Goal: Task Accomplishment & Management: Complete application form

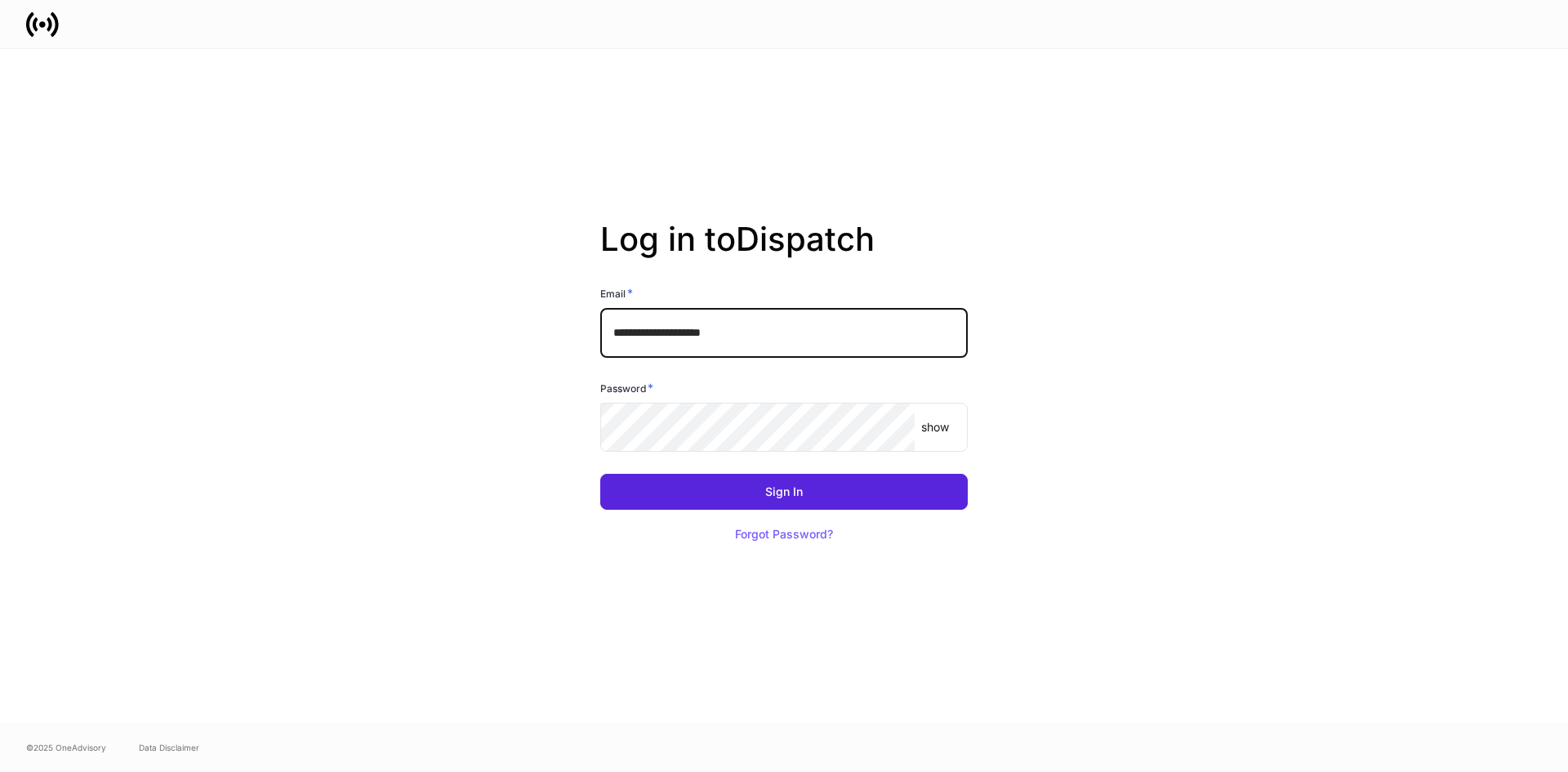
click at [781, 338] on input "**********" at bounding box center [784, 332] width 367 height 49
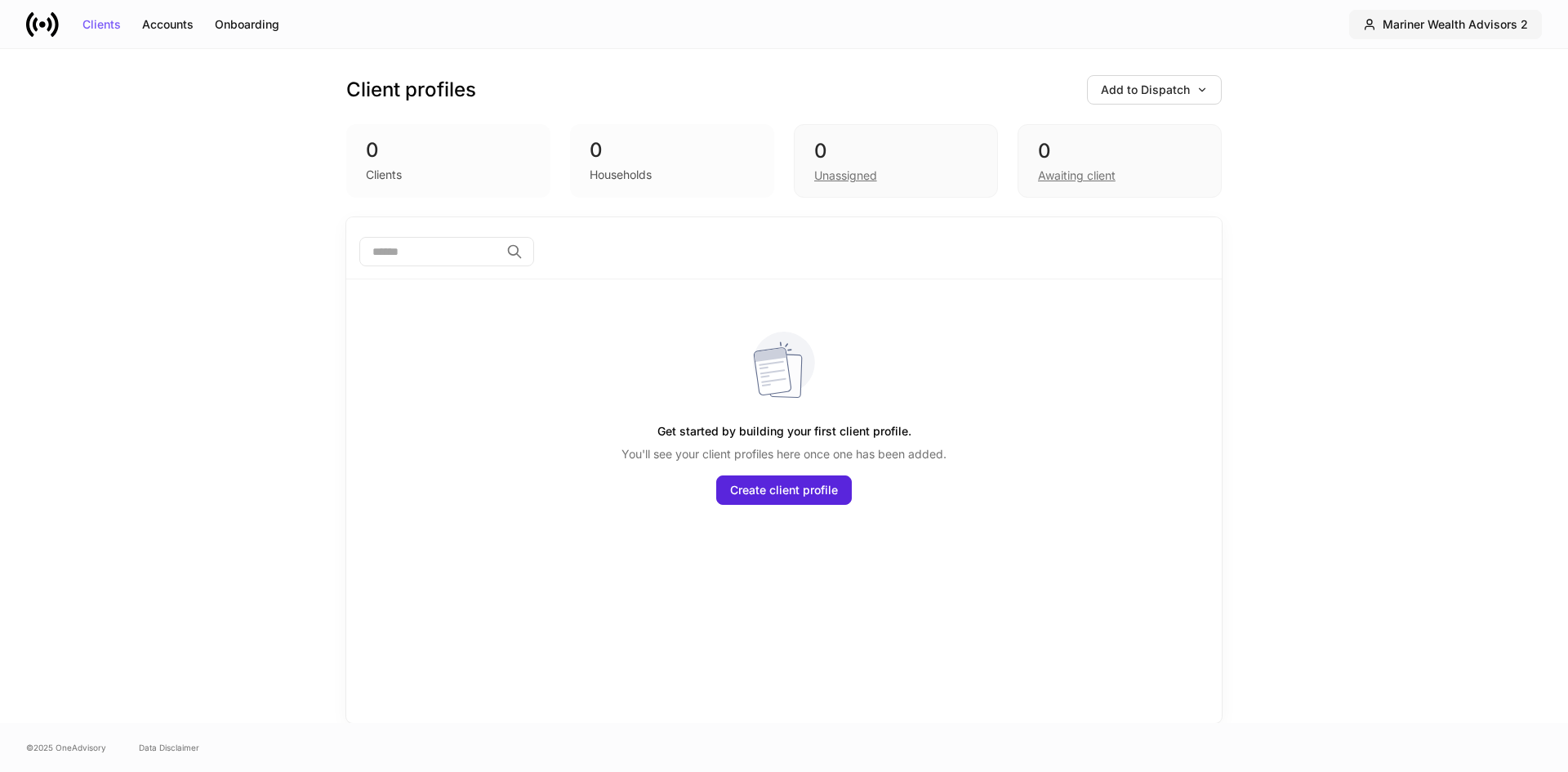
click at [1431, 22] on div "Mariner Wealth Advisors 2" at bounding box center [1456, 25] width 146 height 11
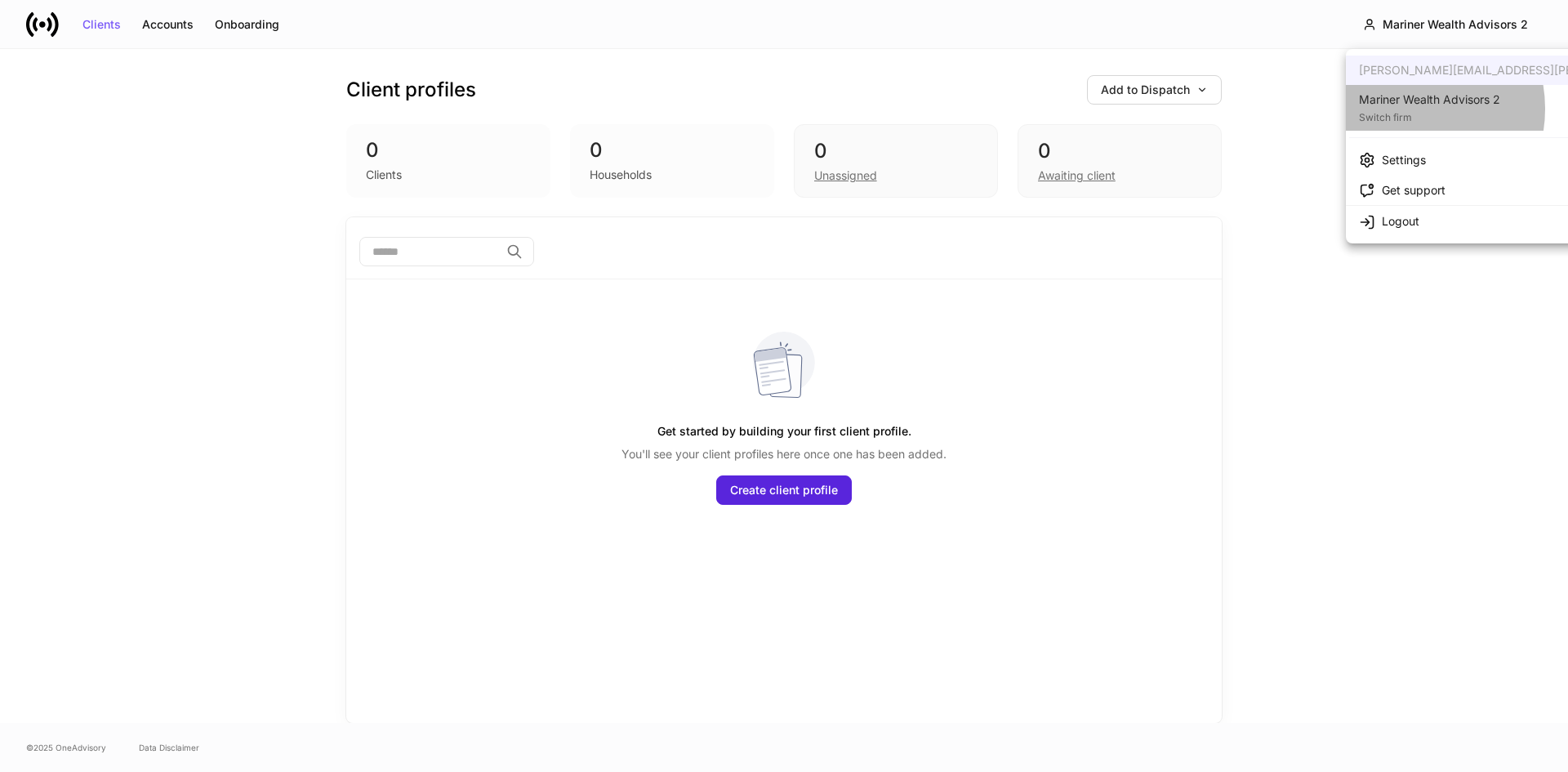
click at [1404, 109] on div "Switch firm" at bounding box center [1430, 116] width 142 height 16
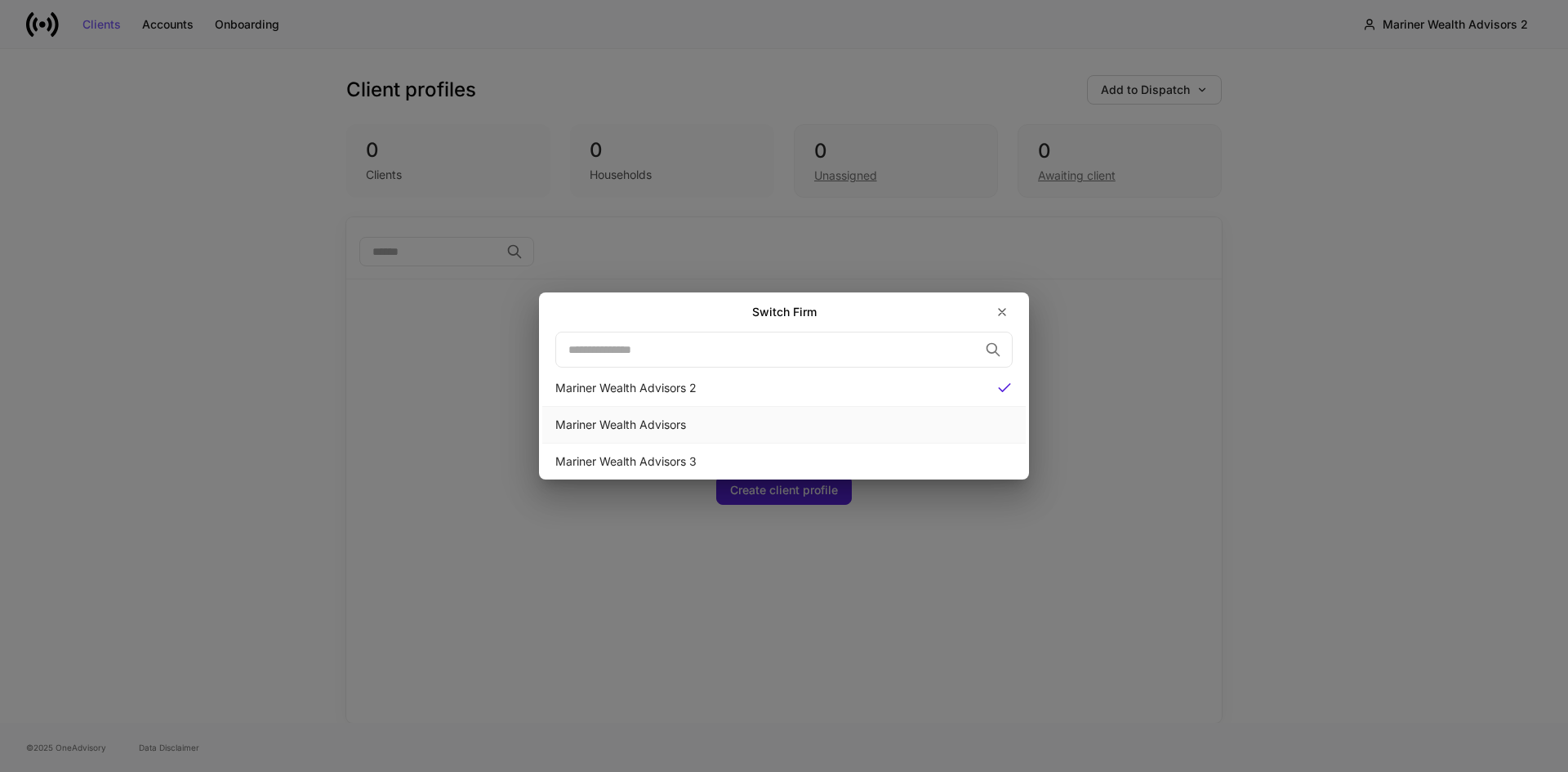
click at [660, 425] on div "Mariner Wealth Advisors" at bounding box center [784, 425] width 457 height 16
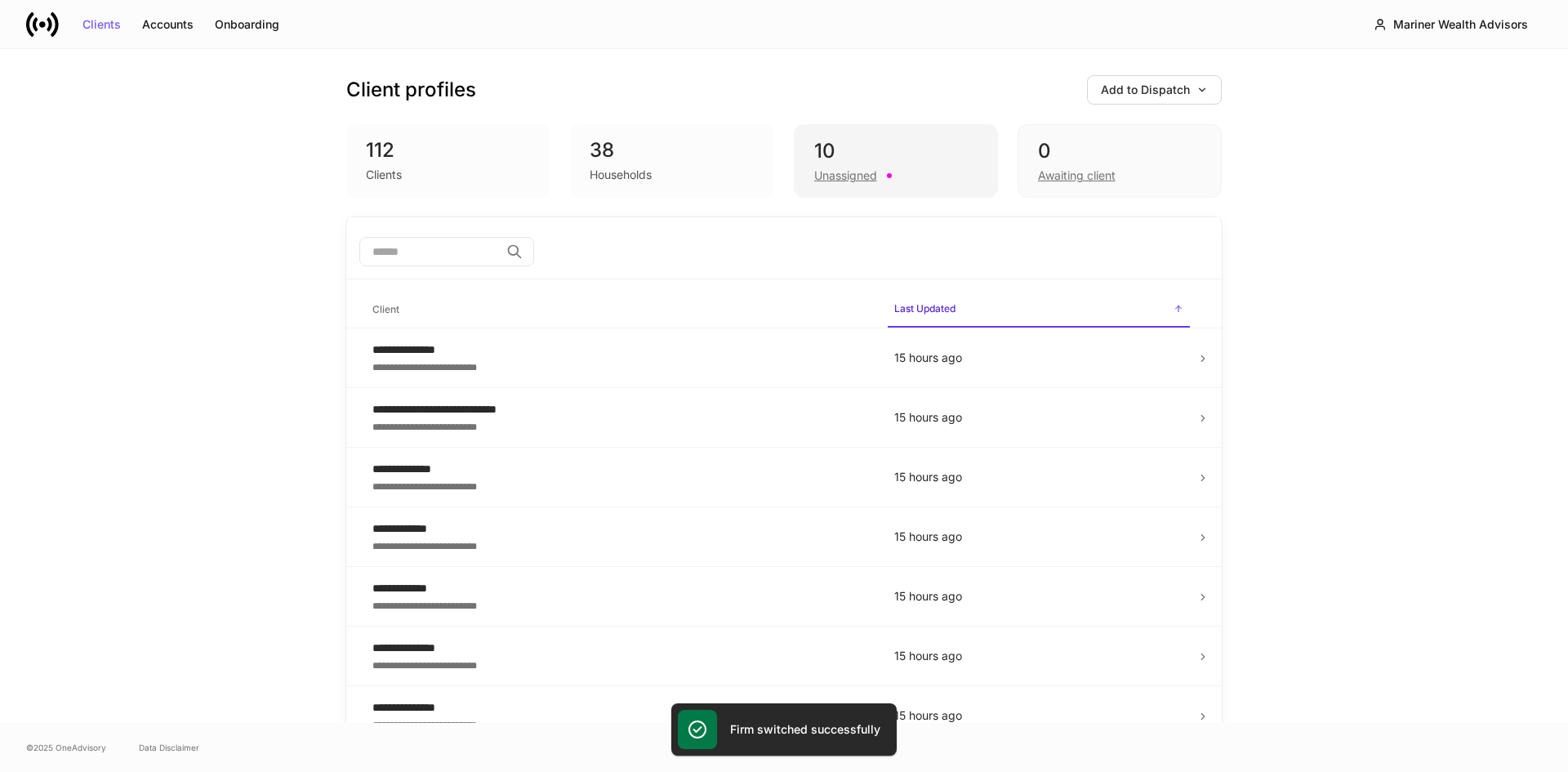
click at [824, 174] on div "Unassigned" at bounding box center [845, 176] width 63 height 16
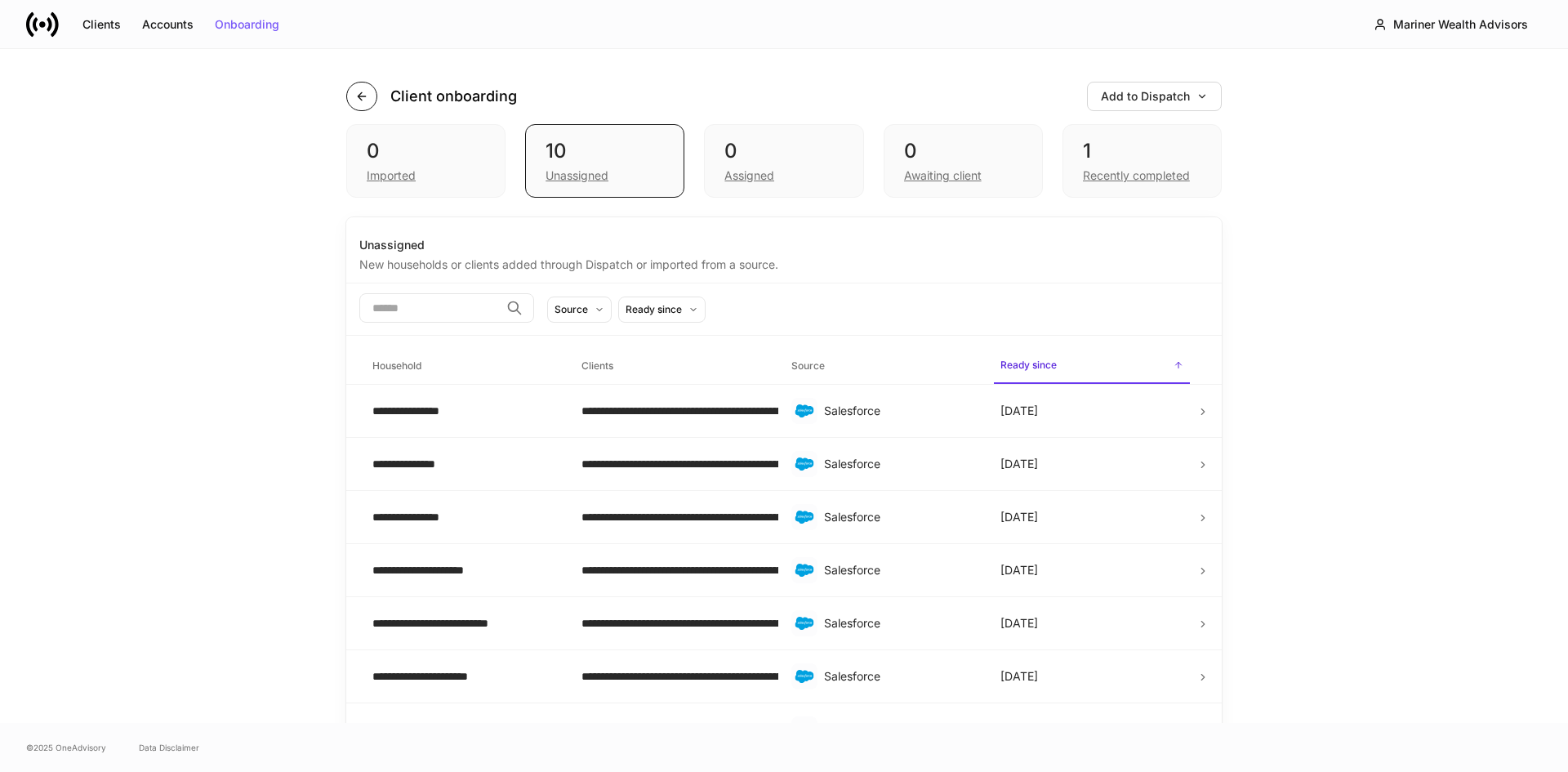
click at [355, 96] on icon "button" at bounding box center [362, 97] width 13 height 13
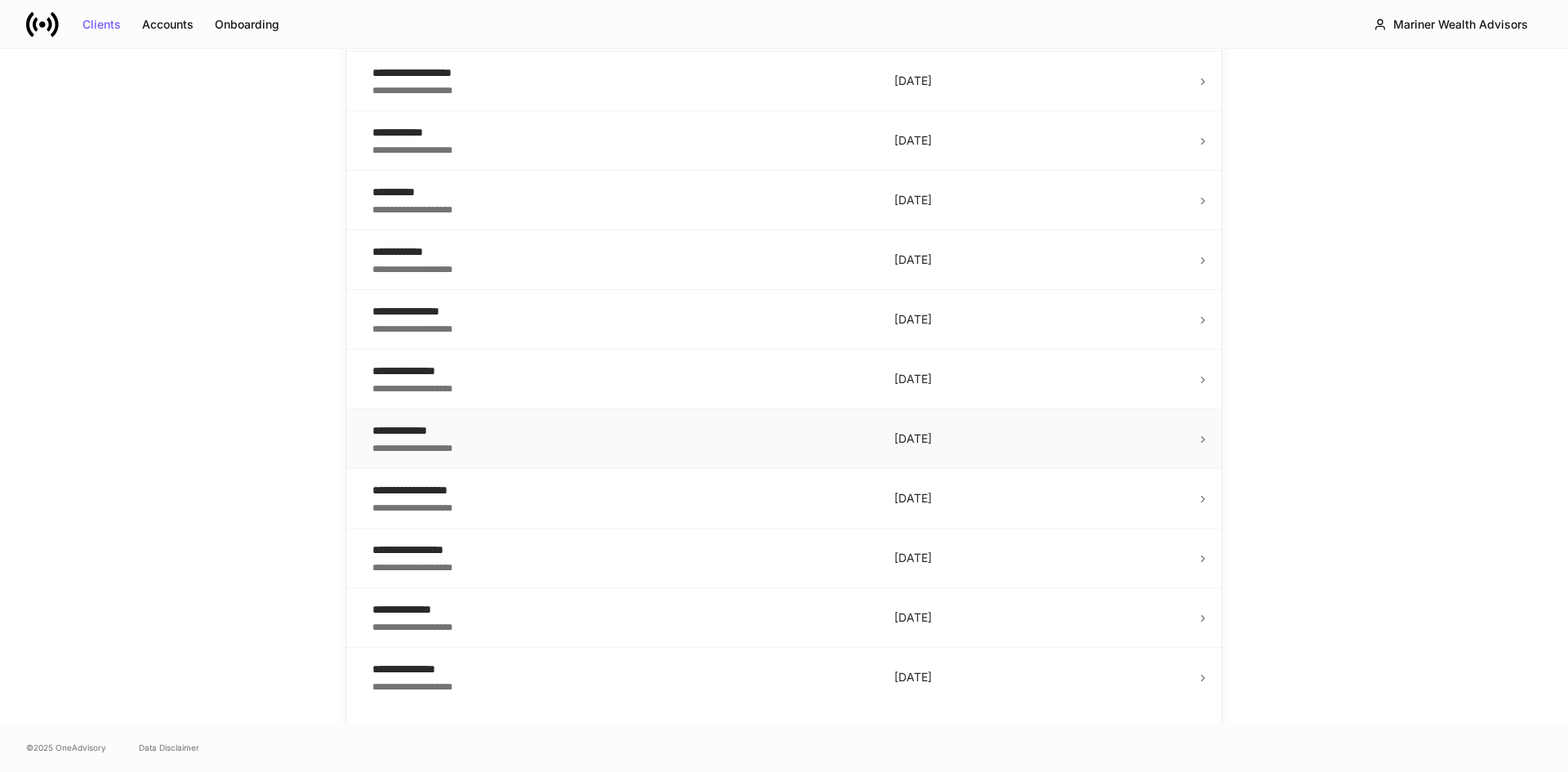
scroll to position [2630, 0]
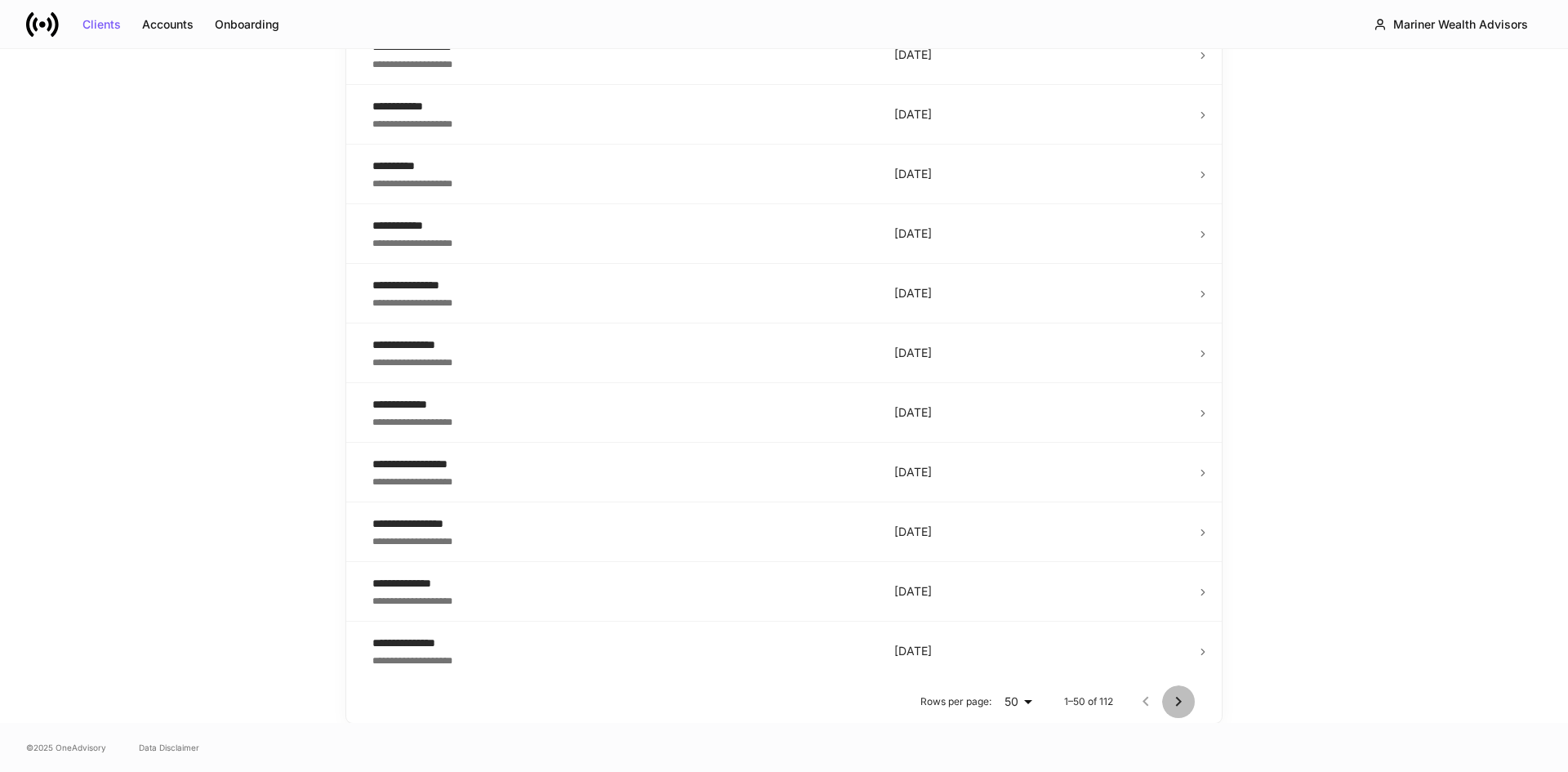
click at [1169, 698] on icon "Go to next page" at bounding box center [1178, 702] width 20 height 20
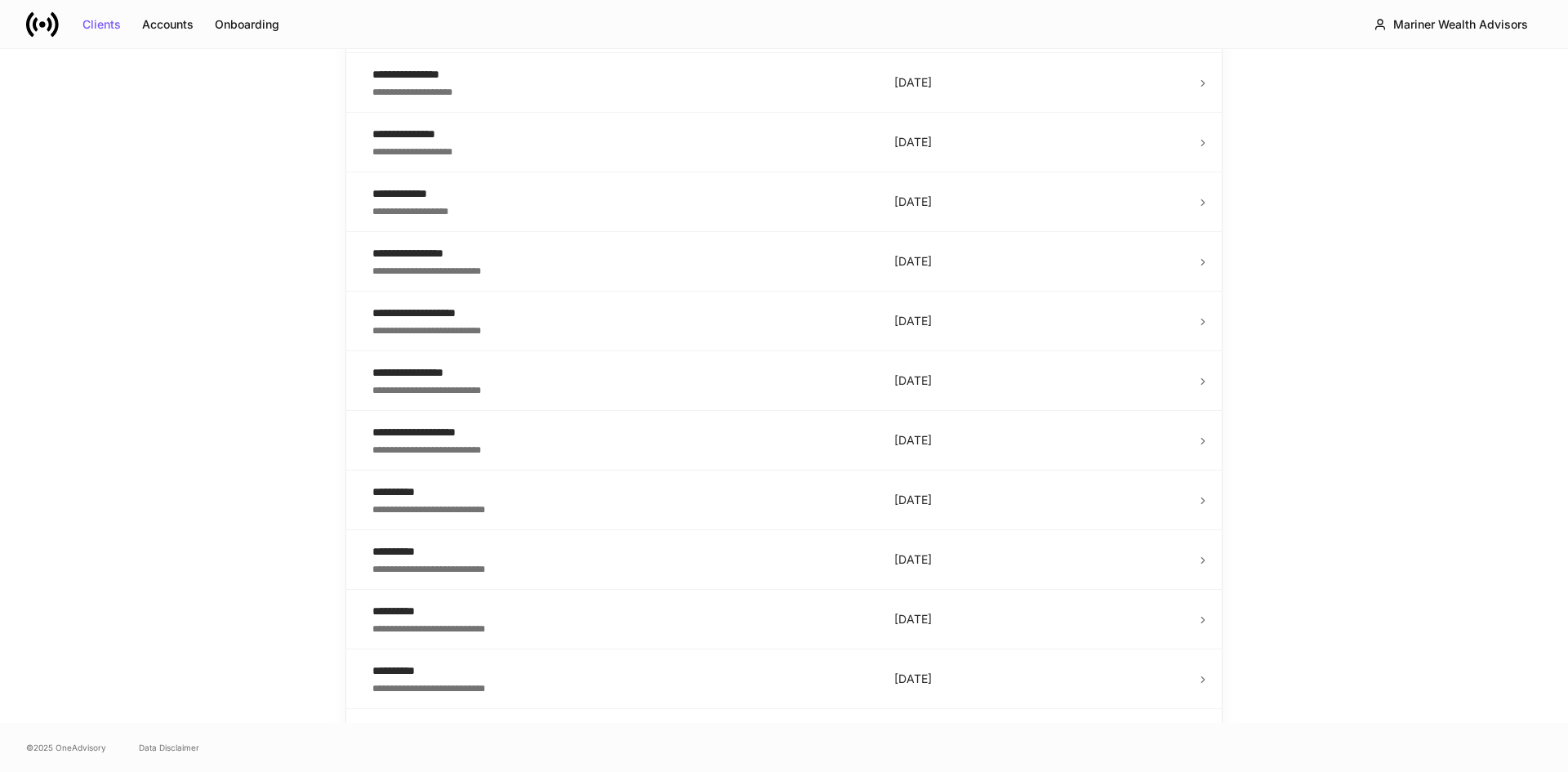
scroll to position [995, 0]
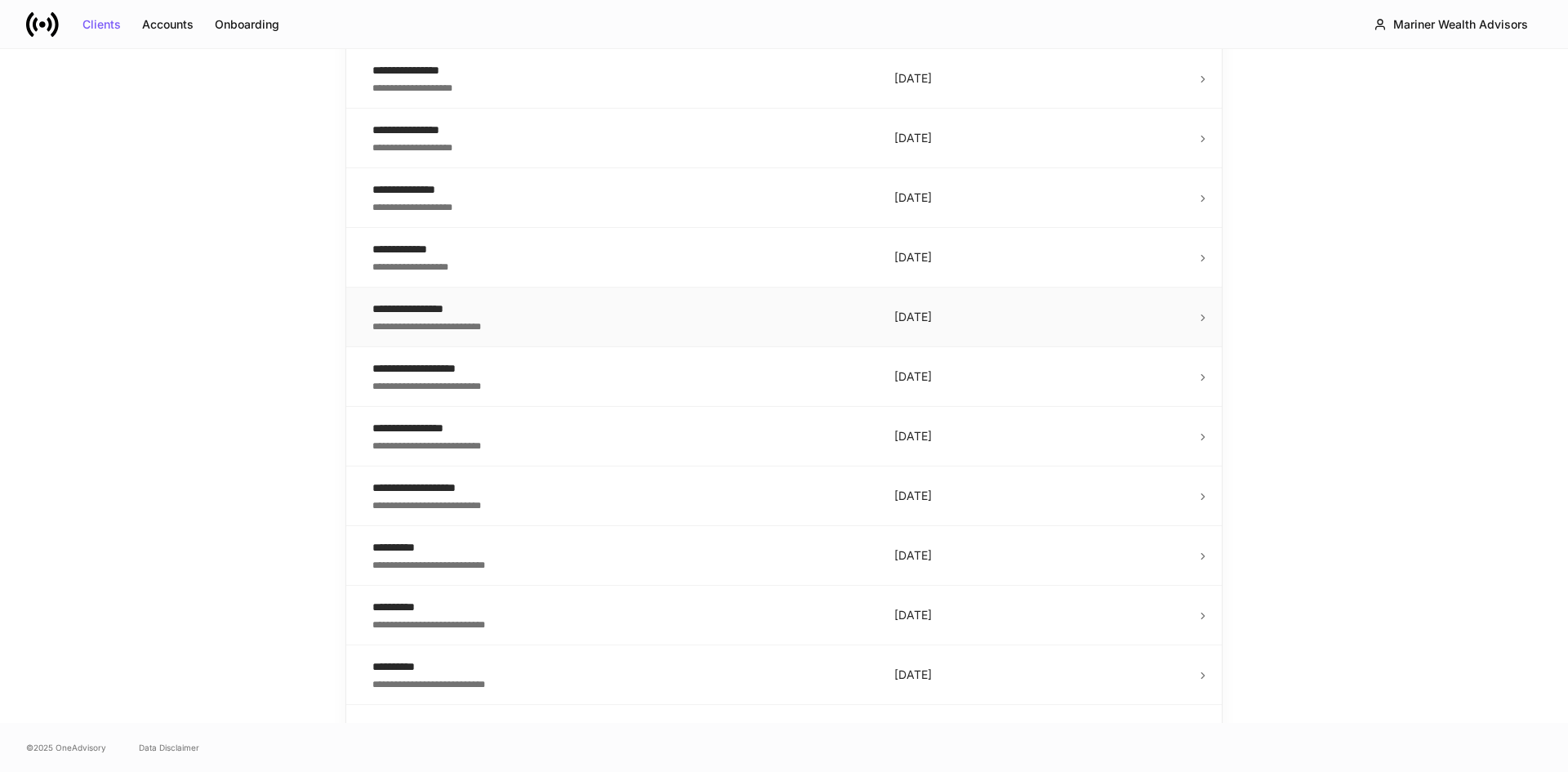
click at [520, 322] on div "**********" at bounding box center [620, 325] width 496 height 16
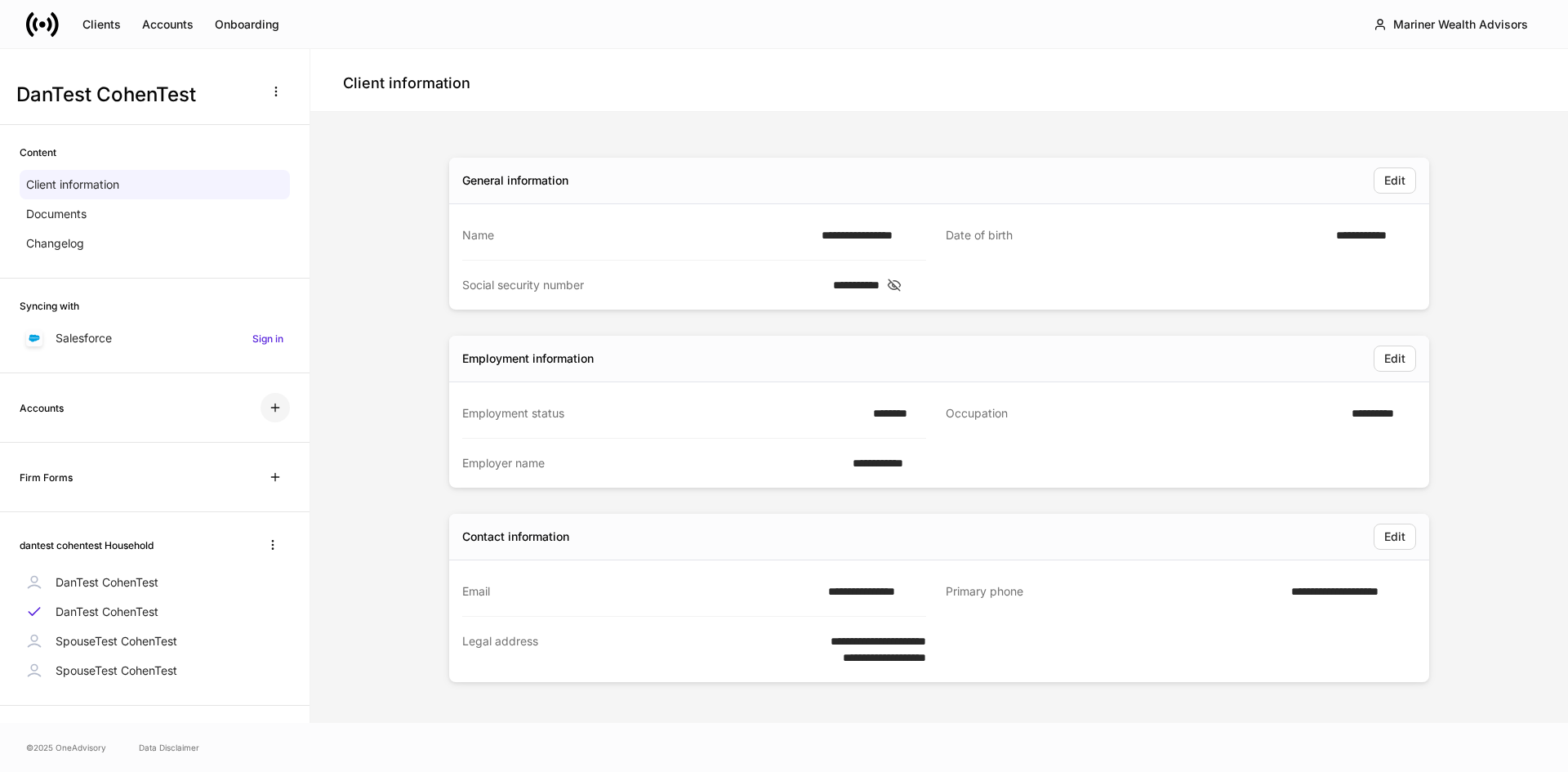
click at [271, 408] on icon "button" at bounding box center [274, 408] width 7 height 7
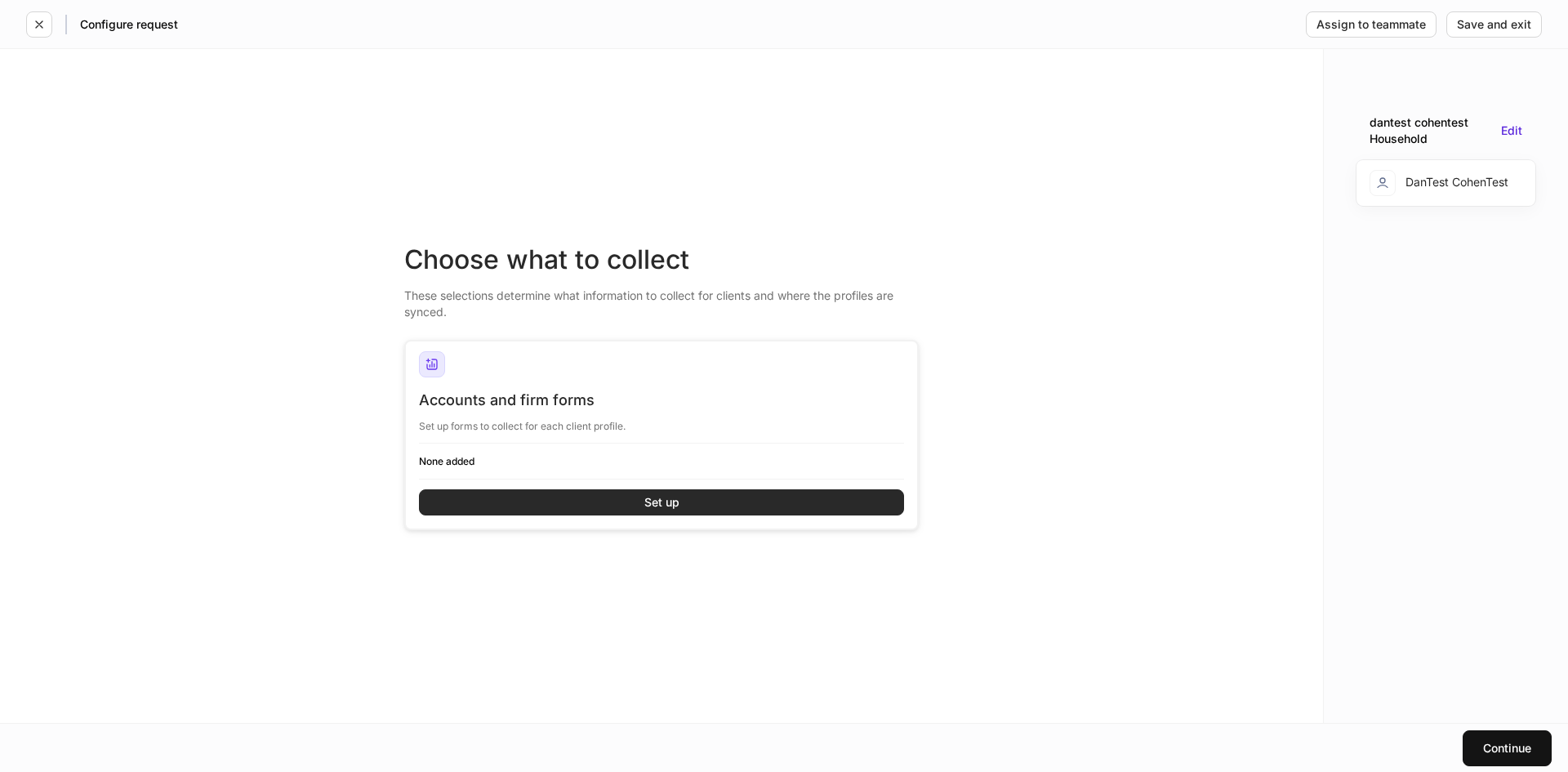
click at [702, 508] on button "Set up" at bounding box center [661, 503] width 485 height 26
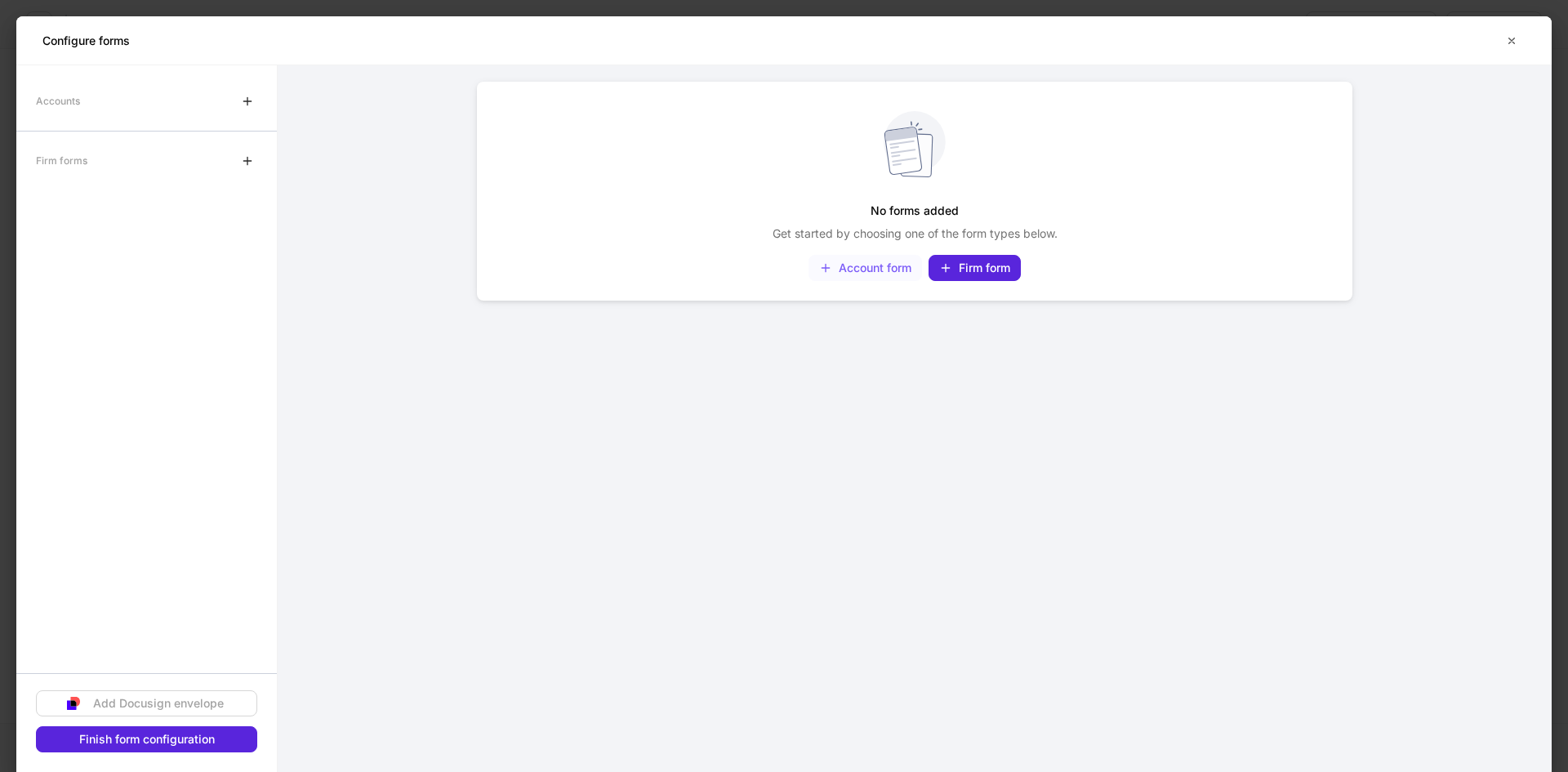
click at [857, 262] on div "Account form" at bounding box center [865, 268] width 92 height 13
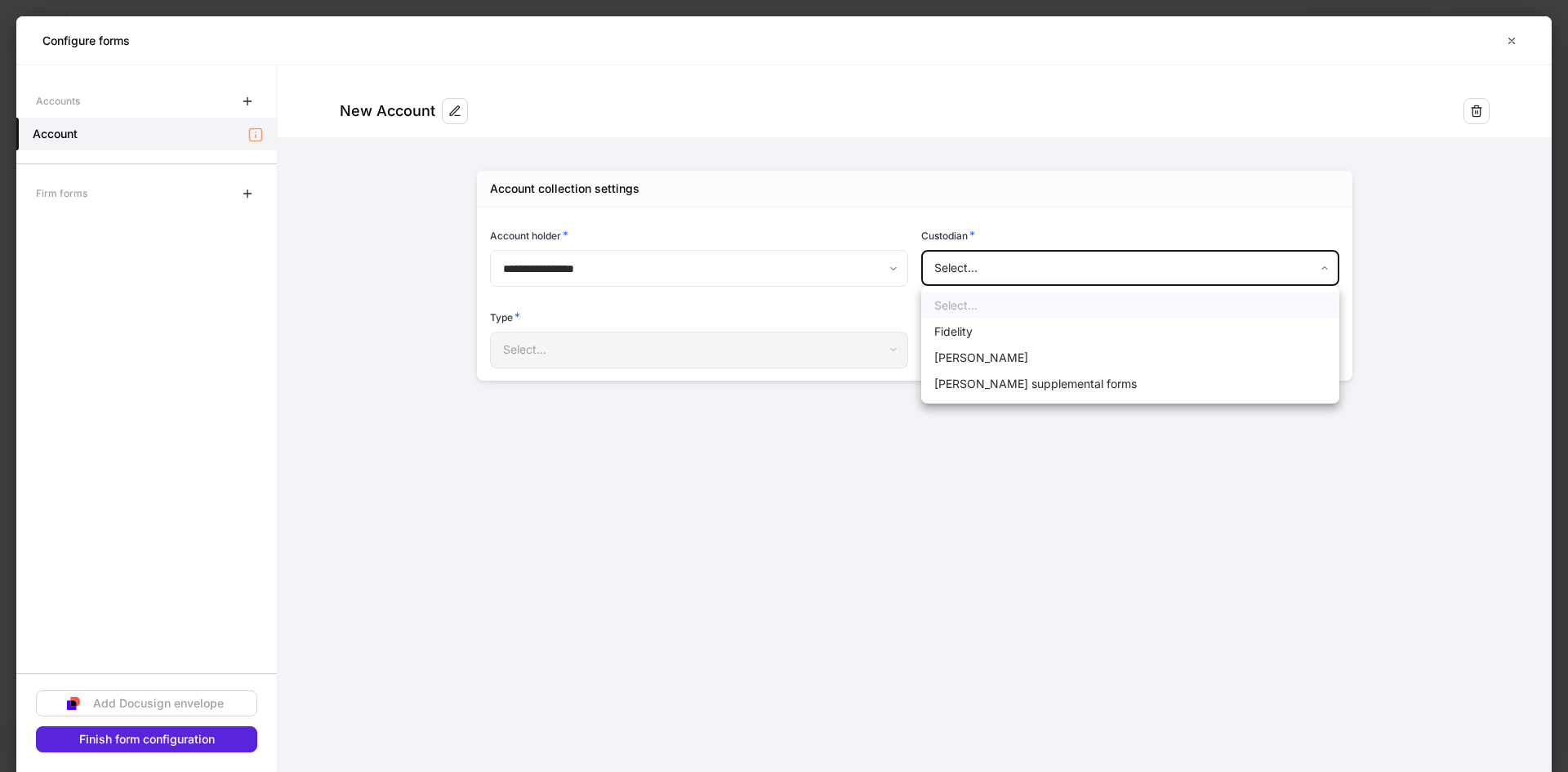
click at [953, 269] on body "**********" at bounding box center [784, 386] width 1568 height 772
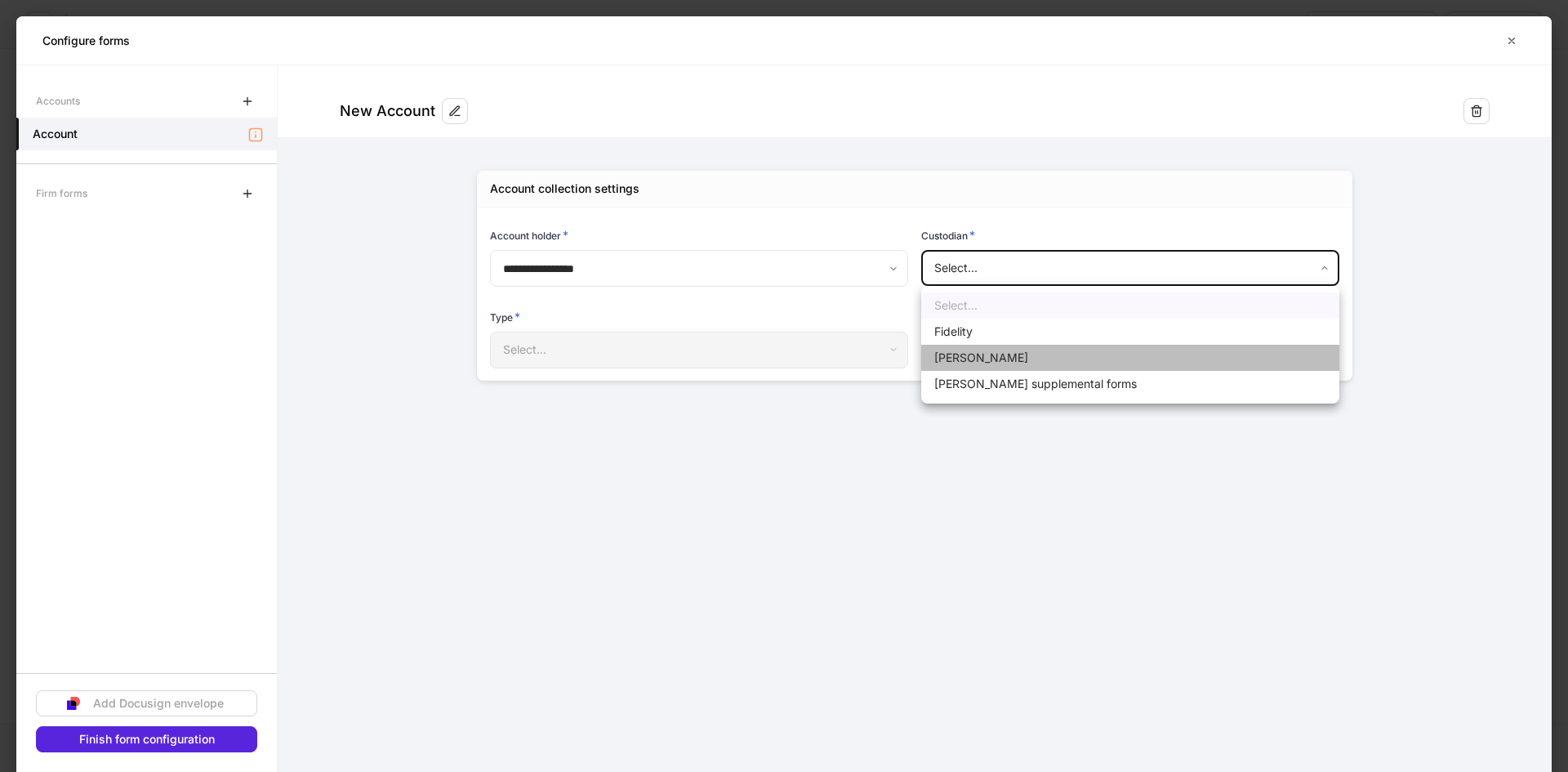
click at [942, 354] on li "[PERSON_NAME]" at bounding box center [1130, 358] width 418 height 26
type input "******"
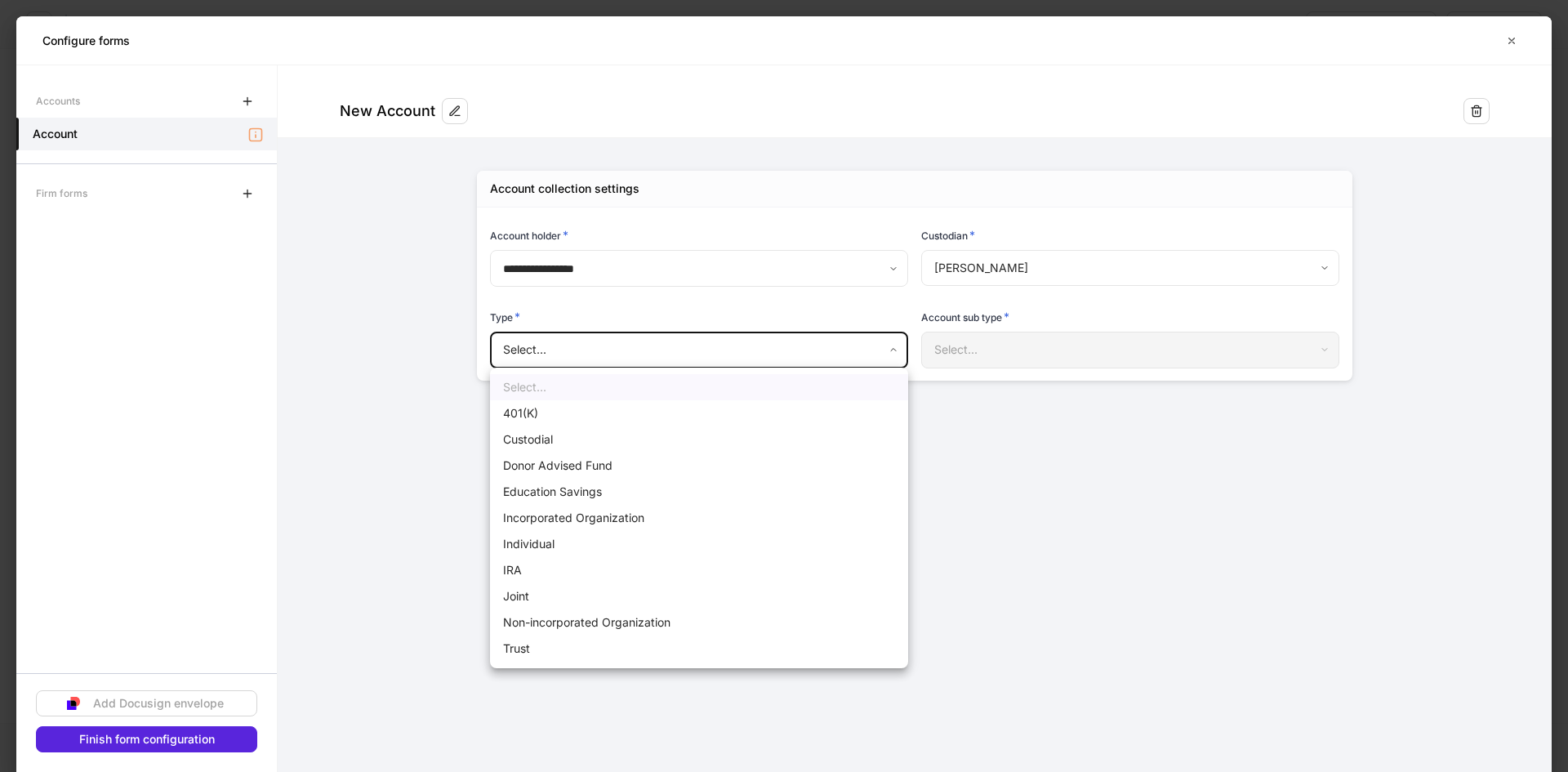
click at [800, 364] on body "**********" at bounding box center [784, 386] width 1568 height 772
click at [574, 547] on li "Individual" at bounding box center [699, 544] width 418 height 26
type input "**********"
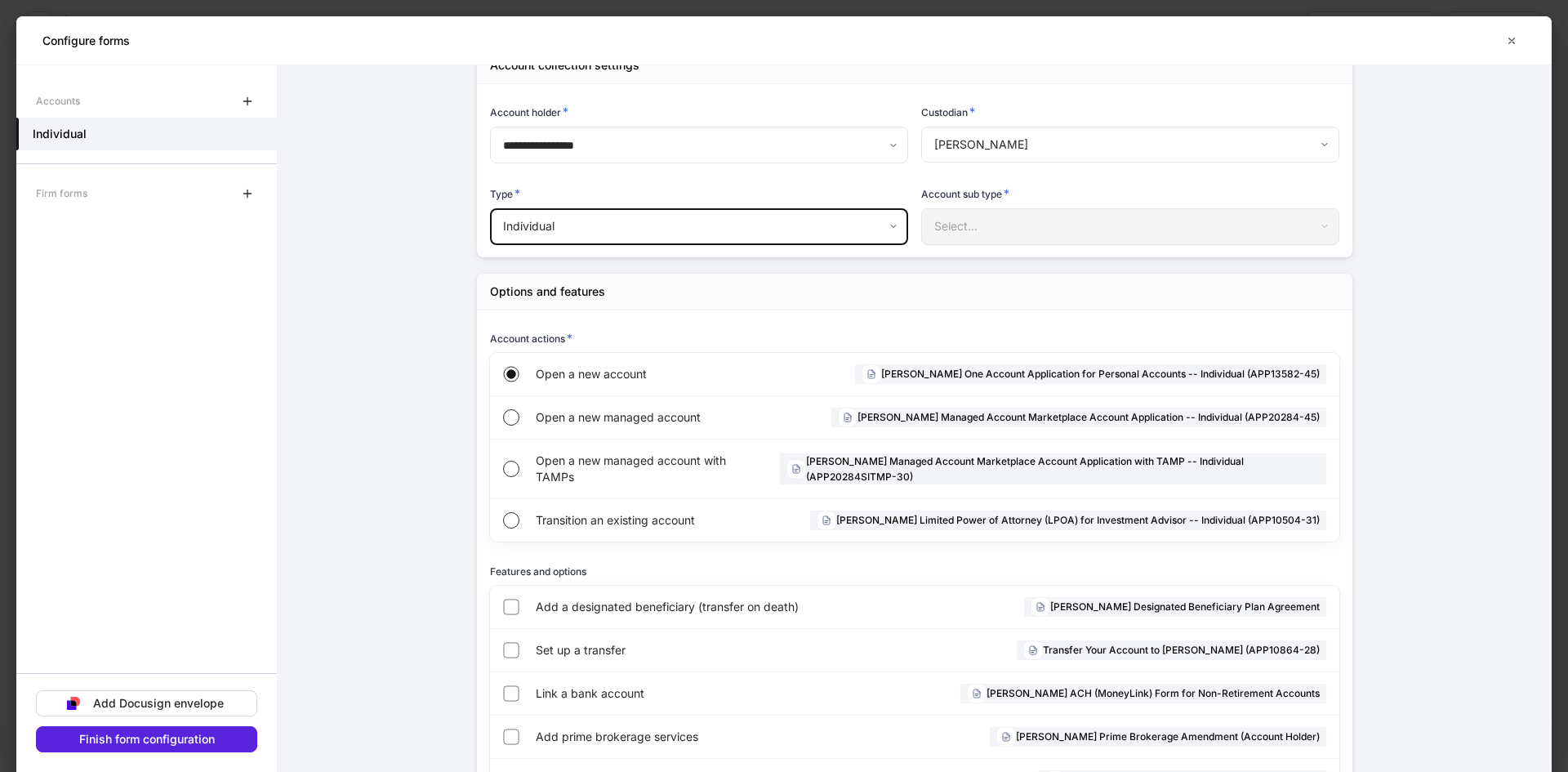
scroll to position [240, 0]
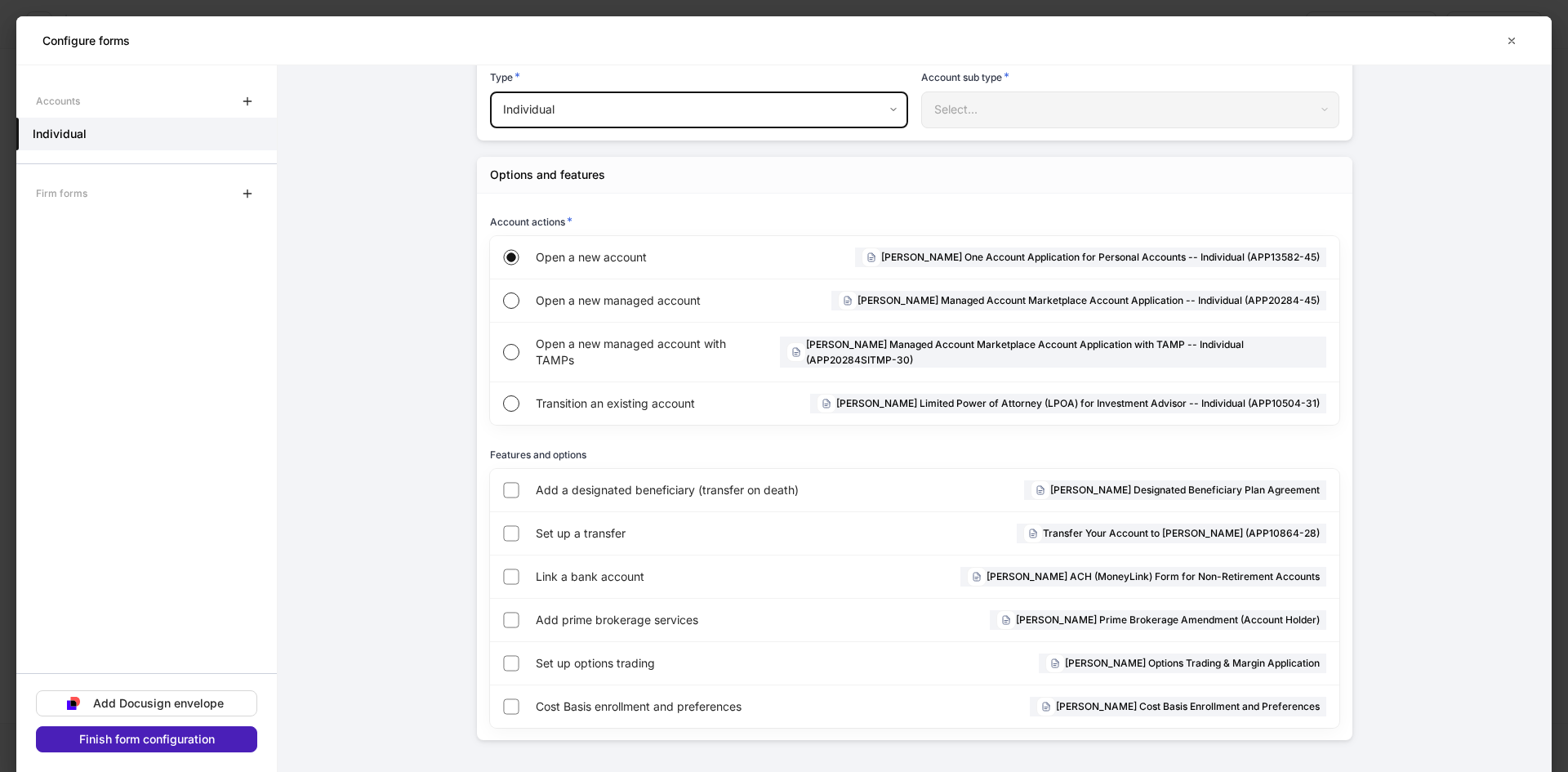
click at [170, 743] on div "Finish form configuration" at bounding box center [147, 739] width 136 height 11
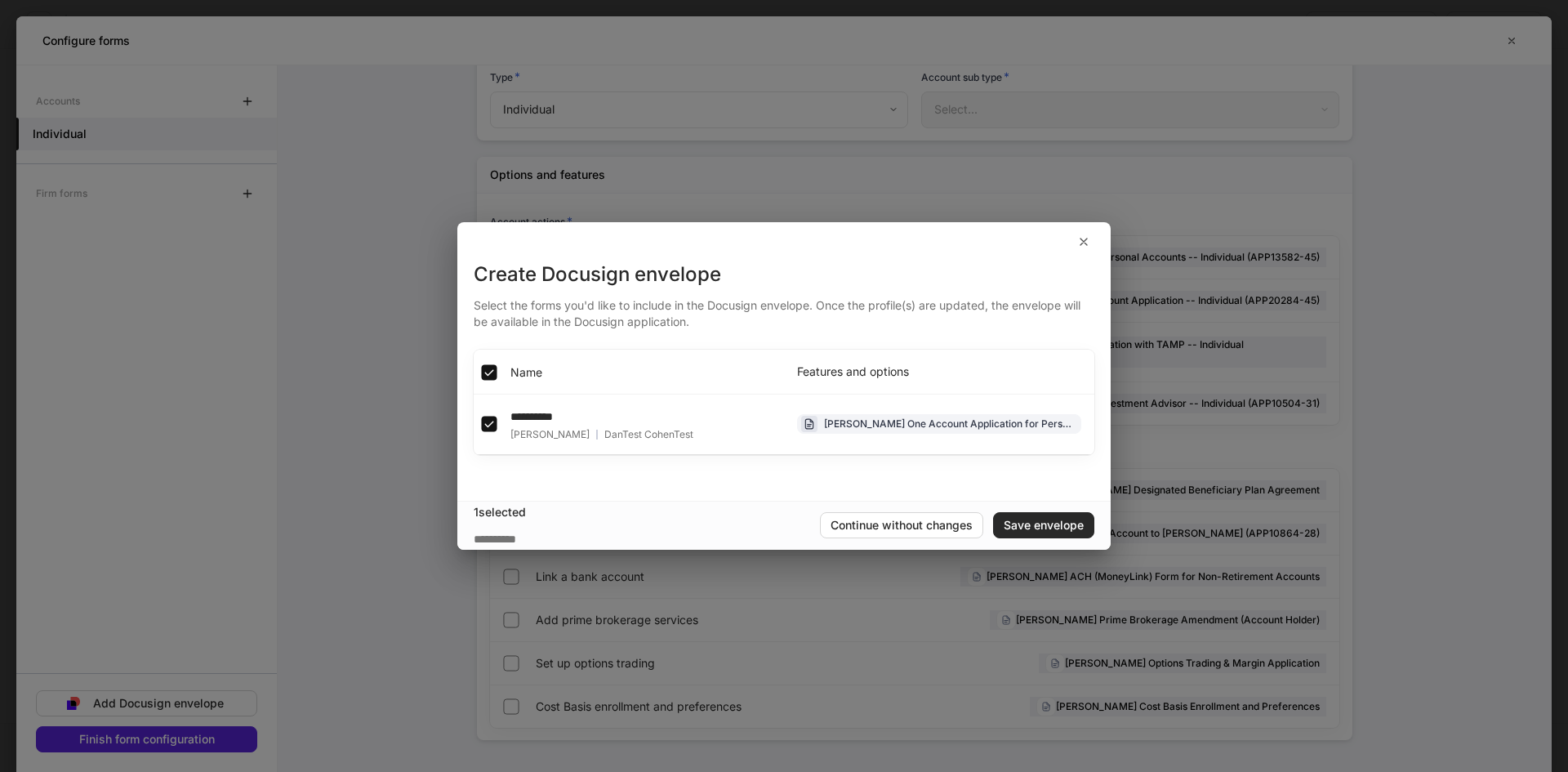
click at [1022, 524] on div "Save envelope" at bounding box center [1044, 526] width 80 height 11
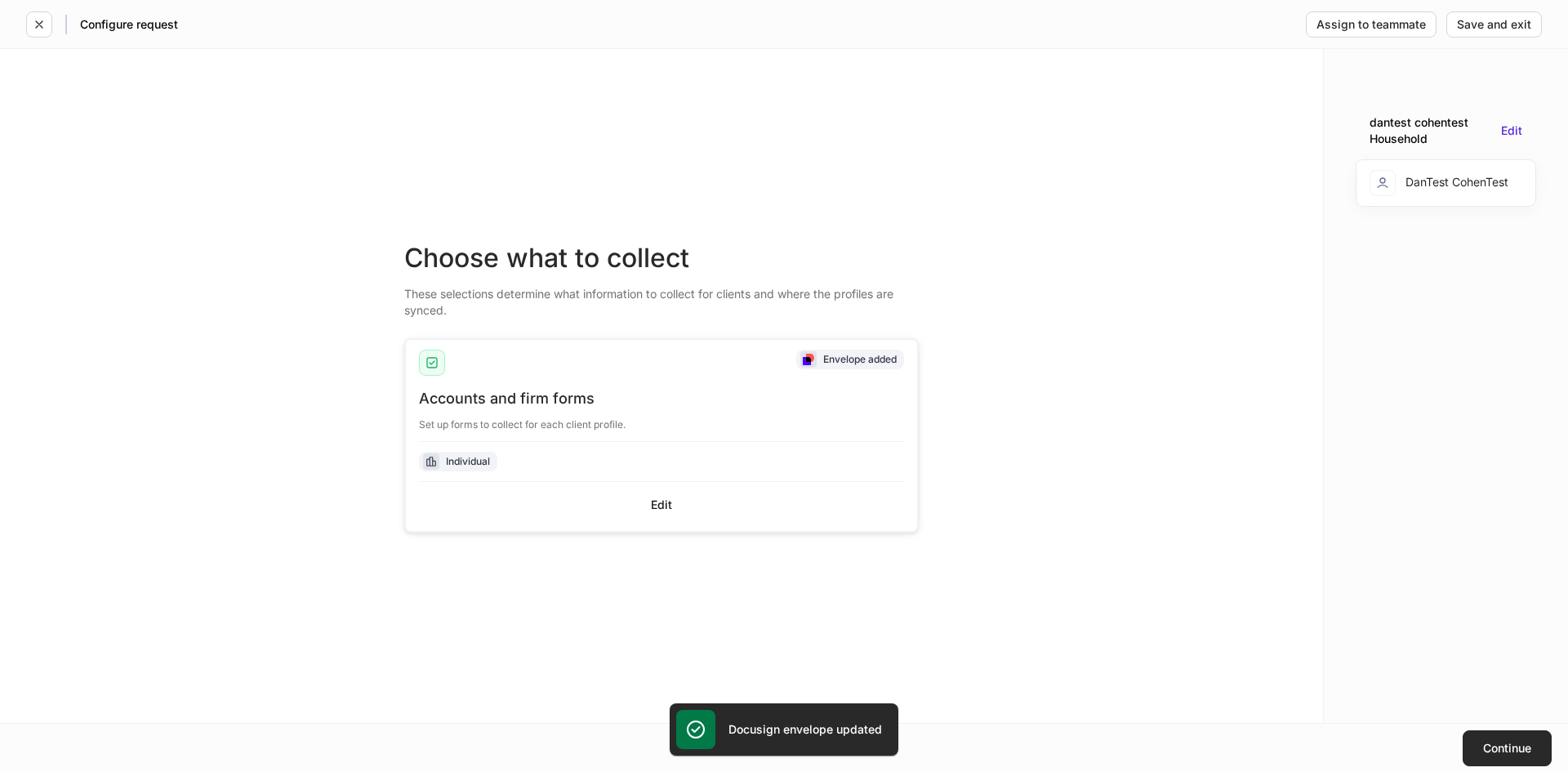
click at [1485, 746] on div "Continue" at bounding box center [1507, 748] width 48 height 11
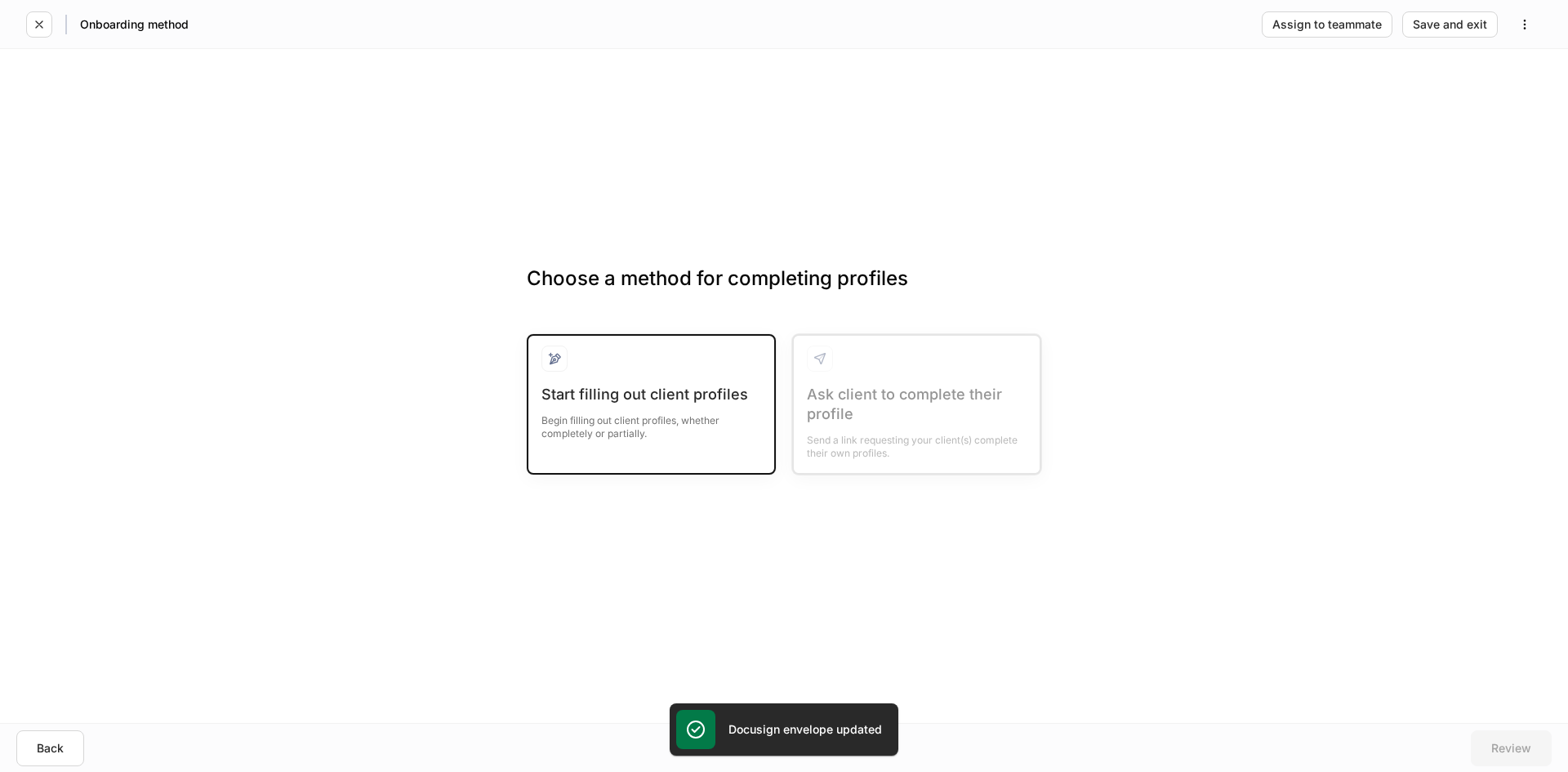
click at [636, 425] on div "Begin filling out client profiles, whether completely or partially." at bounding box center [651, 422] width 219 height 36
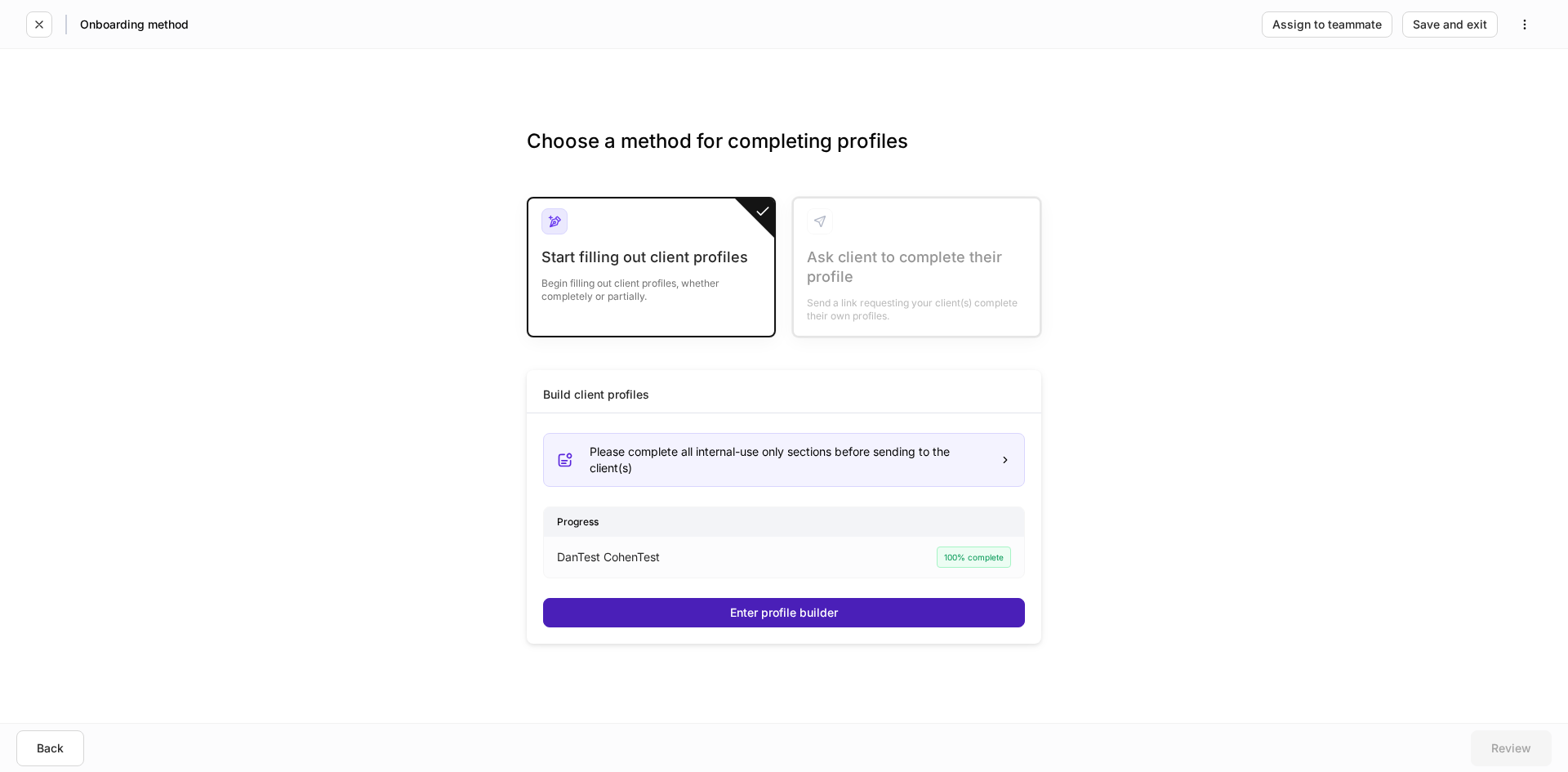
click at [796, 616] on div "Enter profile builder" at bounding box center [784, 613] width 108 height 11
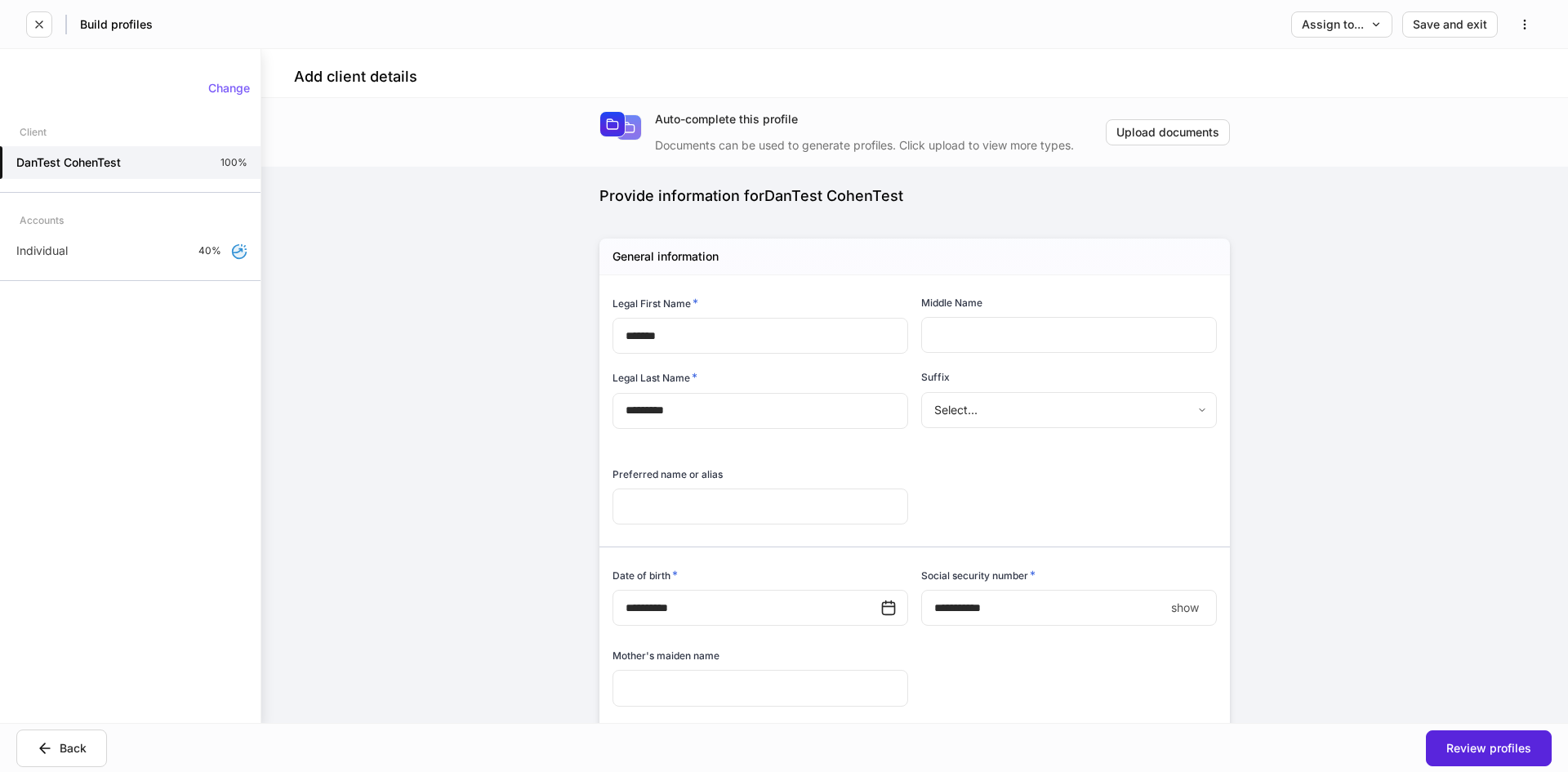
type input "**********"
click at [1378, 27] on icon "button" at bounding box center [1377, 25] width 11 height 11
click at [1297, 94] on li "Another team or teammate" at bounding box center [1294, 98] width 200 height 29
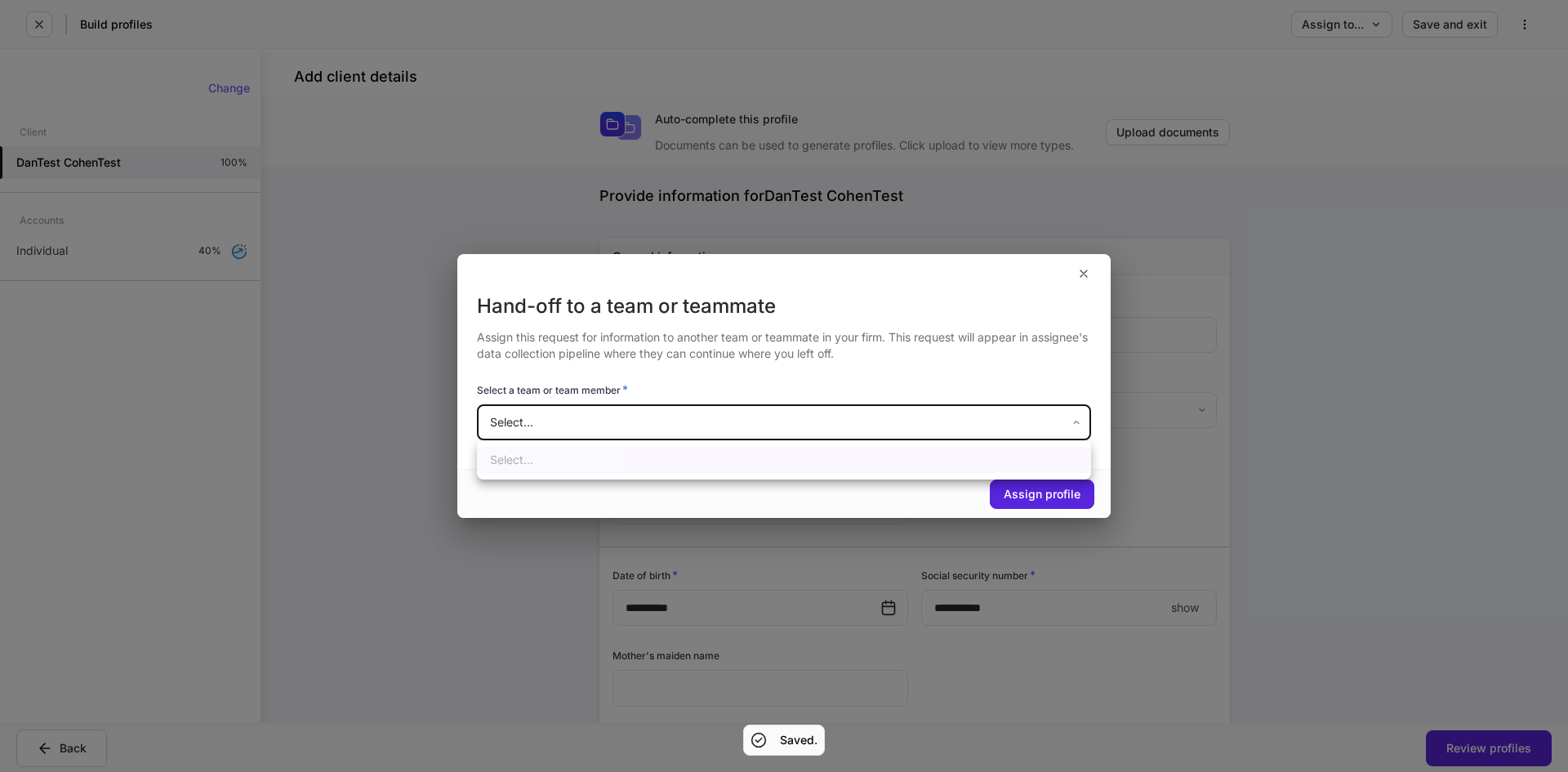
click at [728, 429] on body "**********" at bounding box center [784, 386] width 1568 height 772
click at [717, 429] on div at bounding box center [784, 386] width 1568 height 772
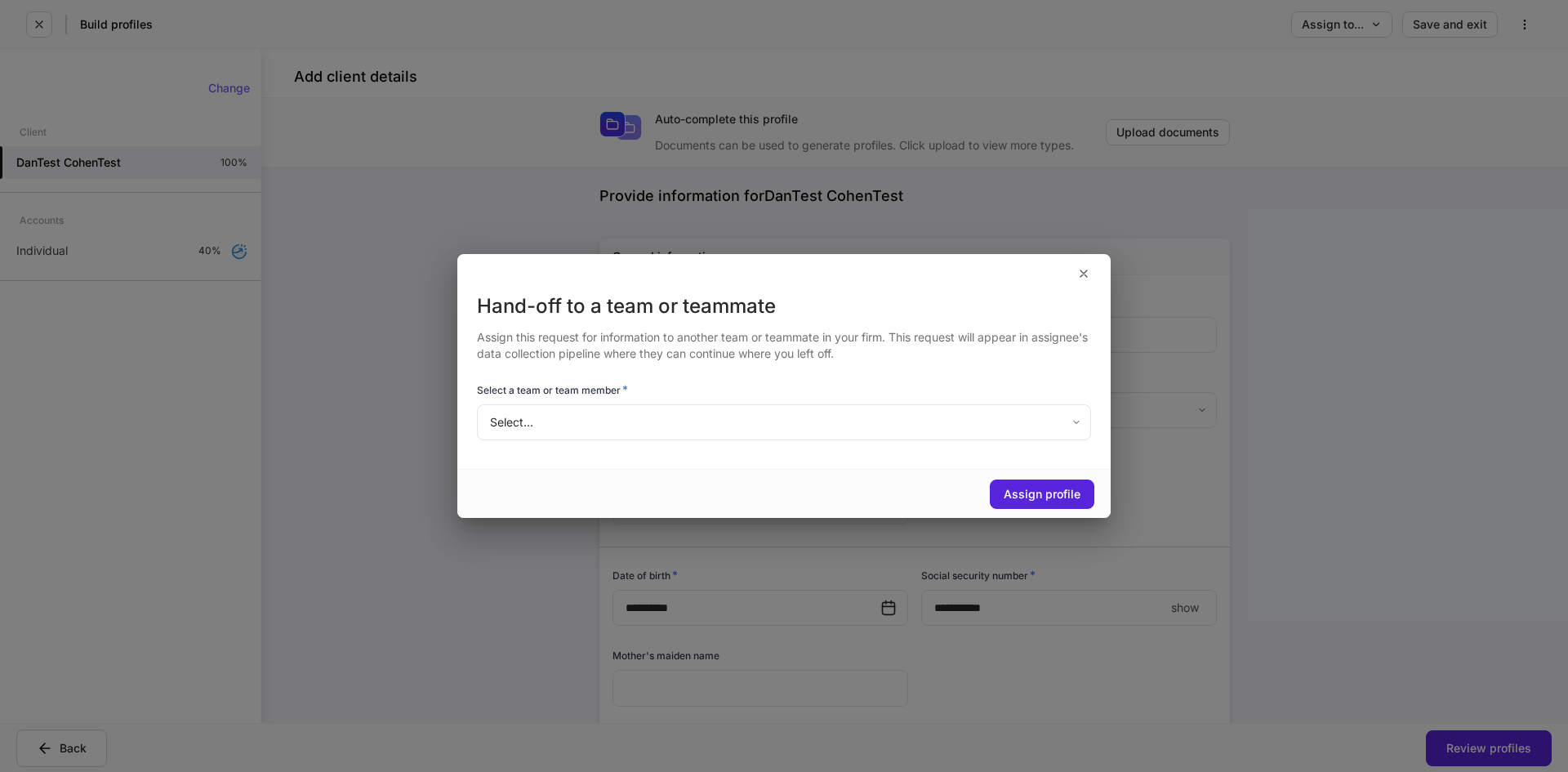
click at [717, 429] on body "**********" at bounding box center [784, 386] width 1568 height 772
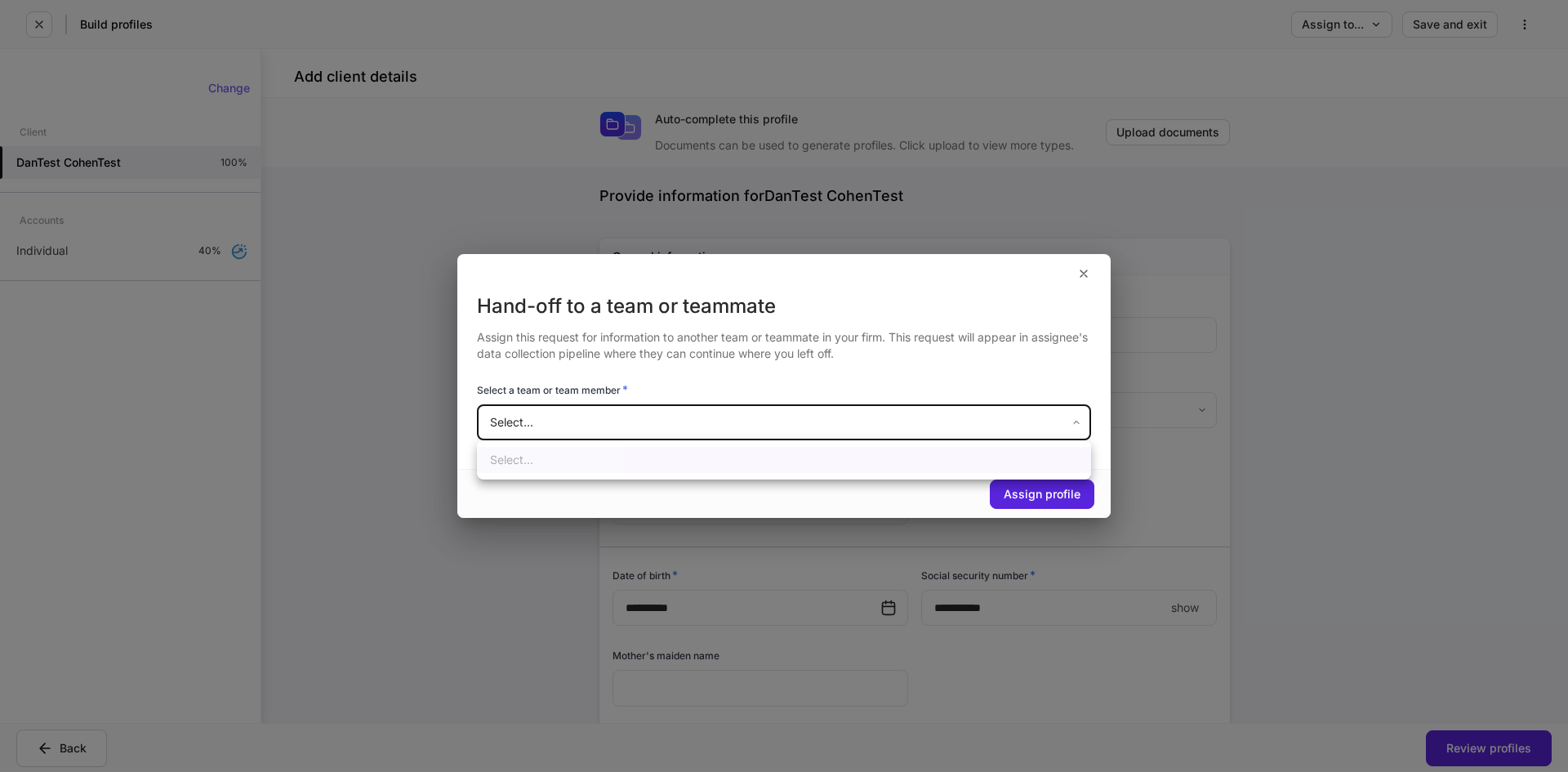
click at [717, 429] on div at bounding box center [784, 386] width 1568 height 772
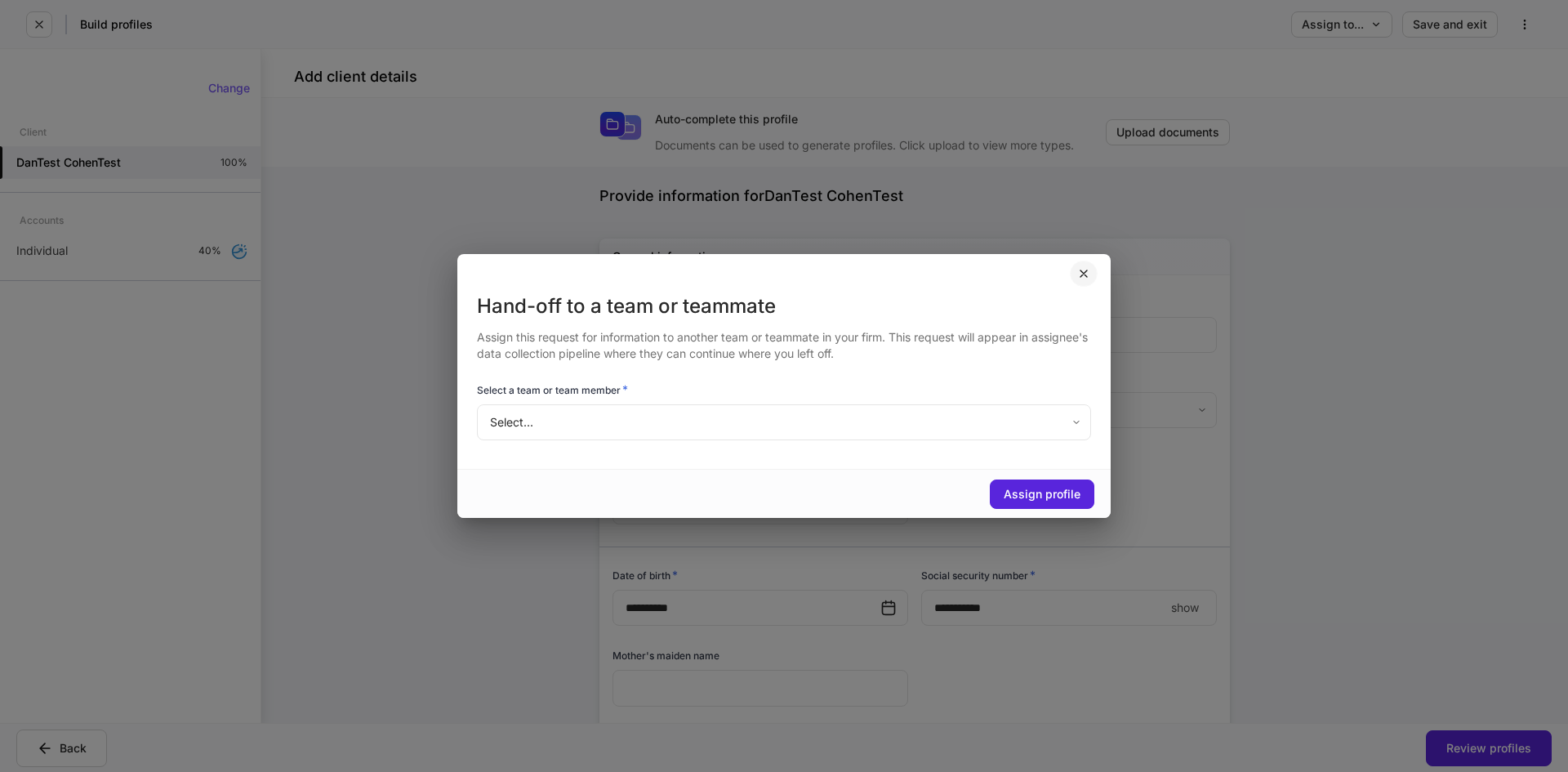
click at [1083, 275] on icon "button" at bounding box center [1084, 273] width 7 height 7
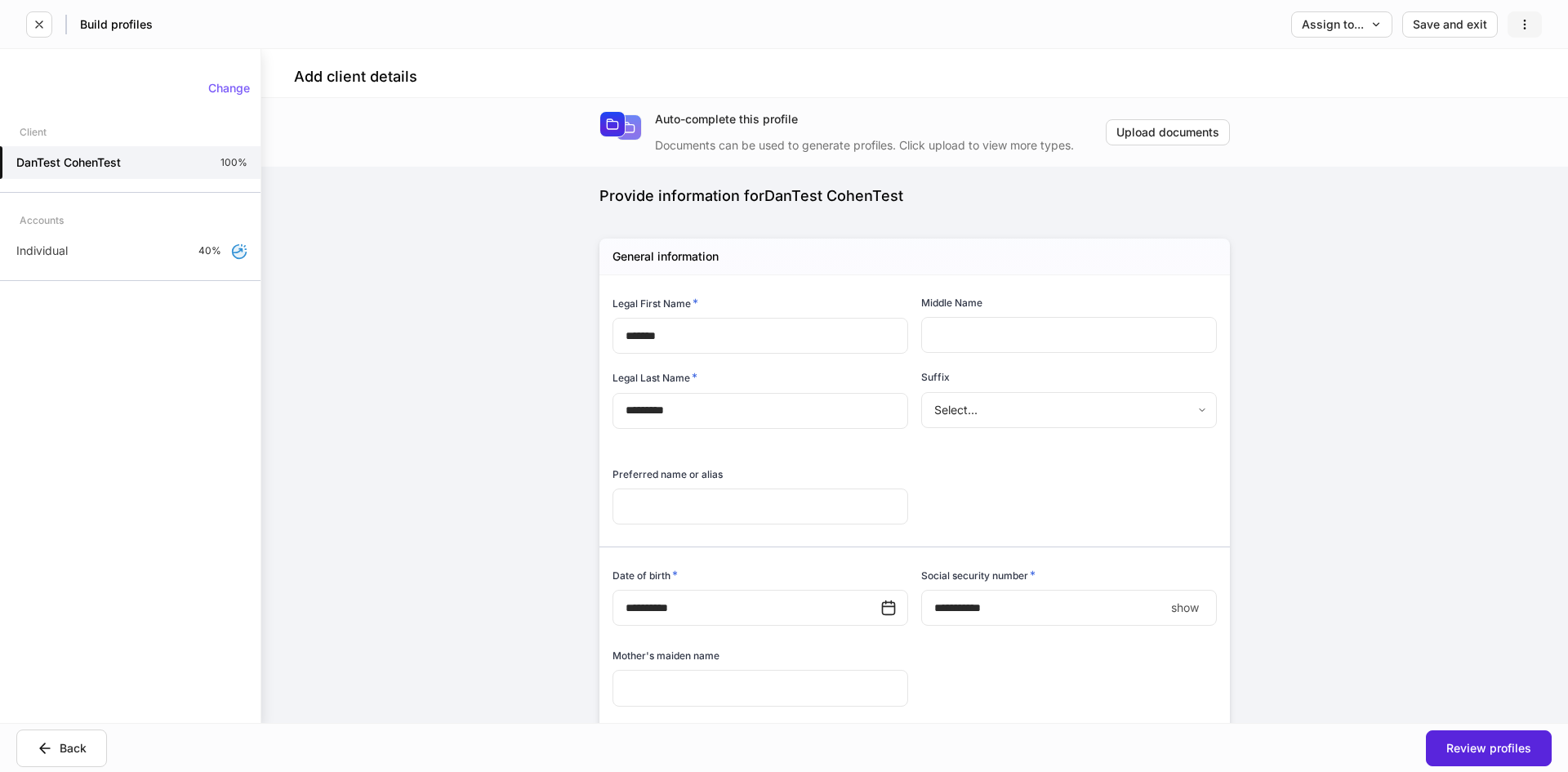
click at [1519, 31] on button "button" at bounding box center [1525, 25] width 34 height 26
click at [1476, 61] on p "Delete request" at bounding box center [1489, 64] width 79 height 16
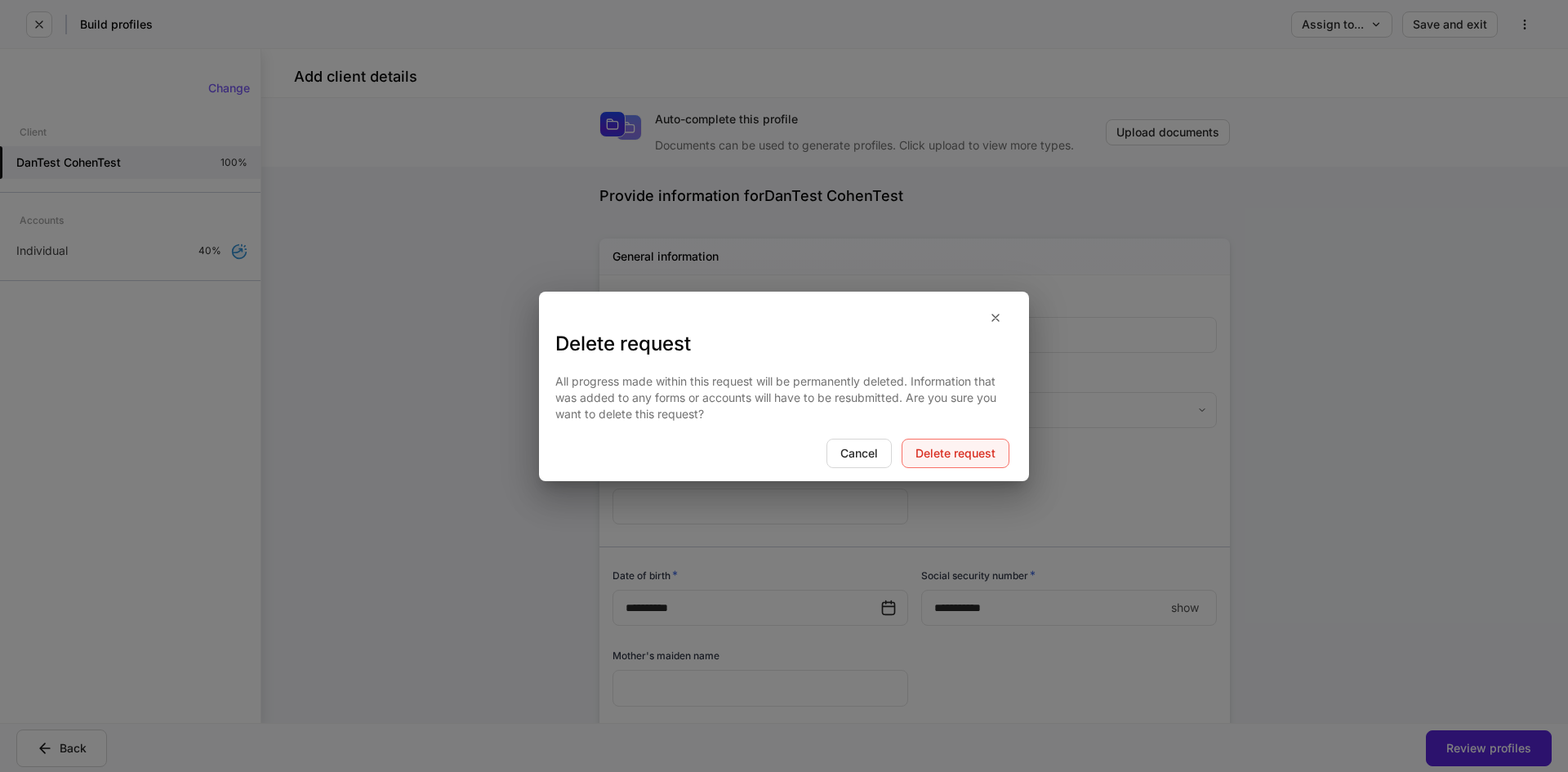
click at [952, 442] on button "Delete request" at bounding box center [956, 454] width 108 height 29
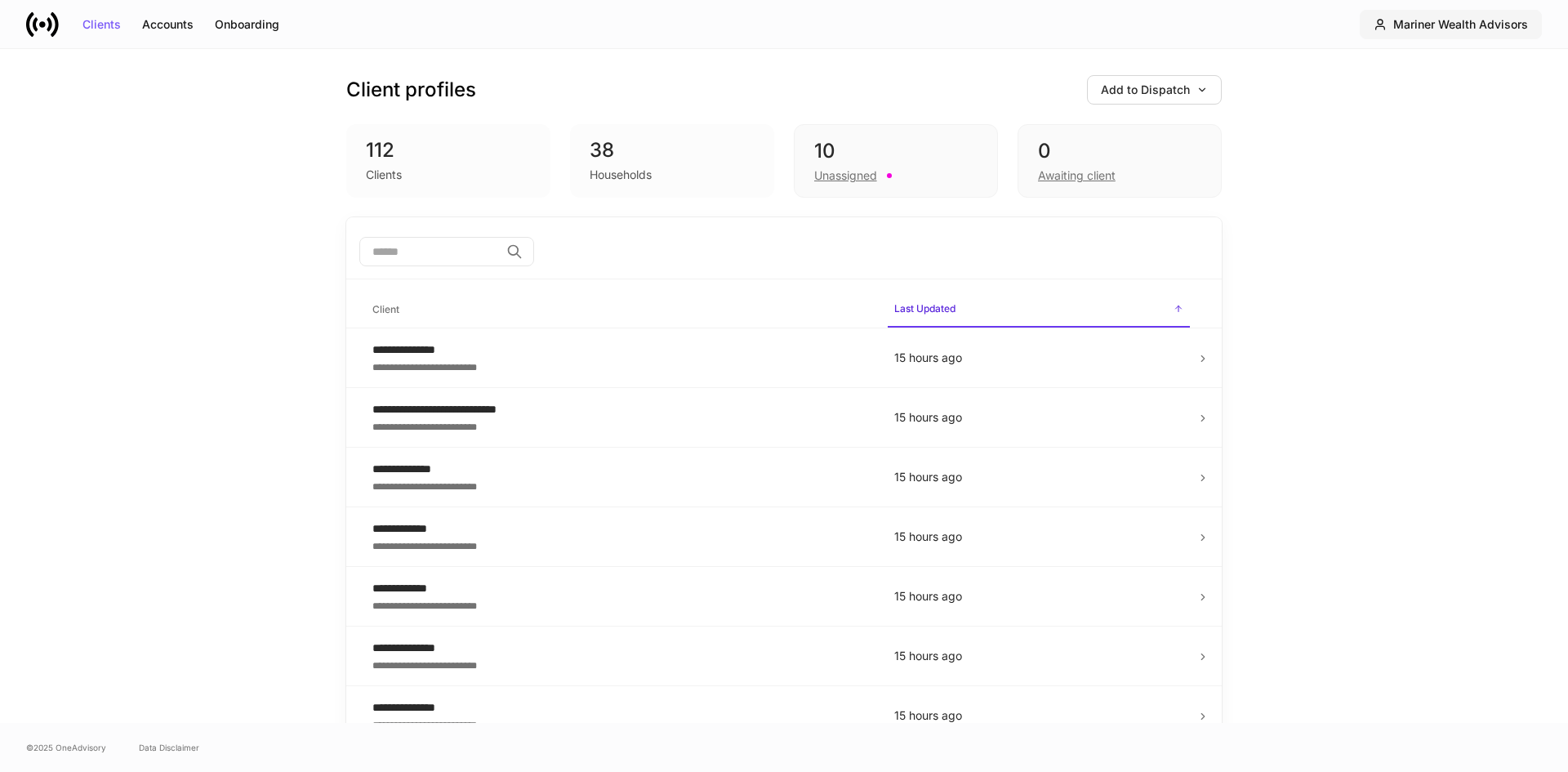
click at [1468, 28] on div "Mariner Wealth Advisors" at bounding box center [1461, 25] width 135 height 11
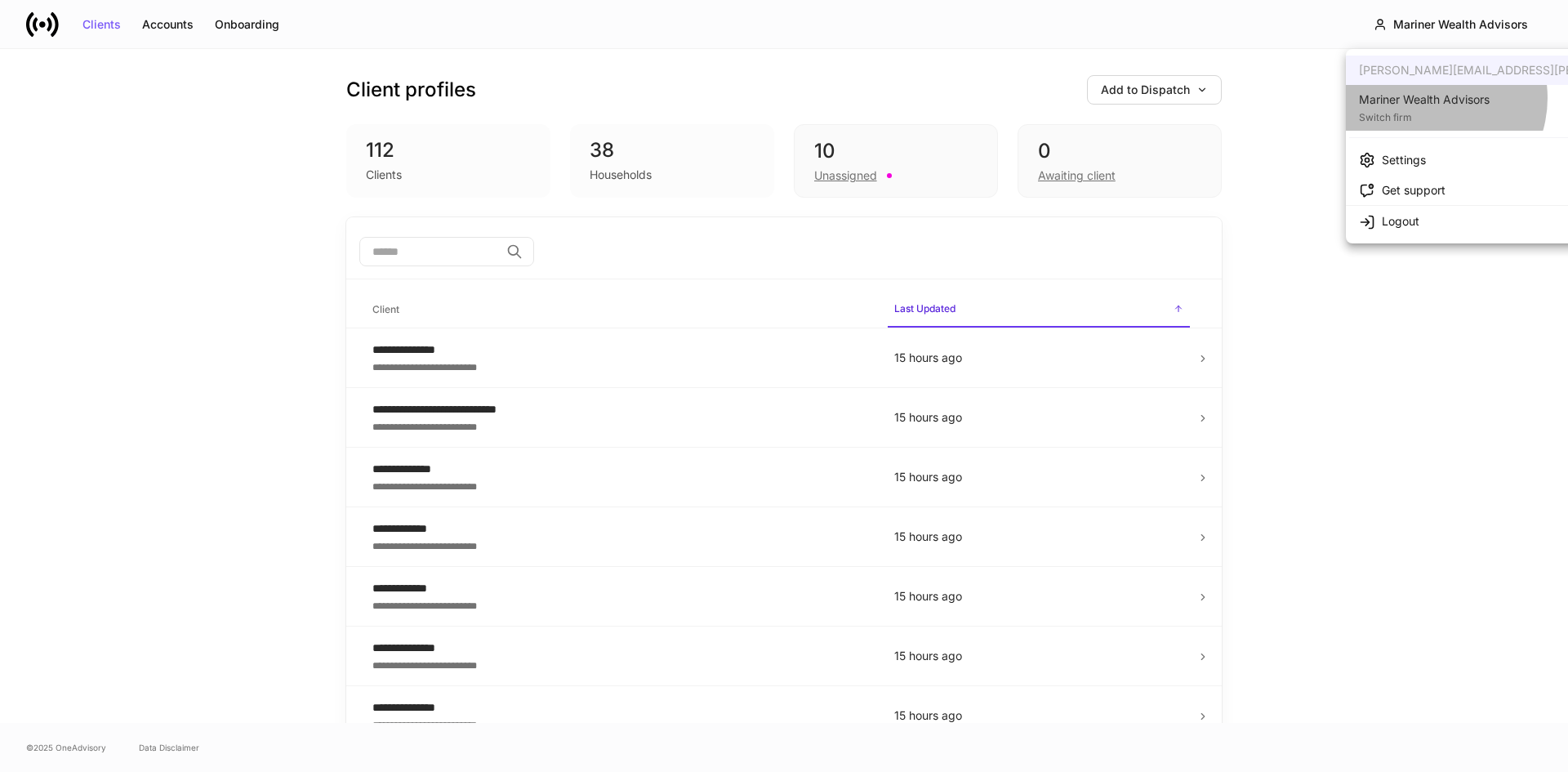
click at [1430, 98] on div "Mariner Wealth Advisors" at bounding box center [1425, 100] width 131 height 16
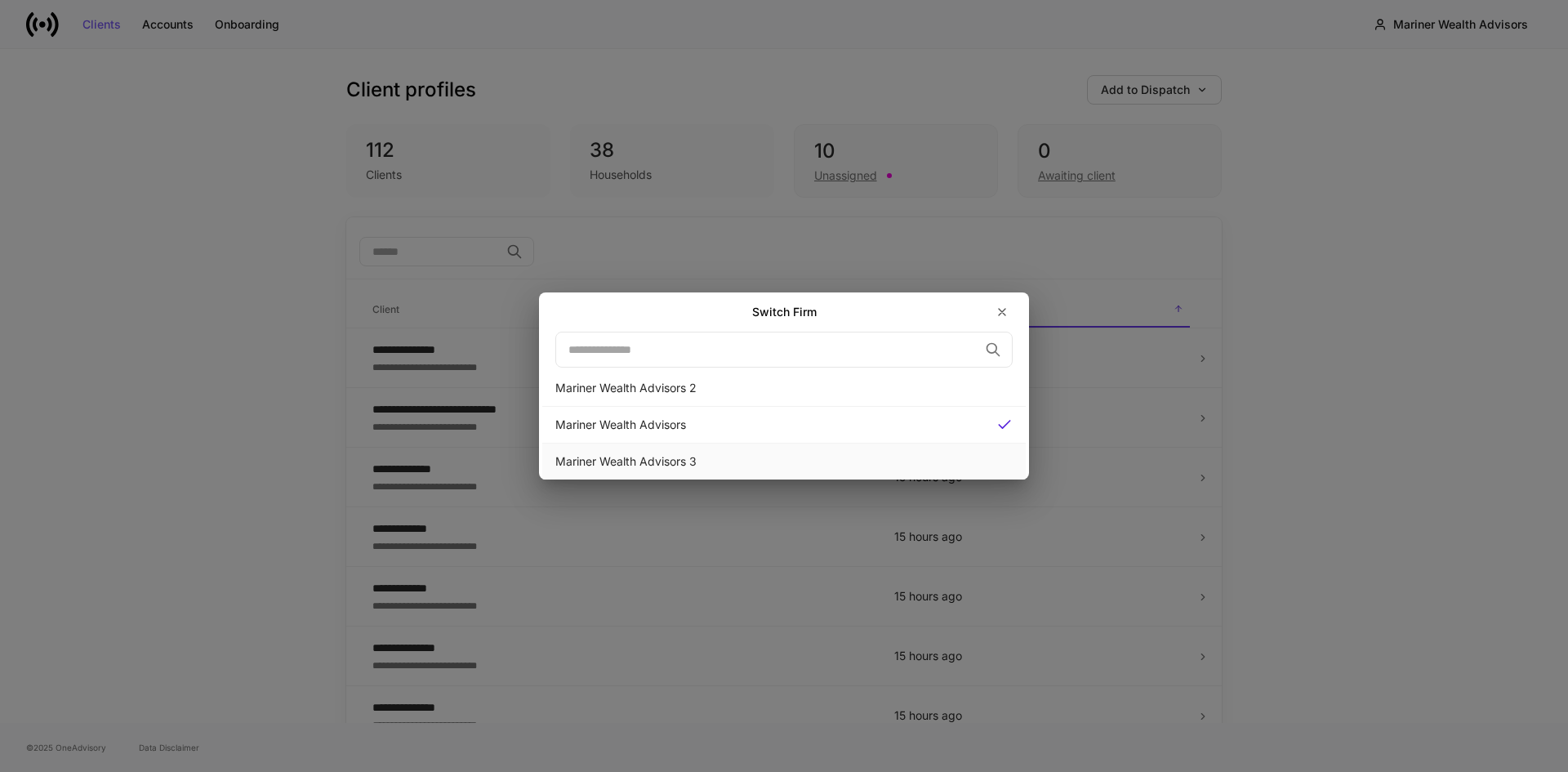
click at [669, 455] on div "Mariner Wealth Advisors 3" at bounding box center [784, 462] width 457 height 16
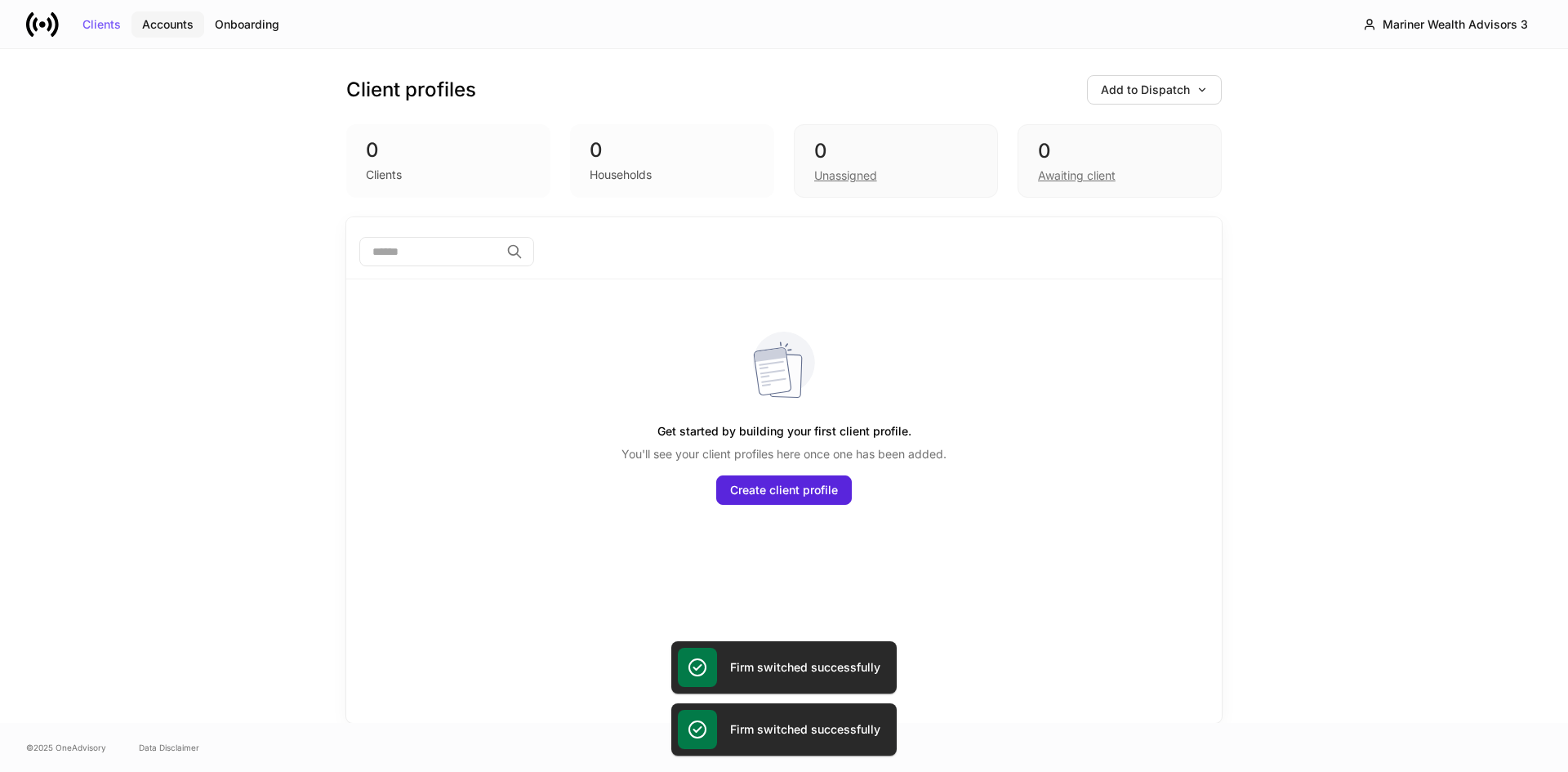
click at [175, 25] on div "Accounts" at bounding box center [168, 25] width 52 height 11
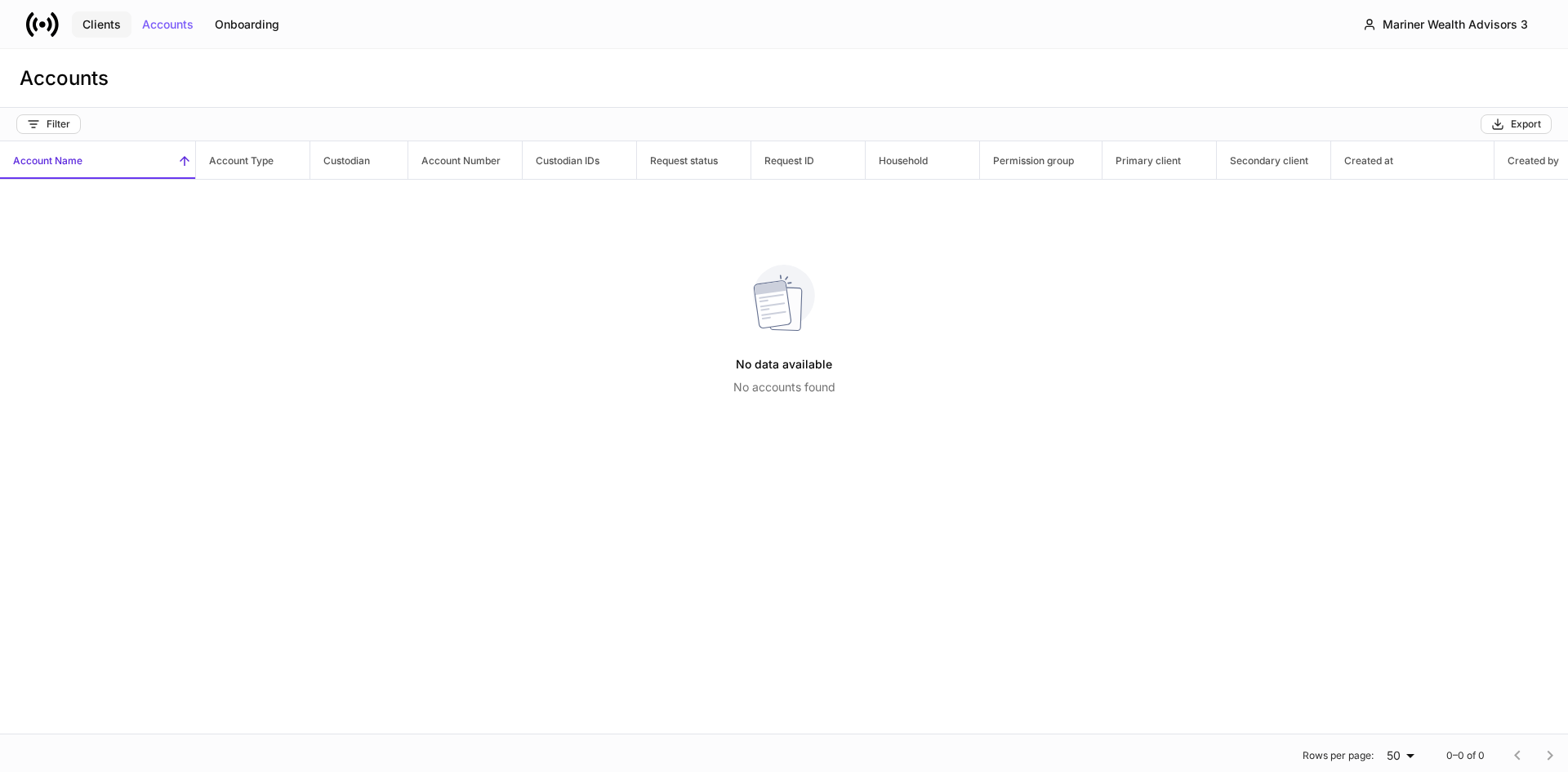
click at [92, 23] on div "Clients" at bounding box center [101, 25] width 38 height 11
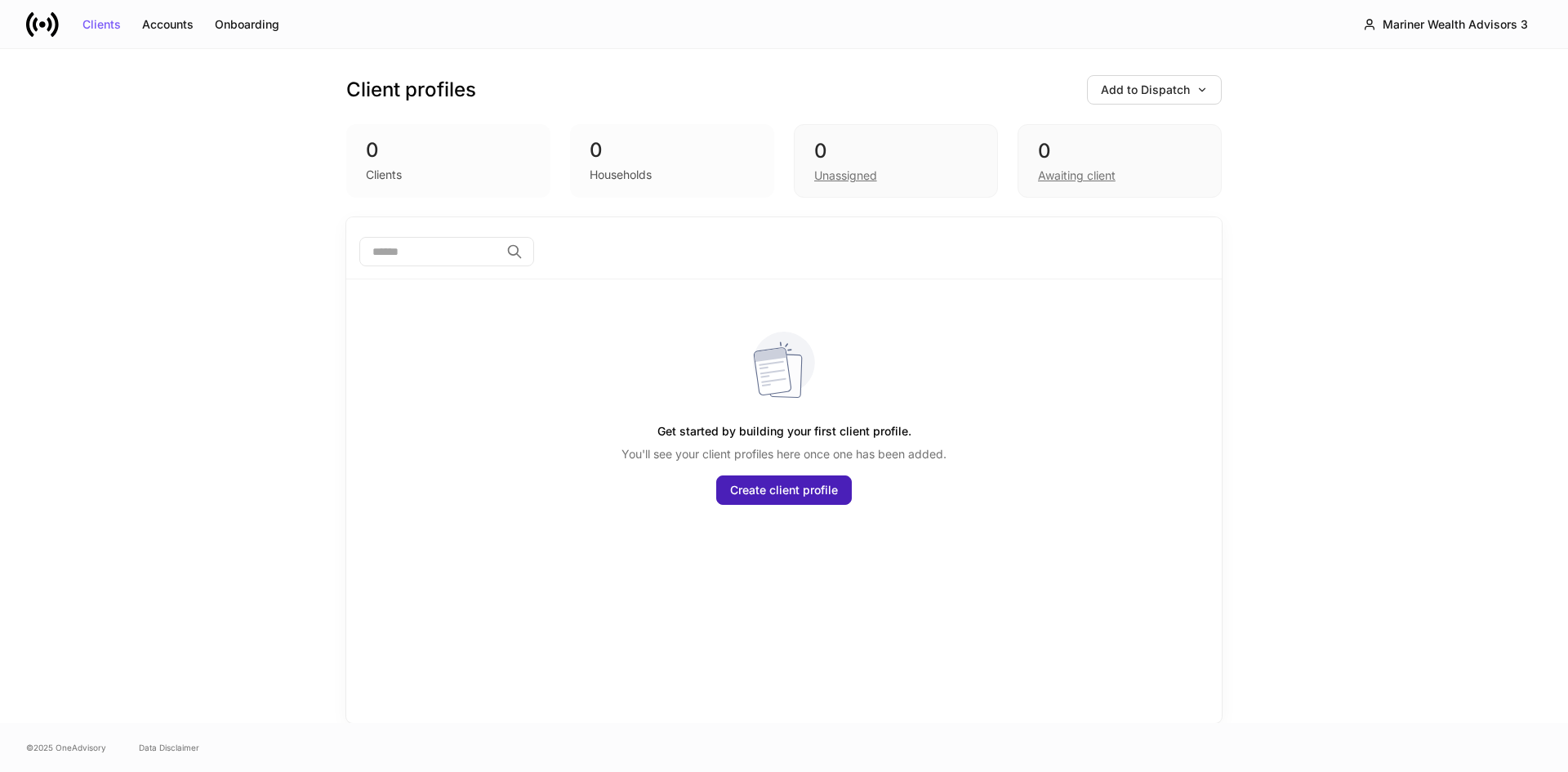
click at [793, 486] on div "Create client profile" at bounding box center [784, 490] width 108 height 11
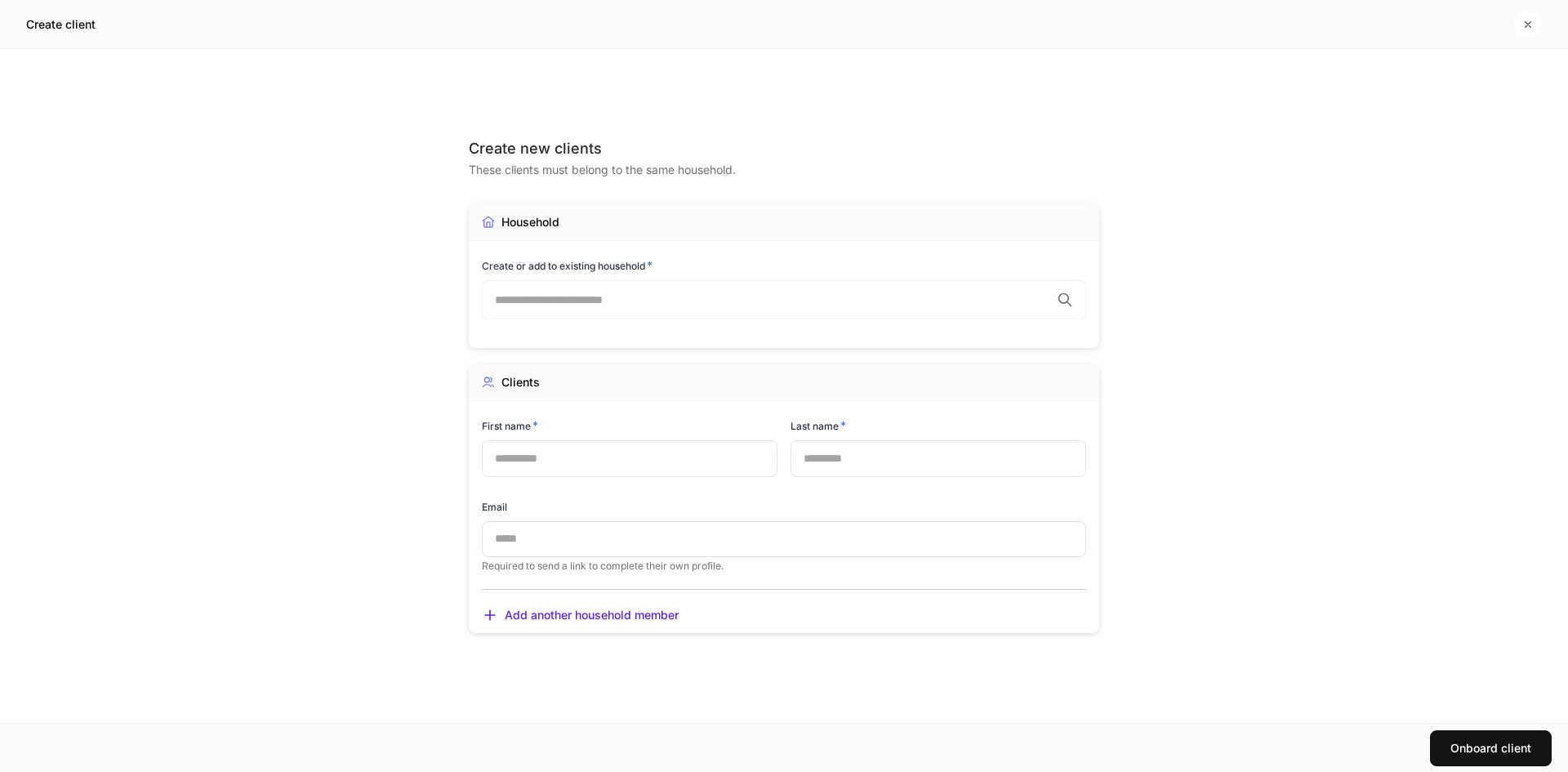
click at [793, 486] on div "Email ​ Required to send a link to complete their own profile." at bounding box center [777, 526] width 618 height 93
click at [620, 454] on input "text" at bounding box center [629, 458] width 295 height 36
type input "*******"
type input "*********"
click at [1250, 352] on div "Create new clients These clients must belong to the same household. Household C…" at bounding box center [784, 386] width 1568 height 674
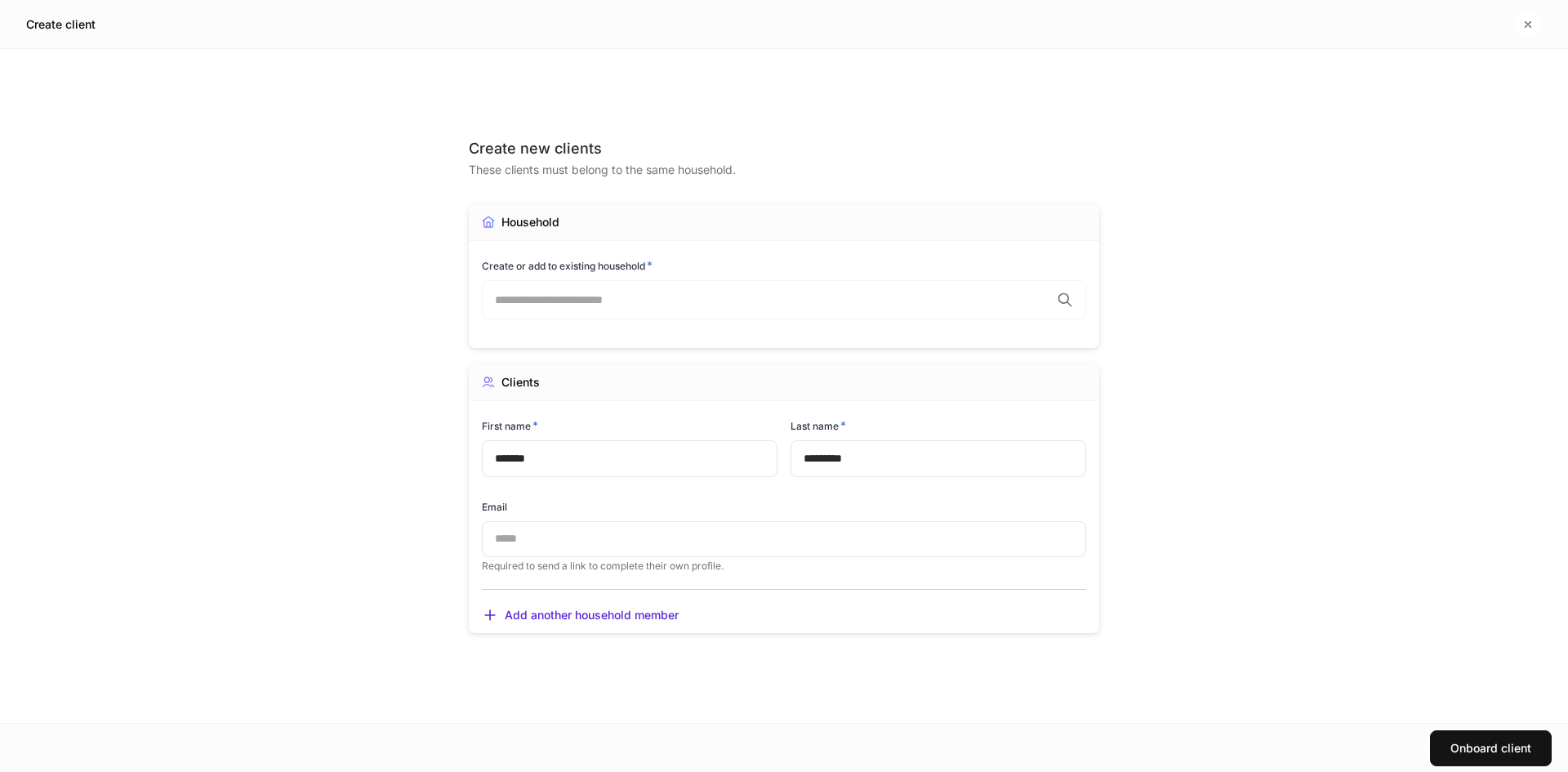
click at [589, 551] on input "text" at bounding box center [784, 539] width 605 height 36
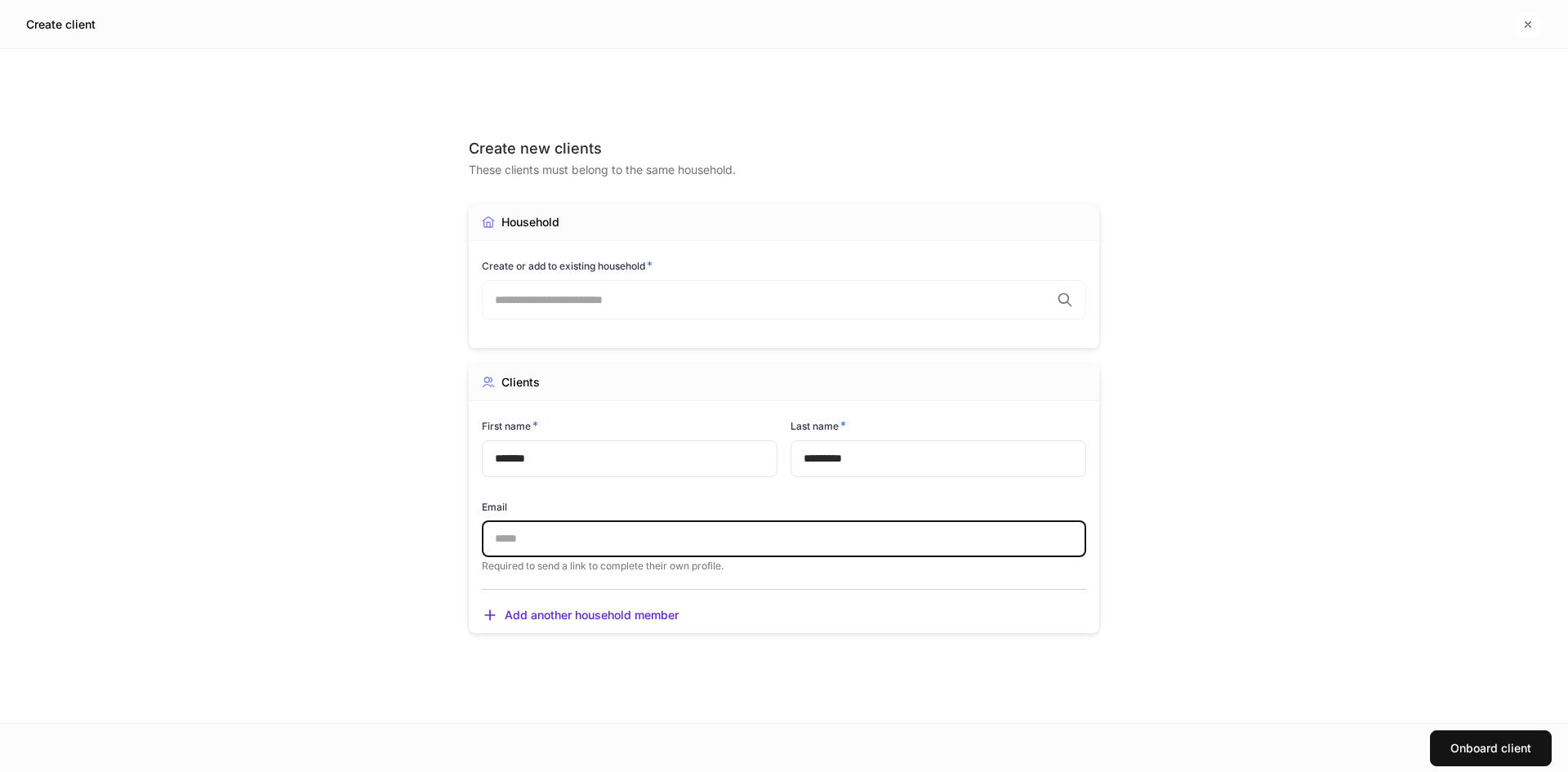
type input "*"
type input "**********"
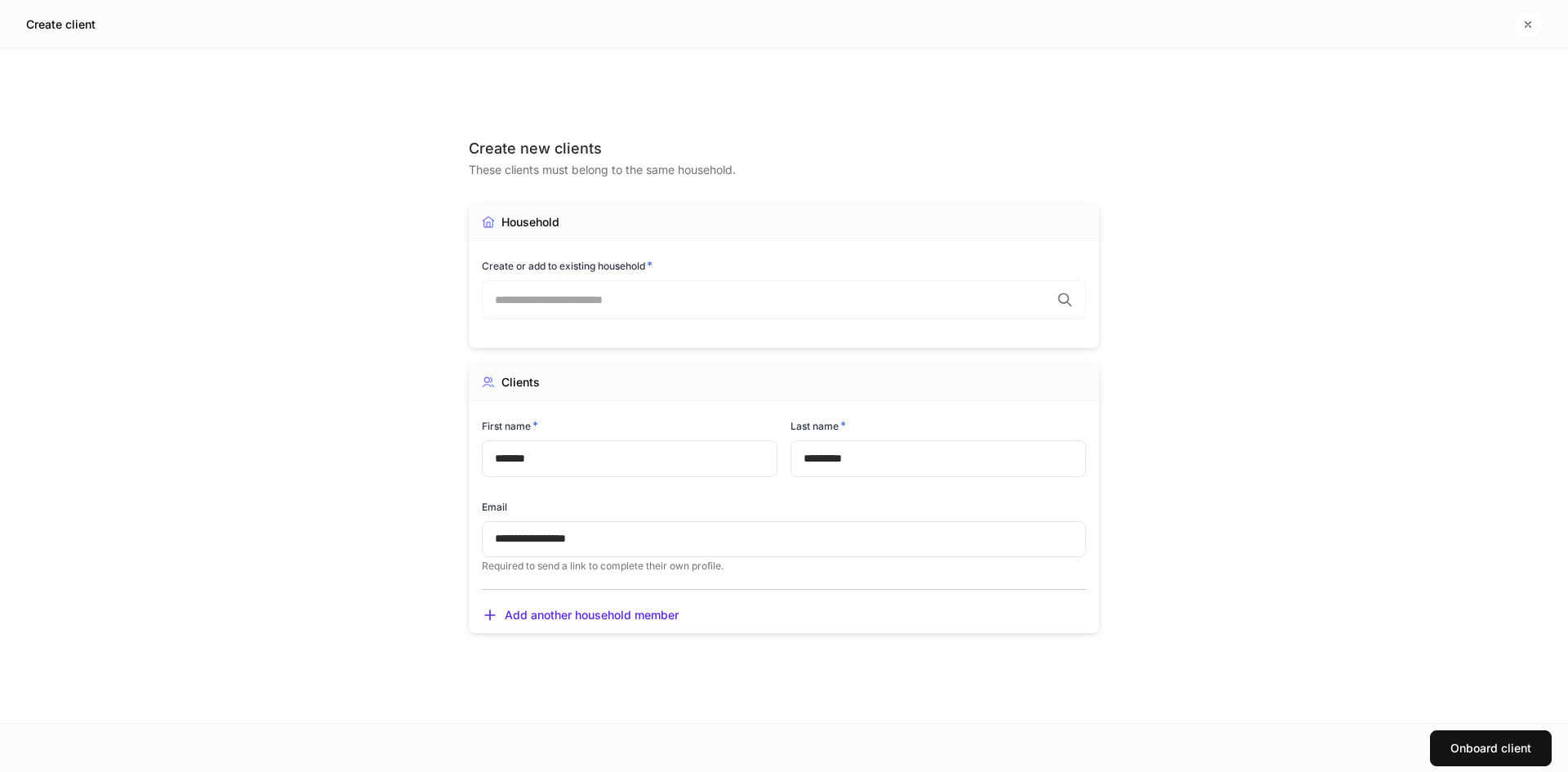
click at [1289, 521] on div "**********" at bounding box center [784, 386] width 1568 height 674
click at [1487, 743] on div "Onboard client" at bounding box center [1491, 748] width 81 height 11
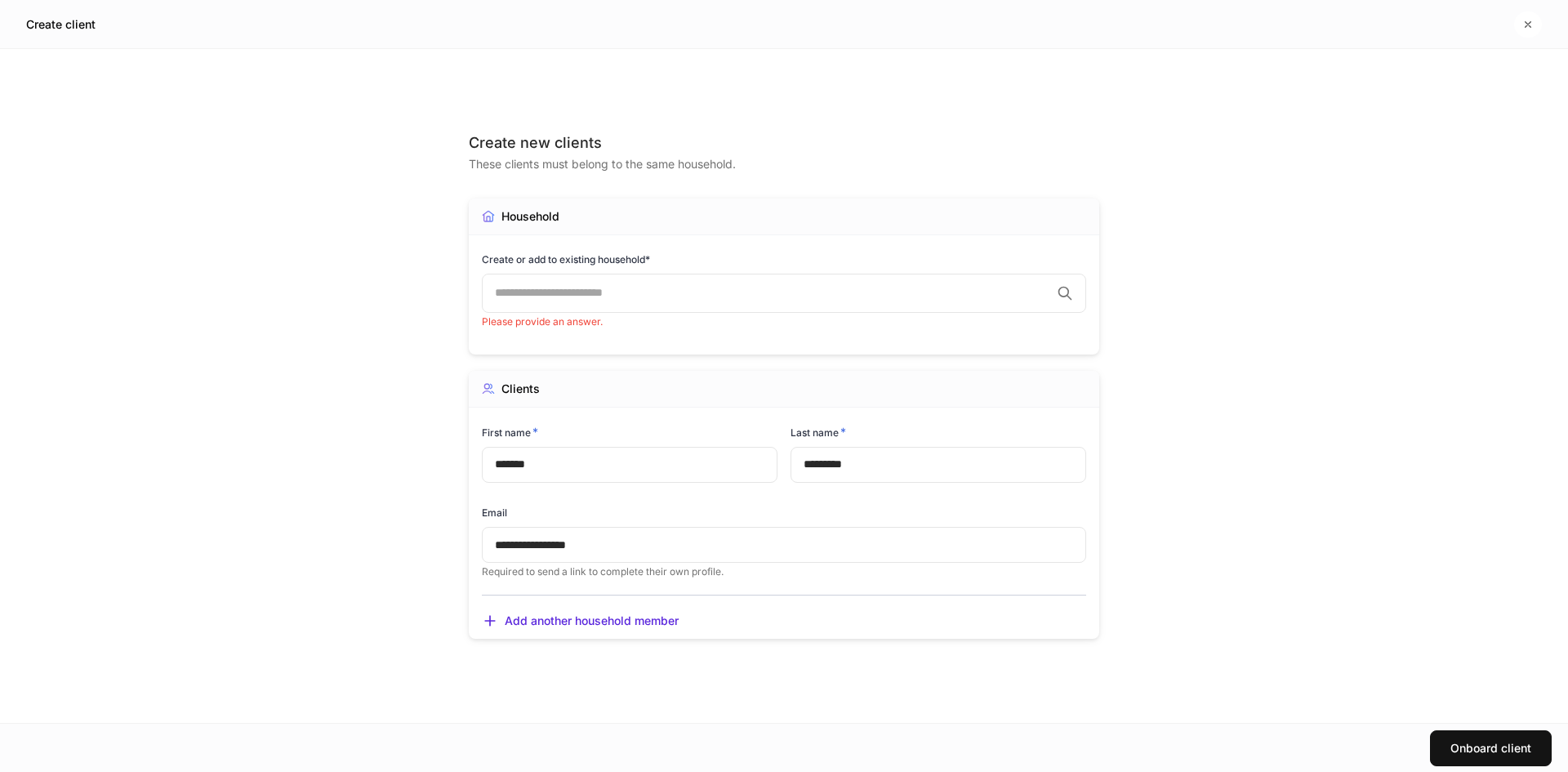
click at [683, 289] on input "text" at bounding box center [773, 293] width 556 height 16
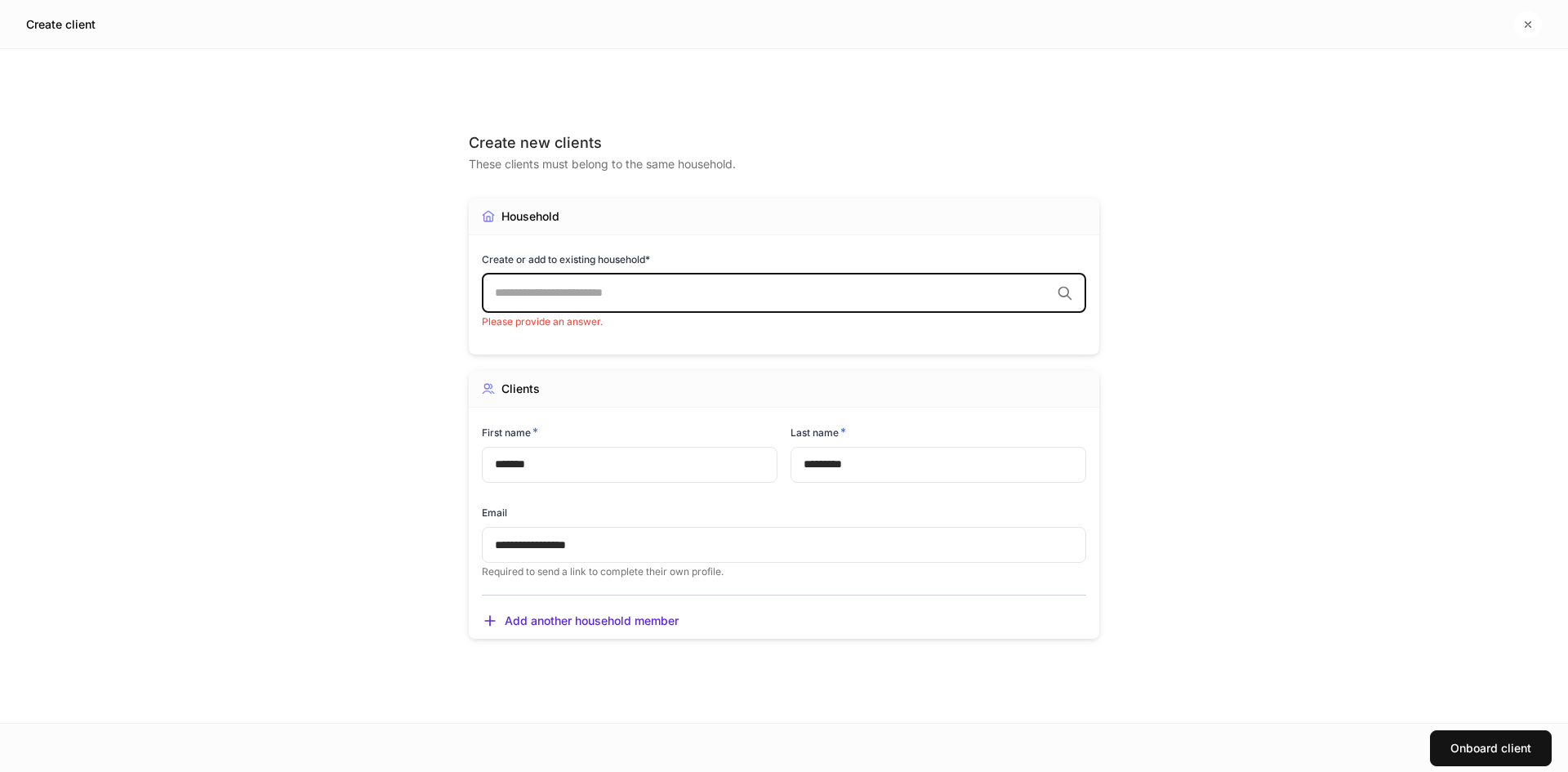
click at [649, 295] on input "text" at bounding box center [773, 293] width 556 height 16
click at [567, 291] on input "text" at bounding box center [773, 293] width 556 height 16
click at [532, 291] on input "text" at bounding box center [773, 293] width 556 height 16
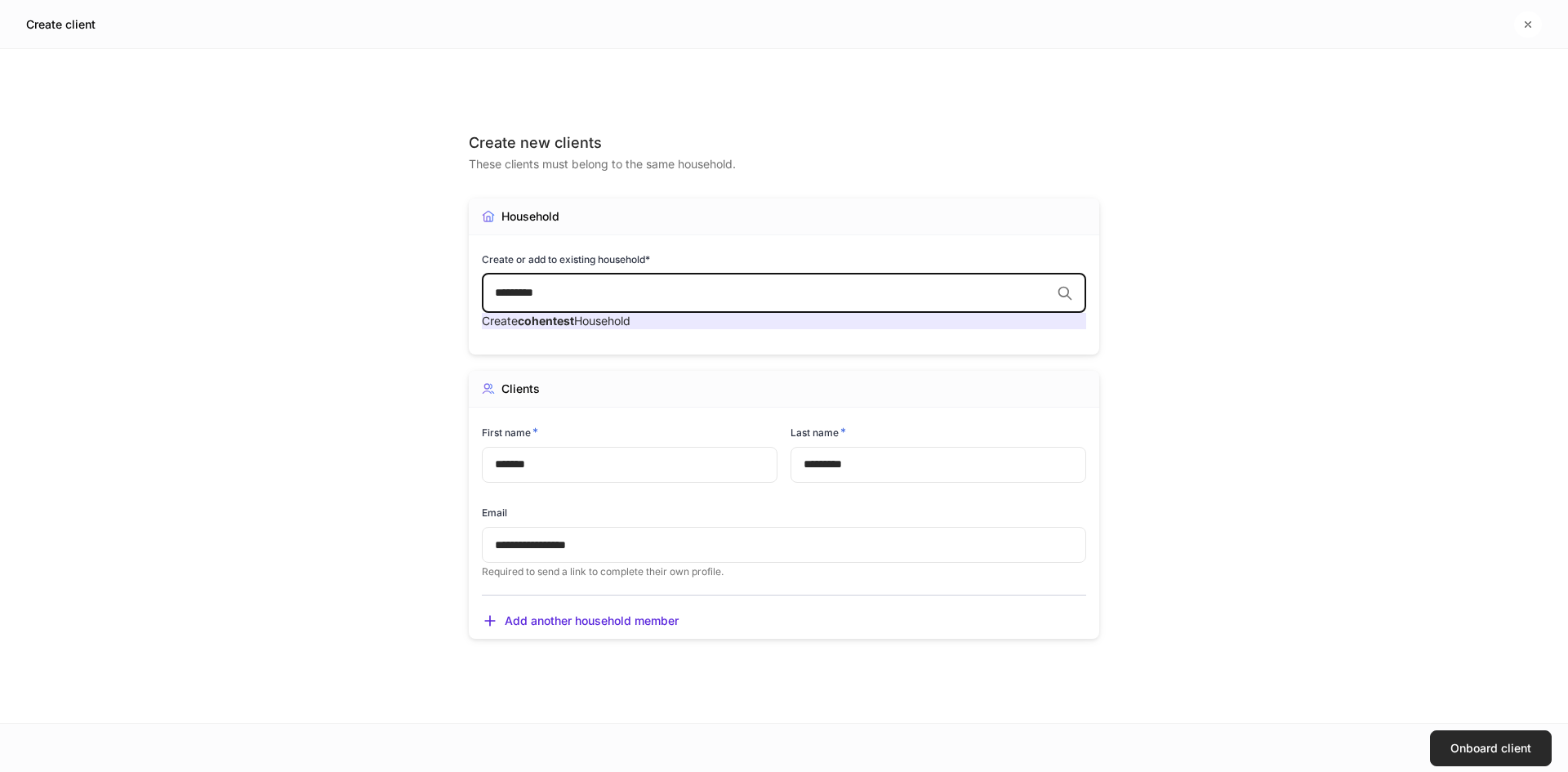
type input "*********"
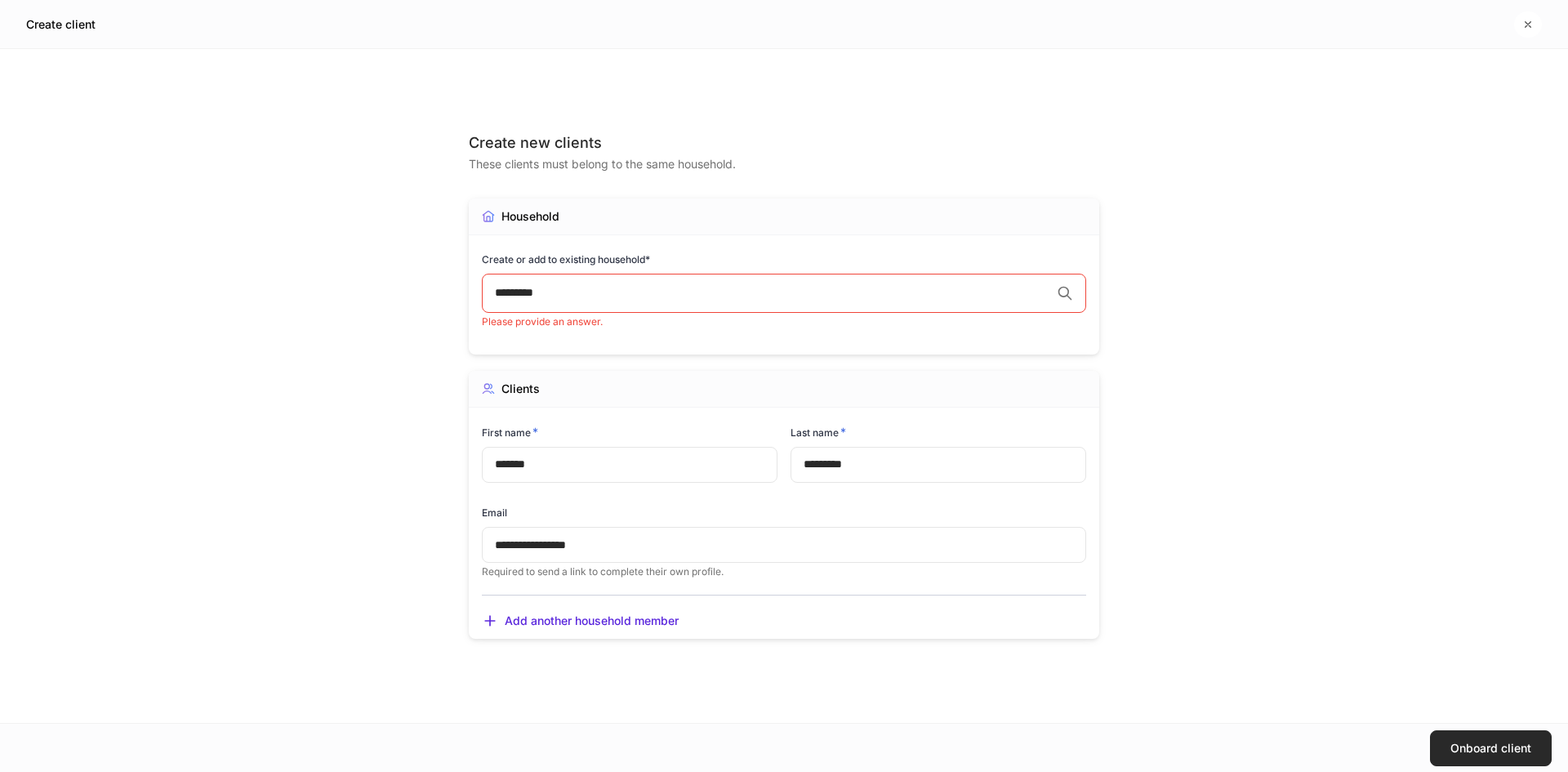
click at [1476, 743] on div "Onboard client" at bounding box center [1491, 748] width 81 height 11
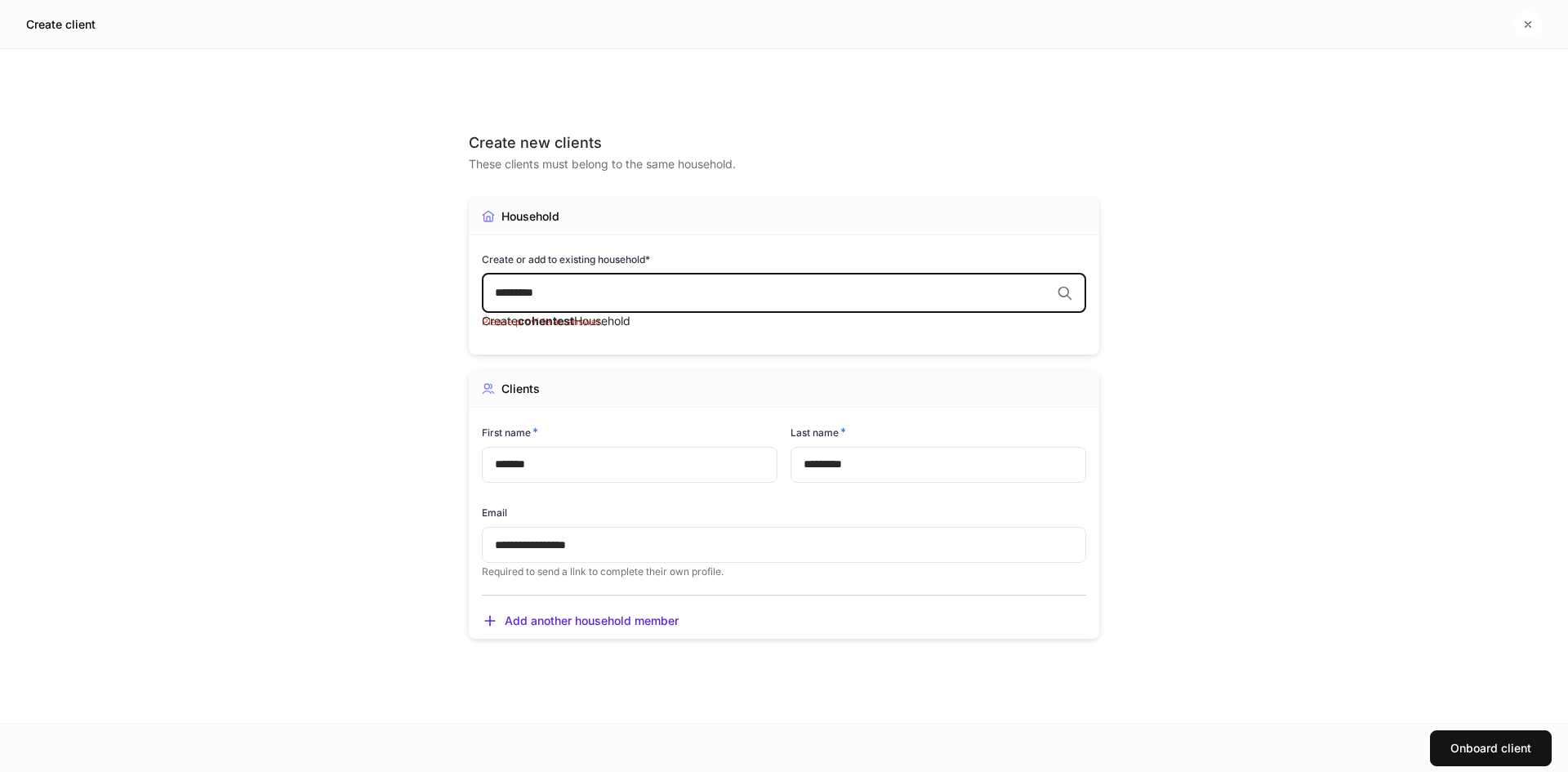
click at [597, 300] on input "*********" at bounding box center [773, 293] width 556 height 16
click at [574, 327] on span "cohentest" at bounding box center [546, 320] width 56 height 14
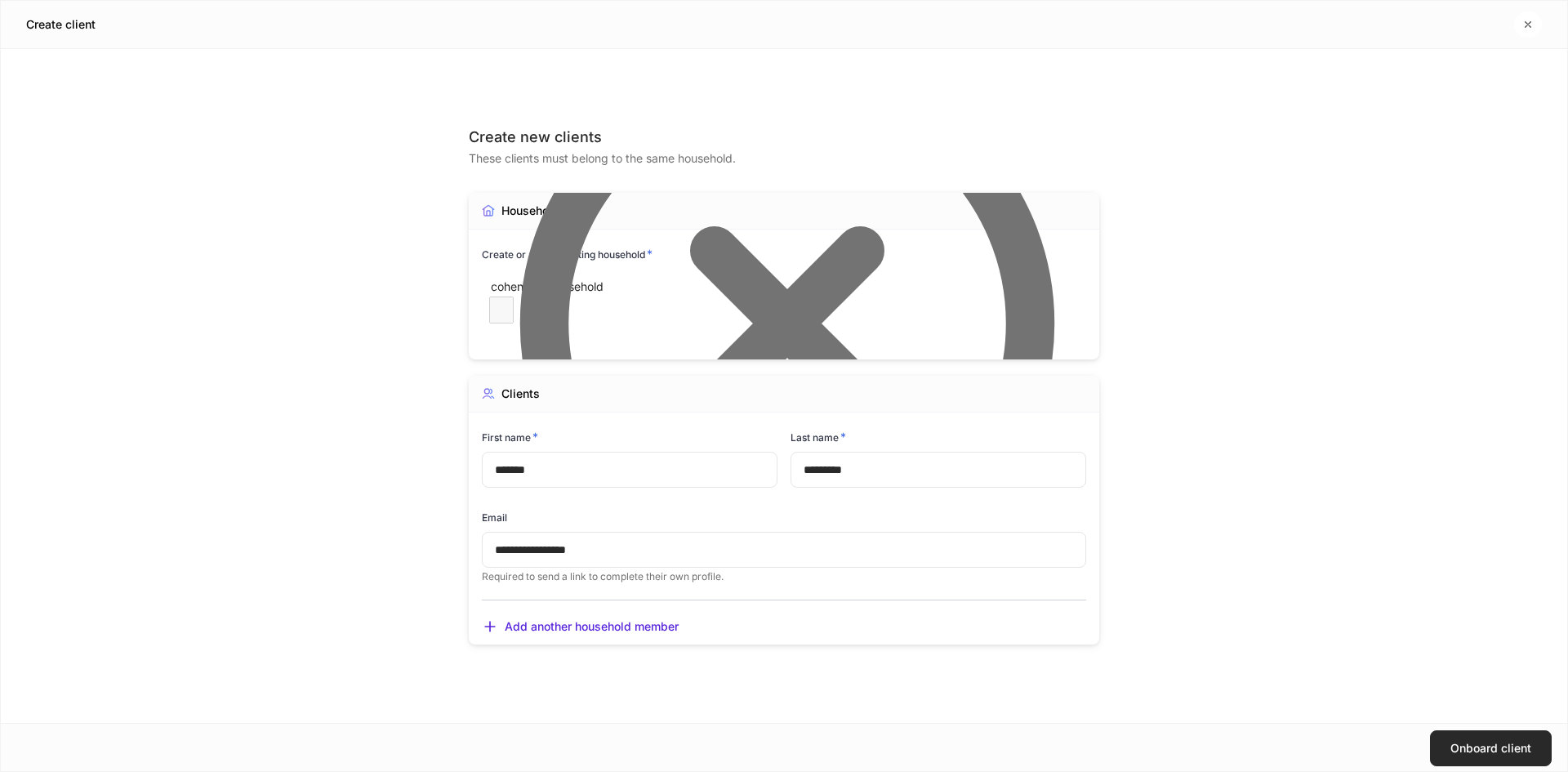
click at [1472, 743] on div "Onboard client" at bounding box center [1491, 748] width 81 height 11
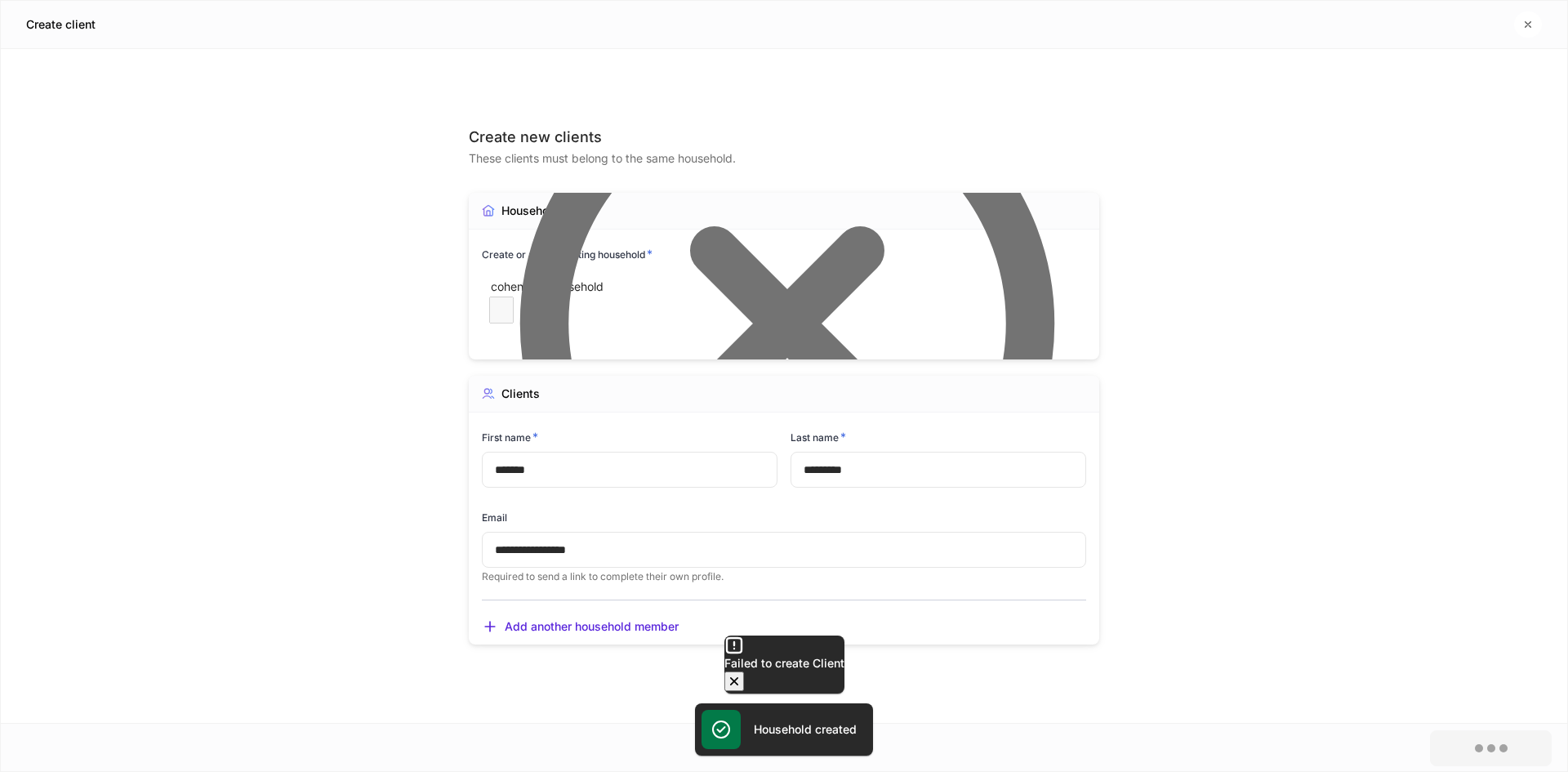
click at [619, 300] on div at bounding box center [784, 386] width 1568 height 772
click at [821, 743] on div "Household created" at bounding box center [784, 729] width 178 height 52
click at [742, 673] on icon "button" at bounding box center [734, 681] width 16 height 16
click at [1244, 701] on div at bounding box center [784, 386] width 1568 height 772
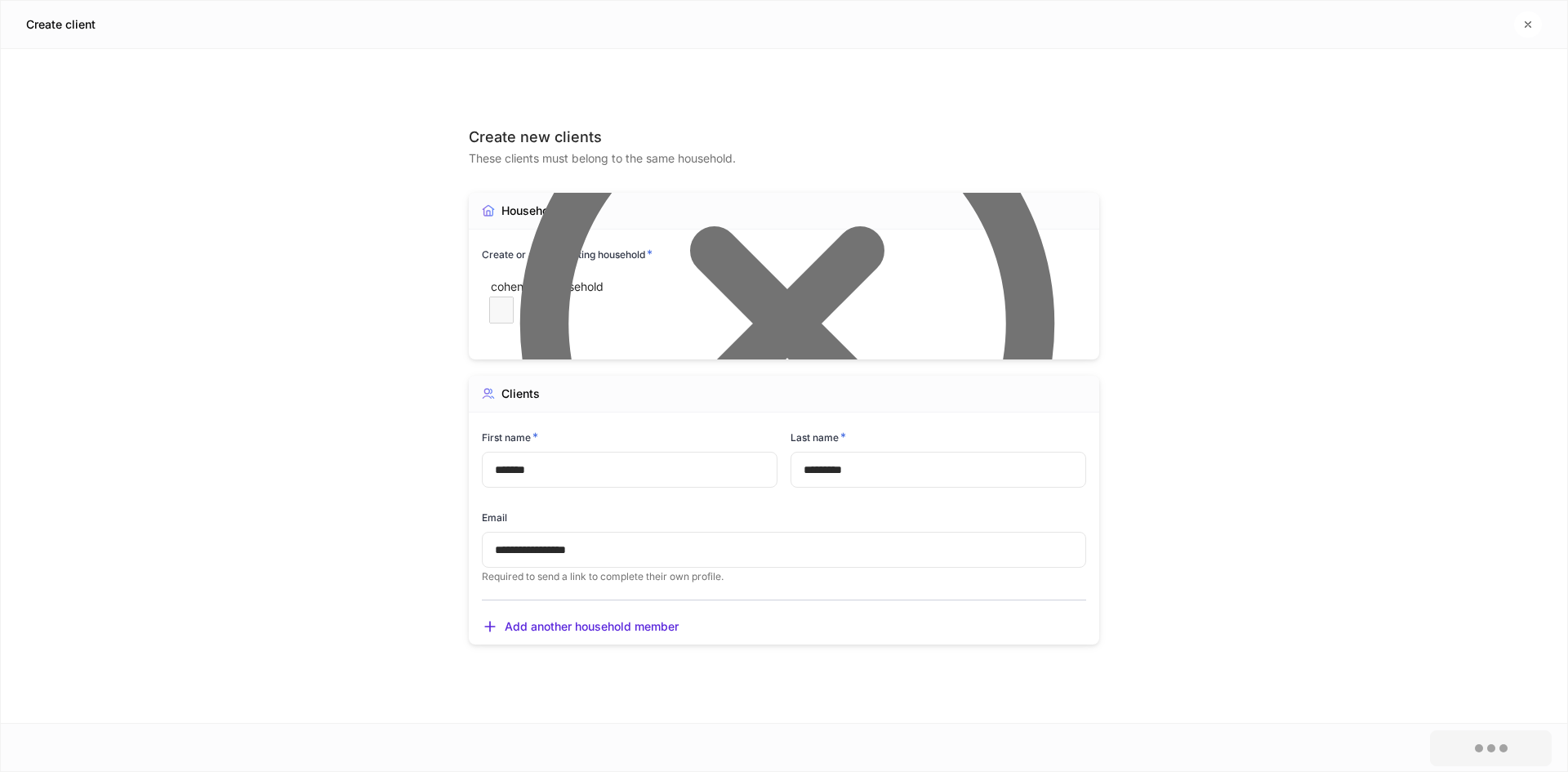
drag, startPoint x: 1138, startPoint y: 164, endPoint x: 1125, endPoint y: 175, distance: 17.0
click at [1138, 164] on div at bounding box center [784, 386] width 1568 height 772
click at [633, 289] on div at bounding box center [784, 386] width 1568 height 772
click at [551, 175] on div at bounding box center [784, 386] width 1568 height 772
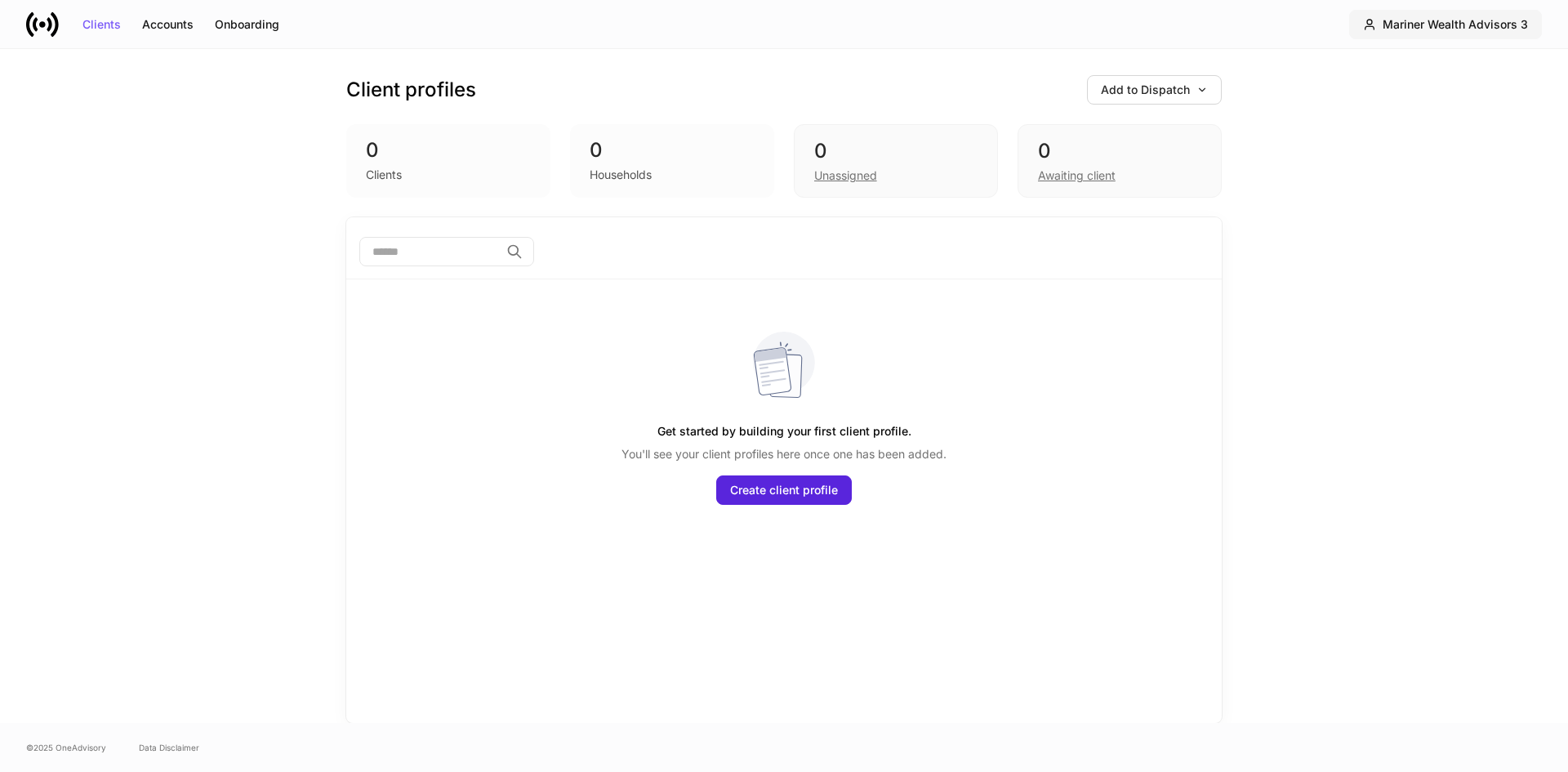
click at [1442, 29] on div "Mariner Wealth Advisors 3" at bounding box center [1456, 25] width 146 height 11
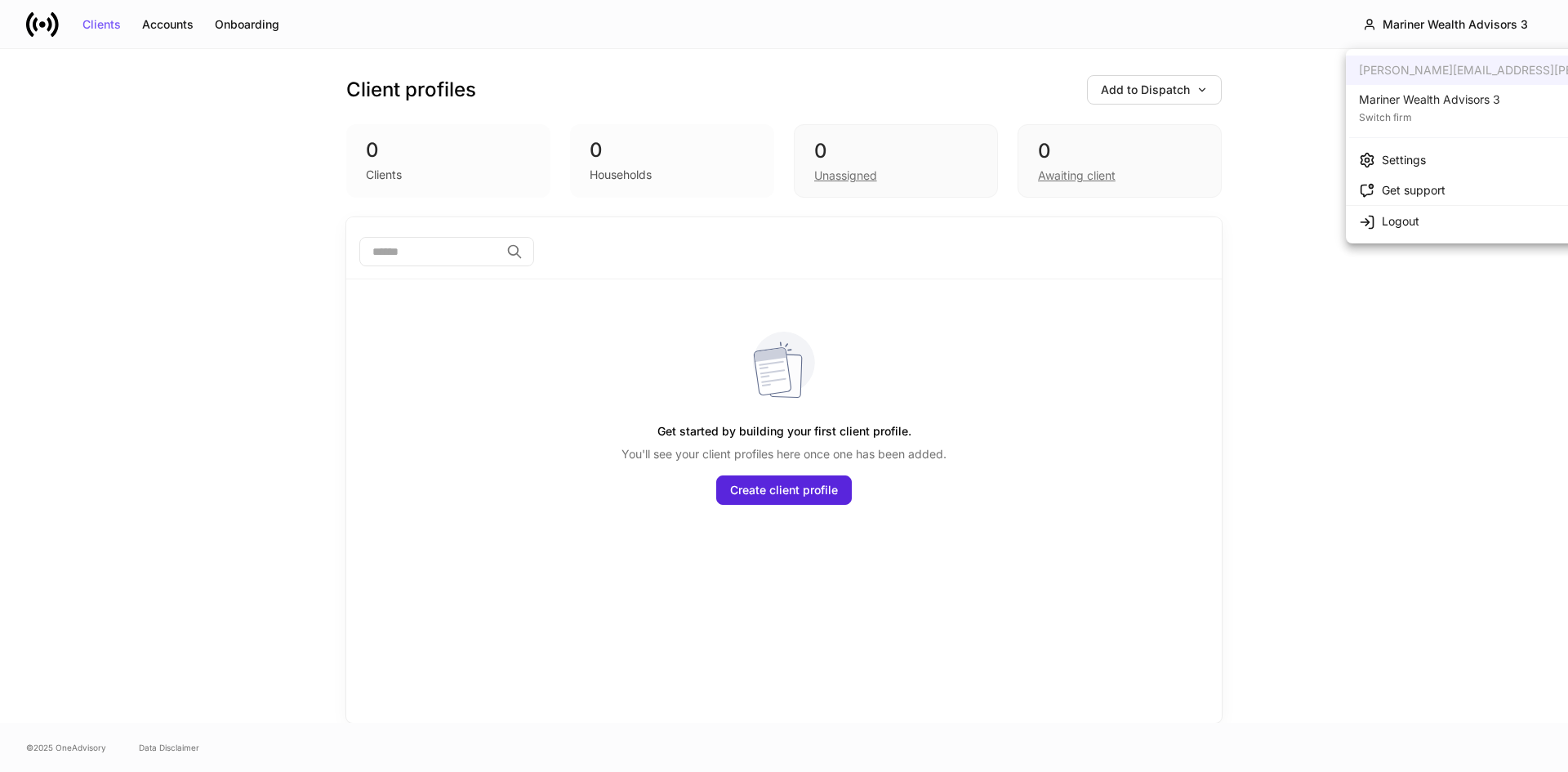
click at [1411, 103] on div "Mariner Wealth Advisors 3" at bounding box center [1430, 100] width 142 height 16
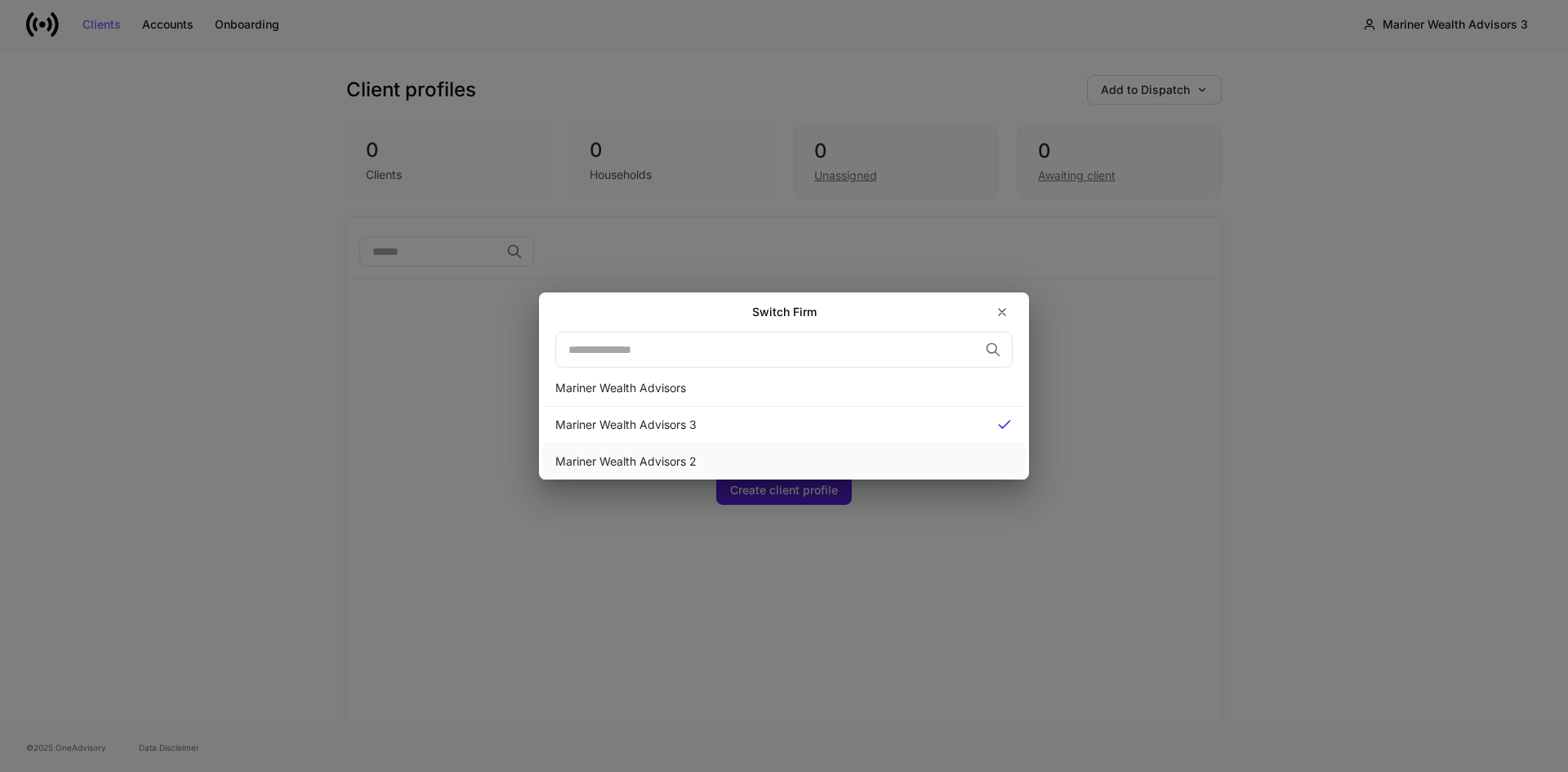
click at [658, 464] on div "Mariner Wealth Advisors 2" at bounding box center [784, 462] width 457 height 16
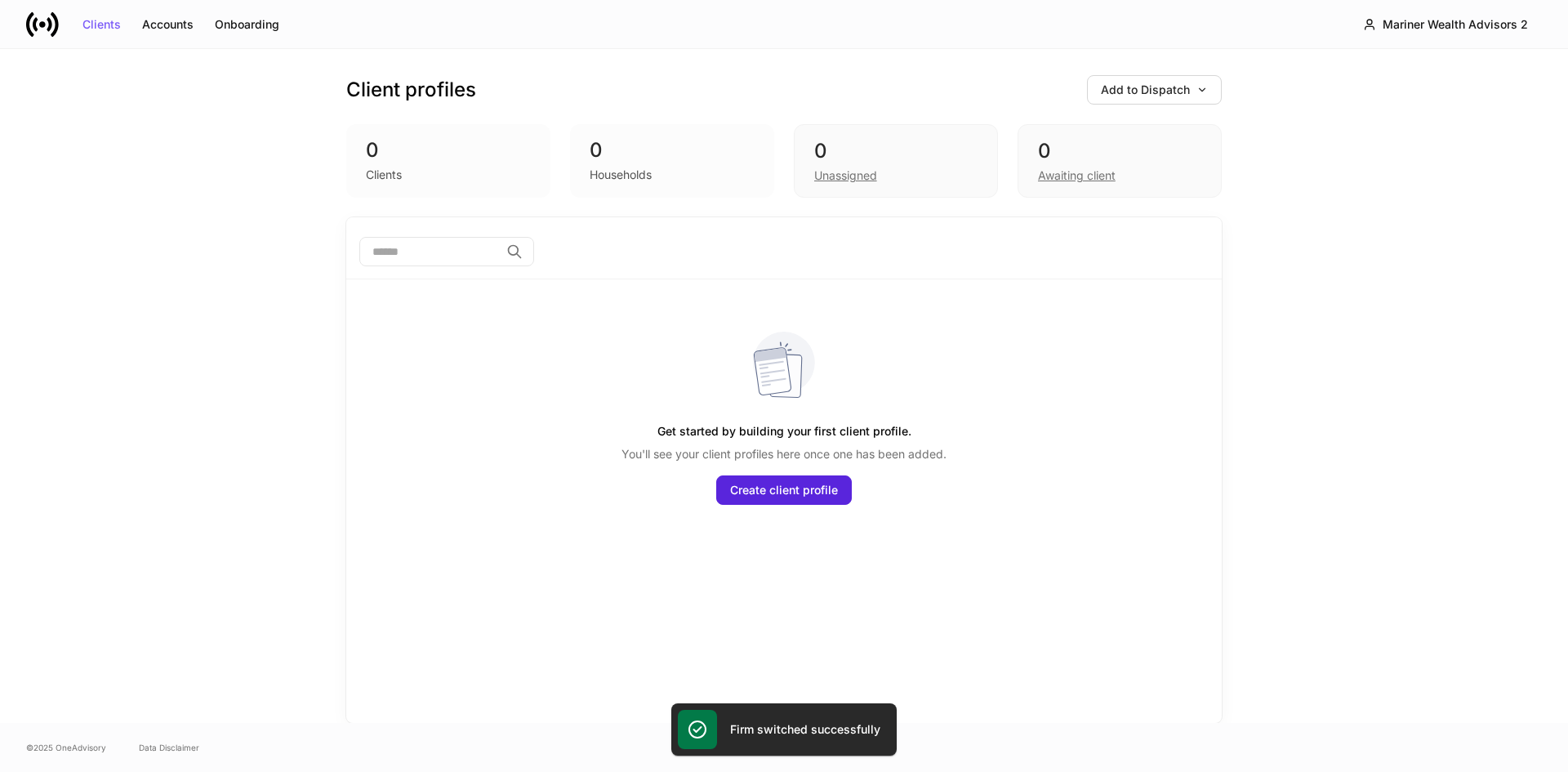
click at [320, 349] on div "Client profiles Add to Dispatch 0 Clients 0 Households 0 Unassigned 0 Awaiting …" at bounding box center [784, 386] width 980 height 674
click at [1436, 30] on div "Mariner Wealth Advisors 2" at bounding box center [1456, 25] width 146 height 11
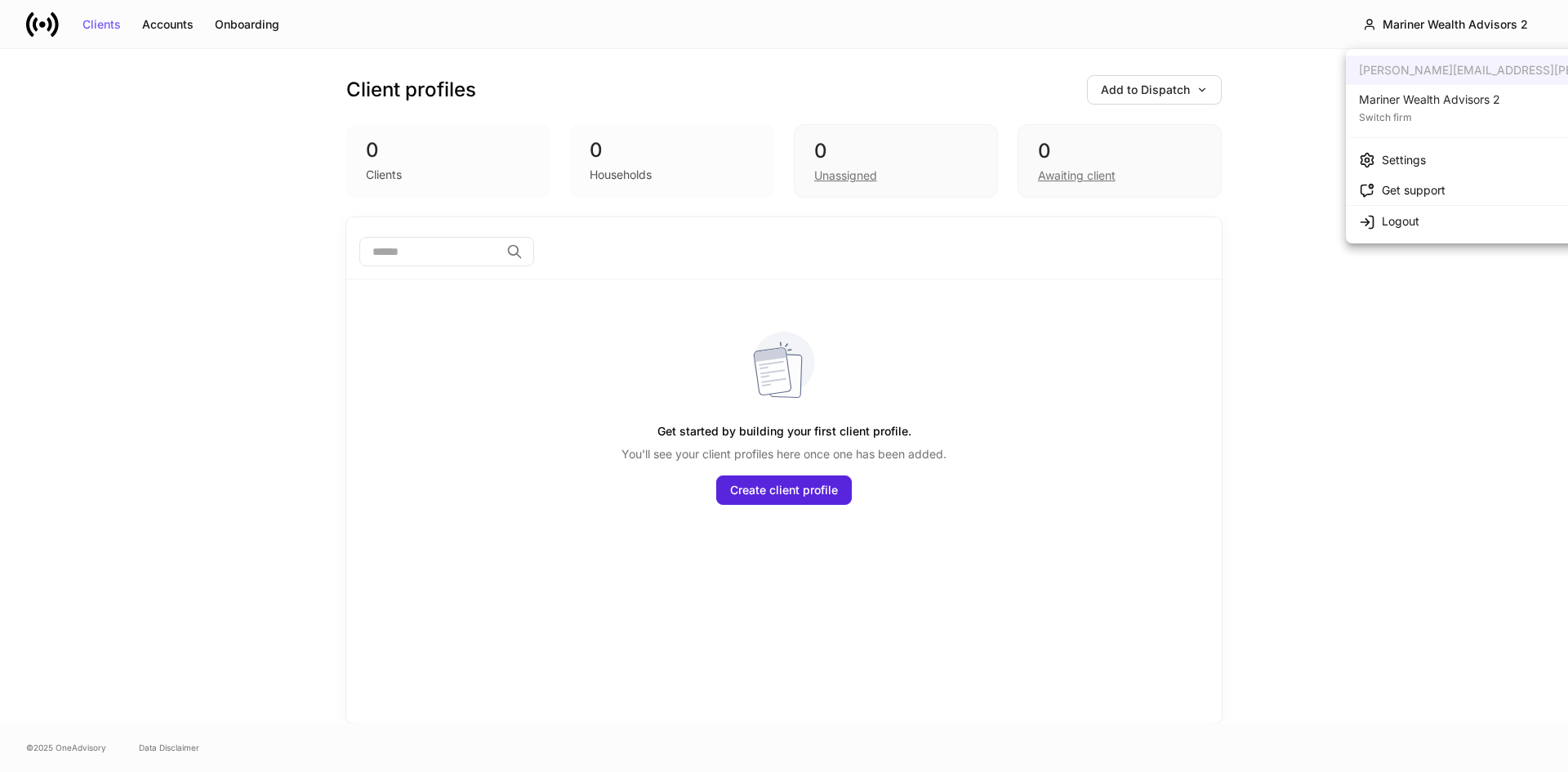
click at [1428, 106] on div "Mariner Wealth Advisors 2" at bounding box center [1430, 100] width 142 height 16
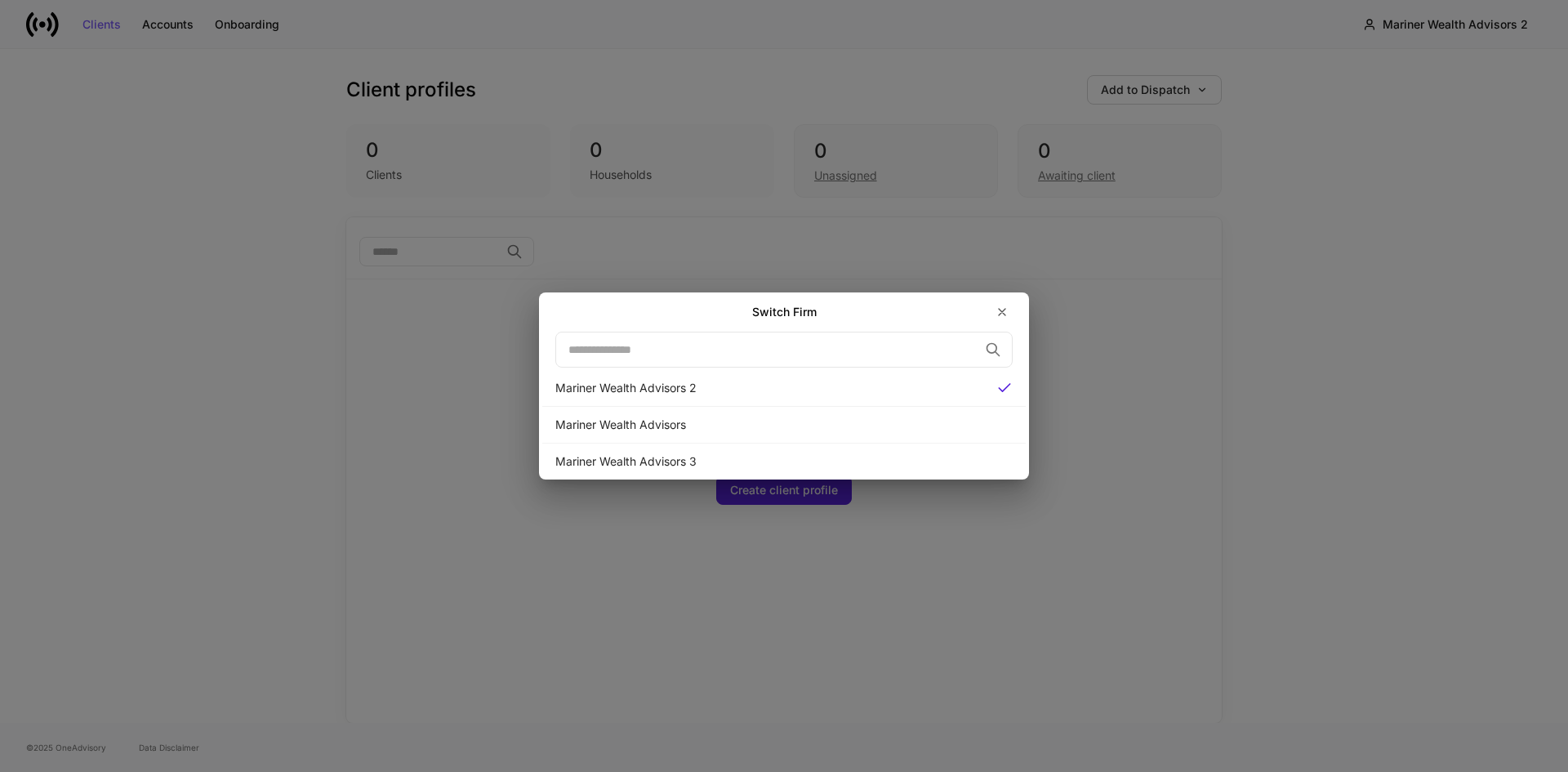
click at [1391, 244] on div "Switch Firm ​ Mariner Wealth Advisors 2 Mariner Wealth Advisors Mariner Wealth …" at bounding box center [784, 386] width 1568 height 772
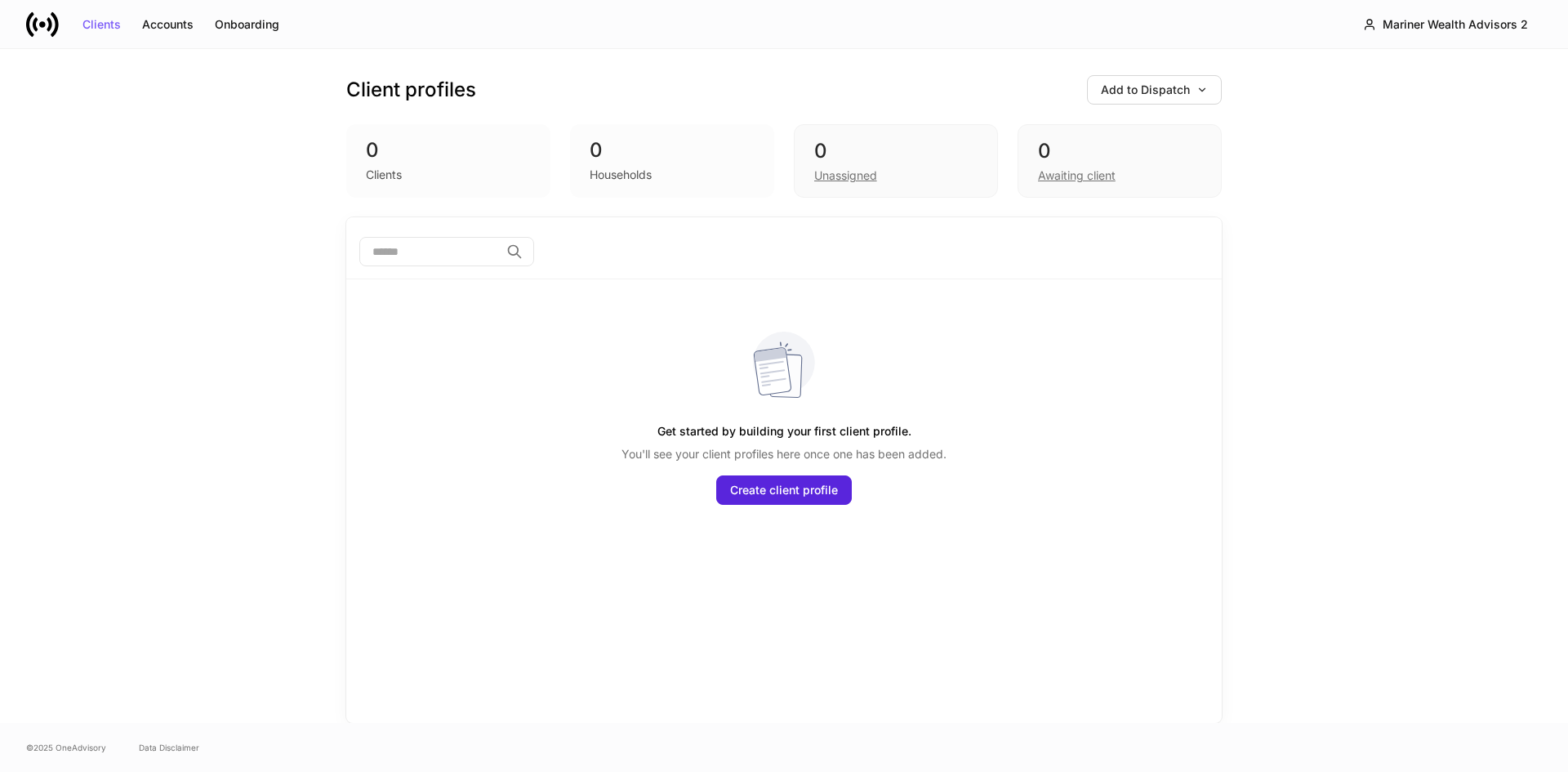
click at [279, 129] on div "Client profiles Add to Dispatch 0 Clients 0 Households 0 Unassigned 0 Awaiting …" at bounding box center [784, 386] width 1568 height 674
click at [1322, 118] on div "Client profiles Add to Dispatch 0 Clients 0 Households 0 Unassigned 0 Awaiting …" at bounding box center [784, 386] width 1568 height 674
click at [1412, 26] on div "Mariner Wealth Advisors 2" at bounding box center [1456, 25] width 146 height 11
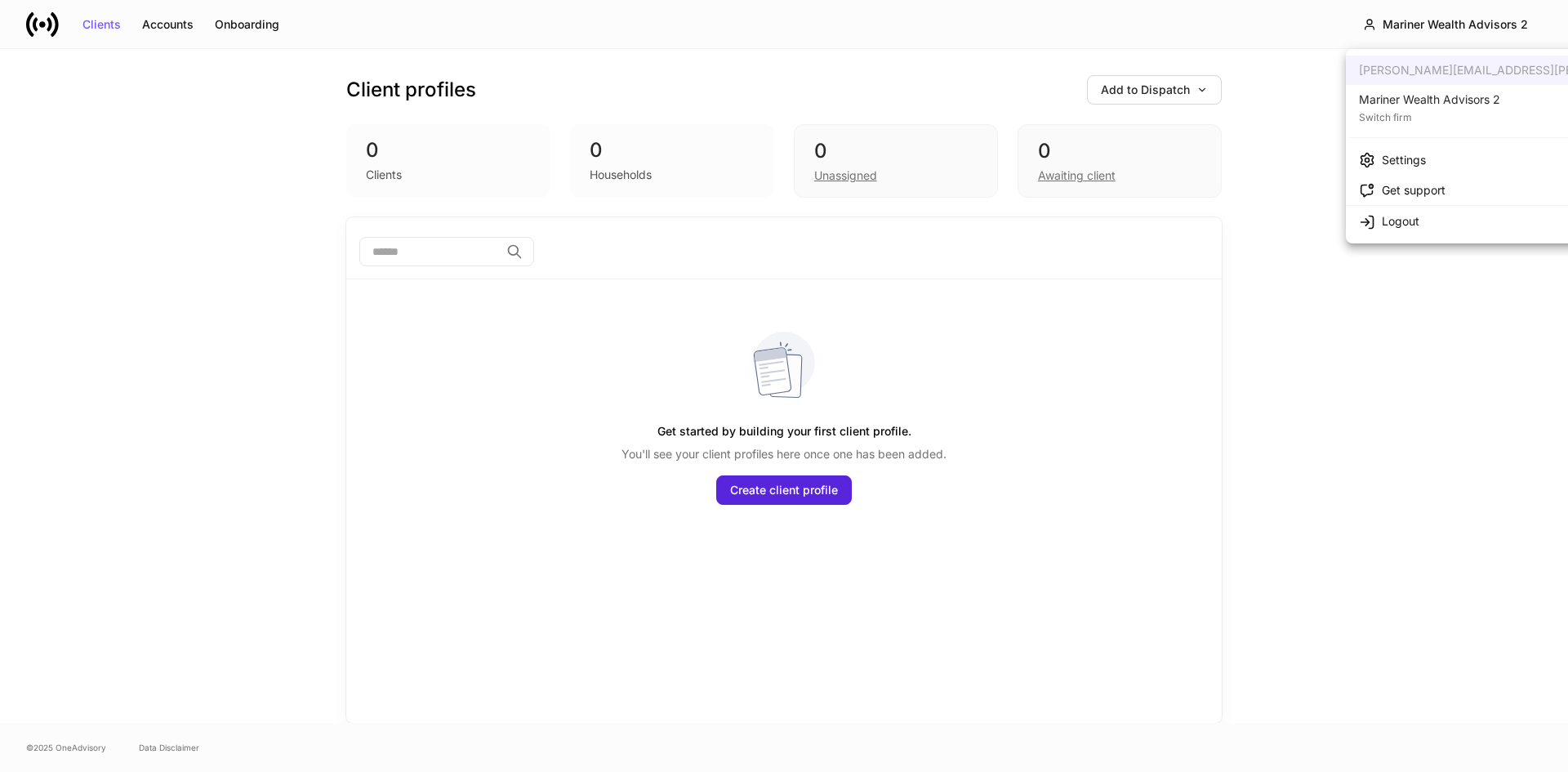
click at [1408, 106] on div "Mariner Wealth Advisors 2" at bounding box center [1430, 100] width 142 height 16
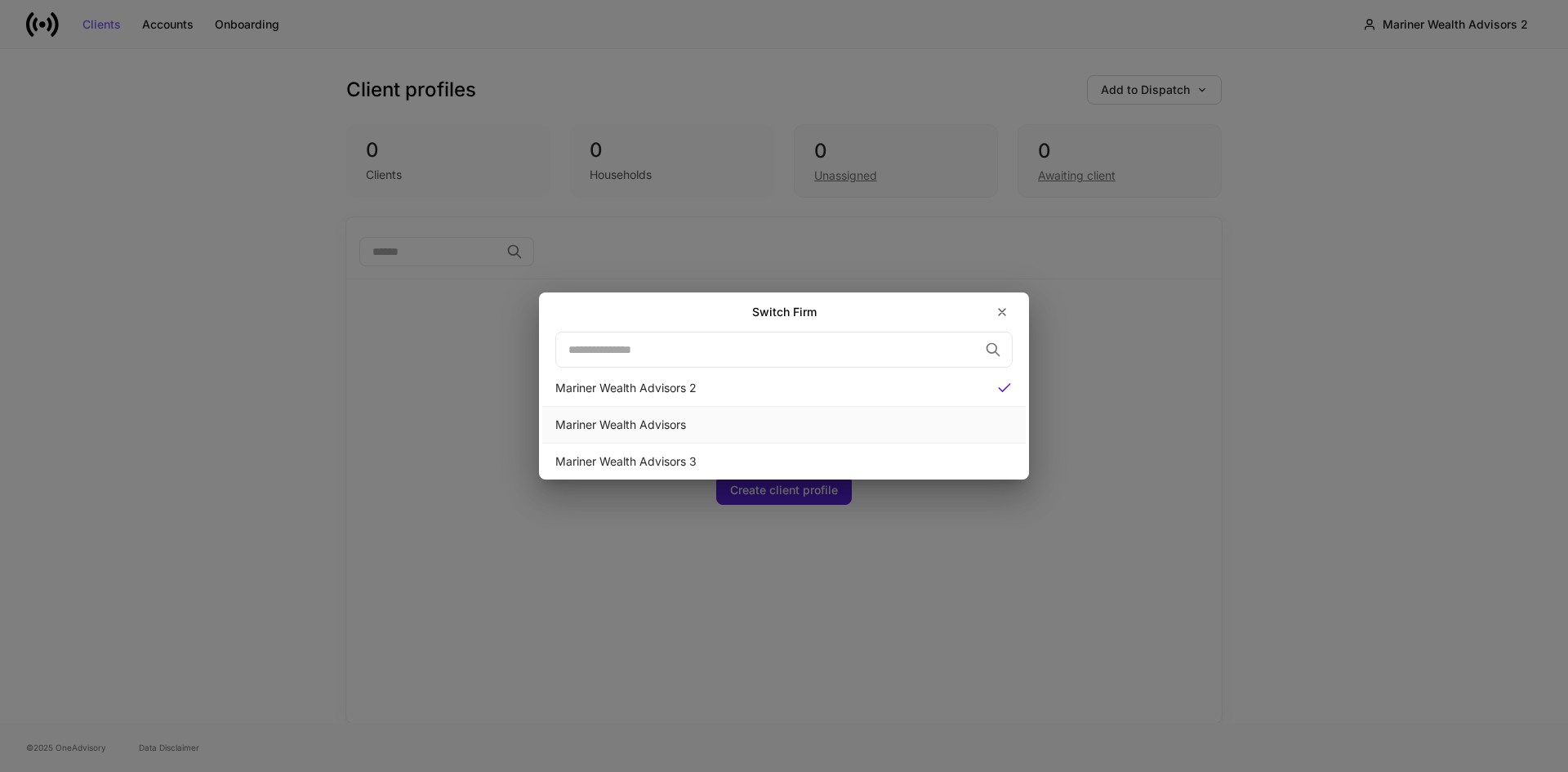
click at [594, 426] on div "Mariner Wealth Advisors" at bounding box center [784, 425] width 457 height 16
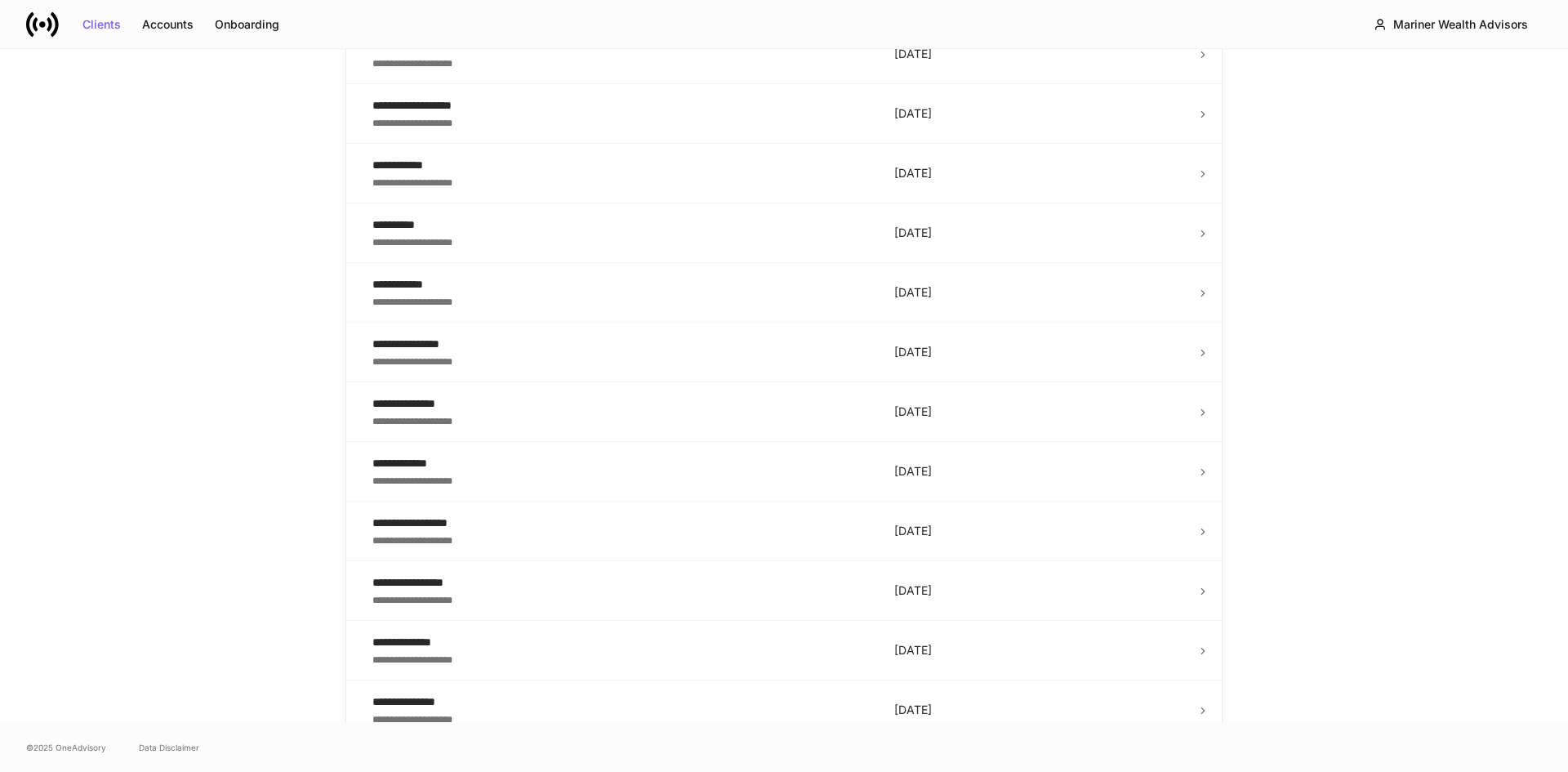
scroll to position [2630, 0]
click at [1170, 695] on icon "Go to next page" at bounding box center [1178, 702] width 20 height 20
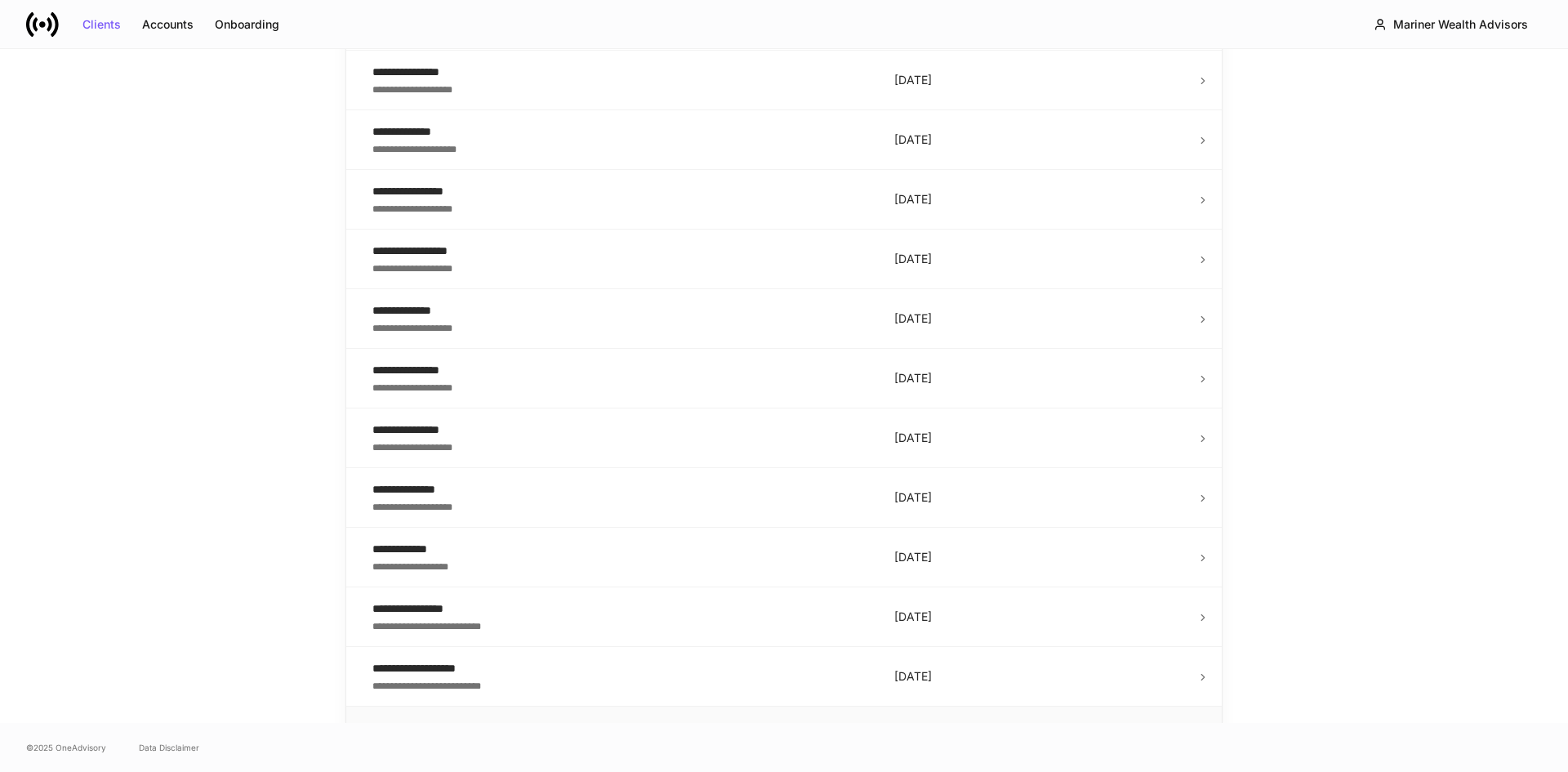
scroll to position [914, 0]
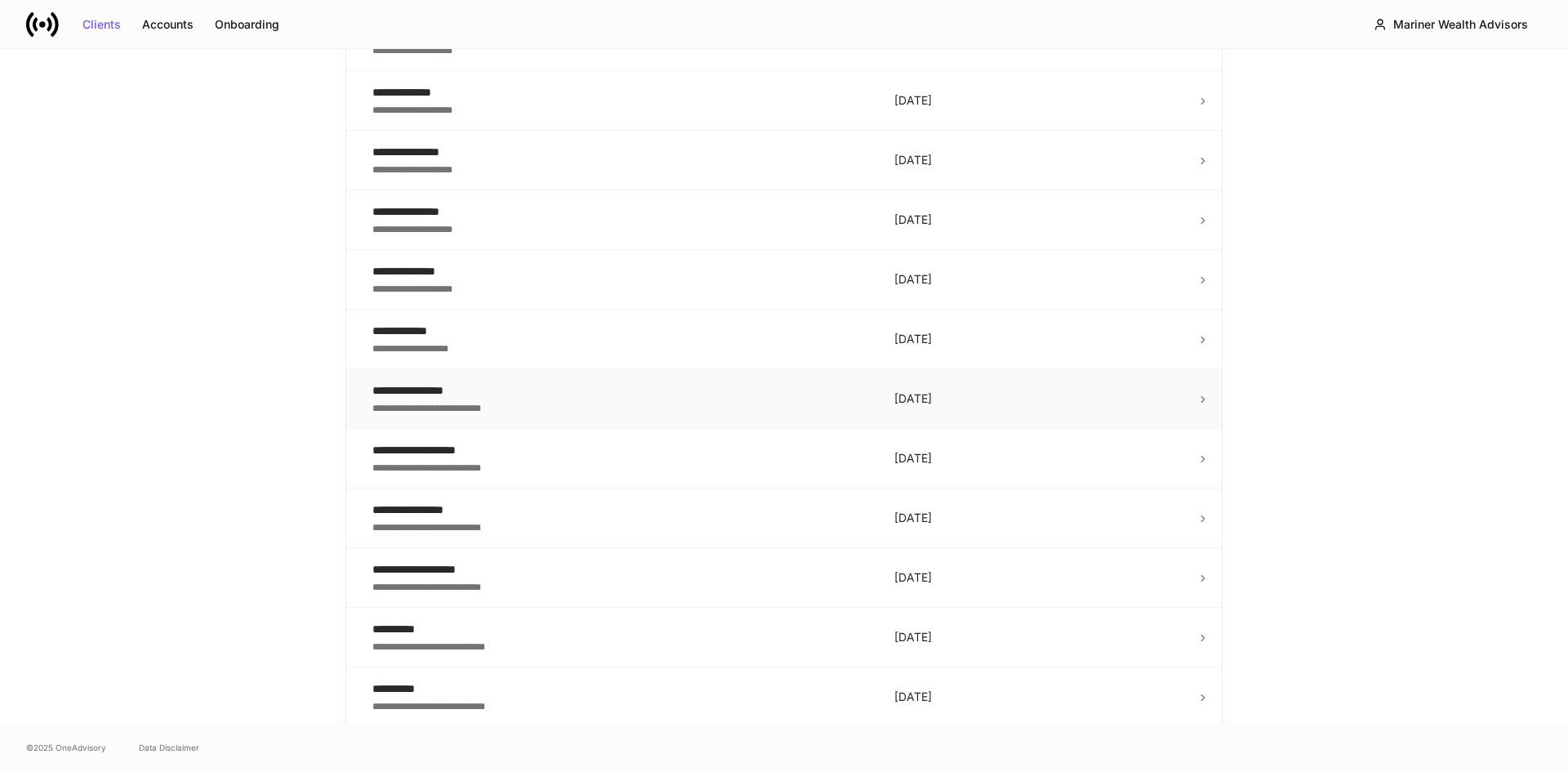
click at [529, 404] on div "**********" at bounding box center [620, 407] width 496 height 16
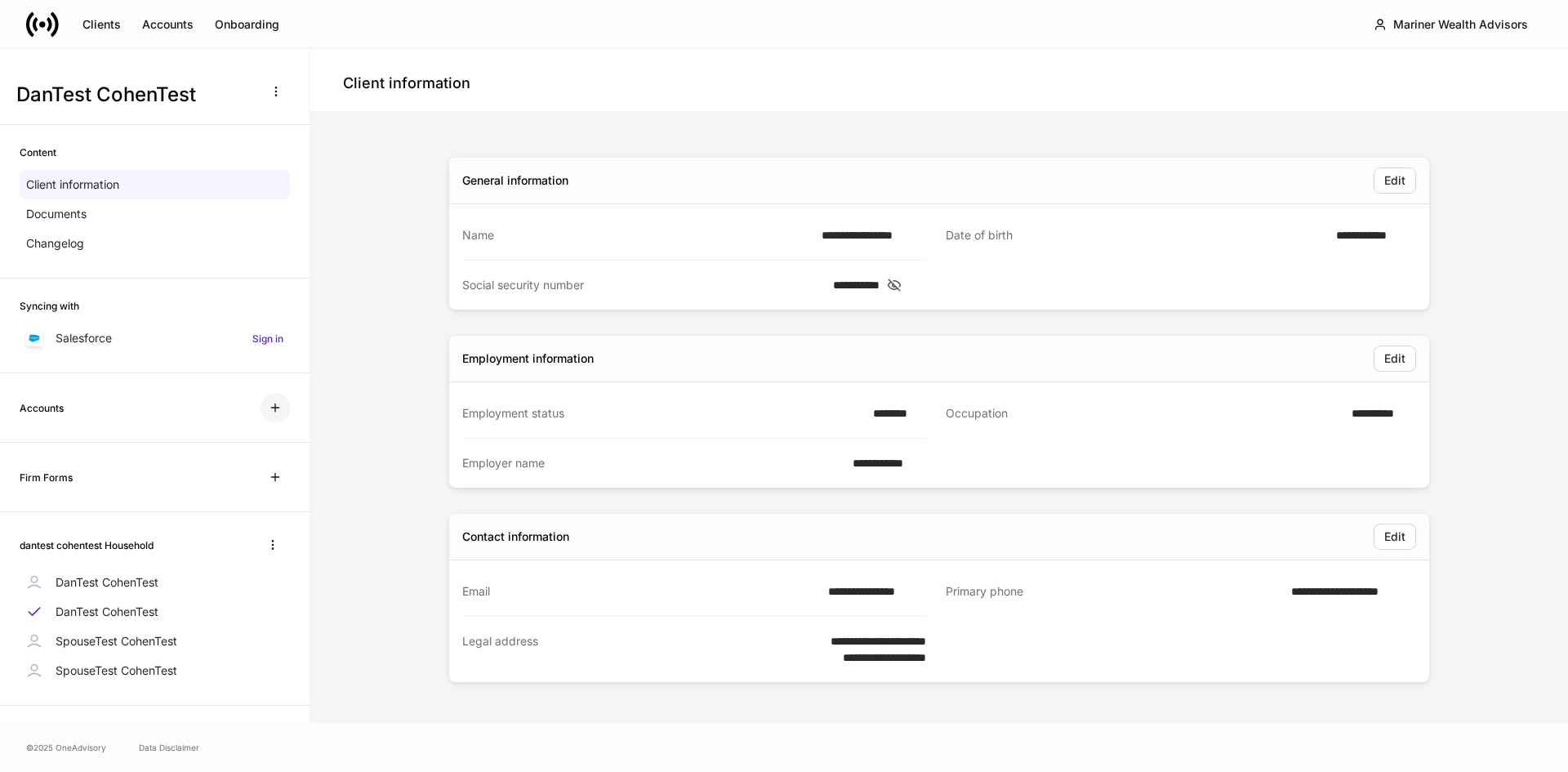
click at [268, 405] on icon "button" at bounding box center [275, 408] width 13 height 13
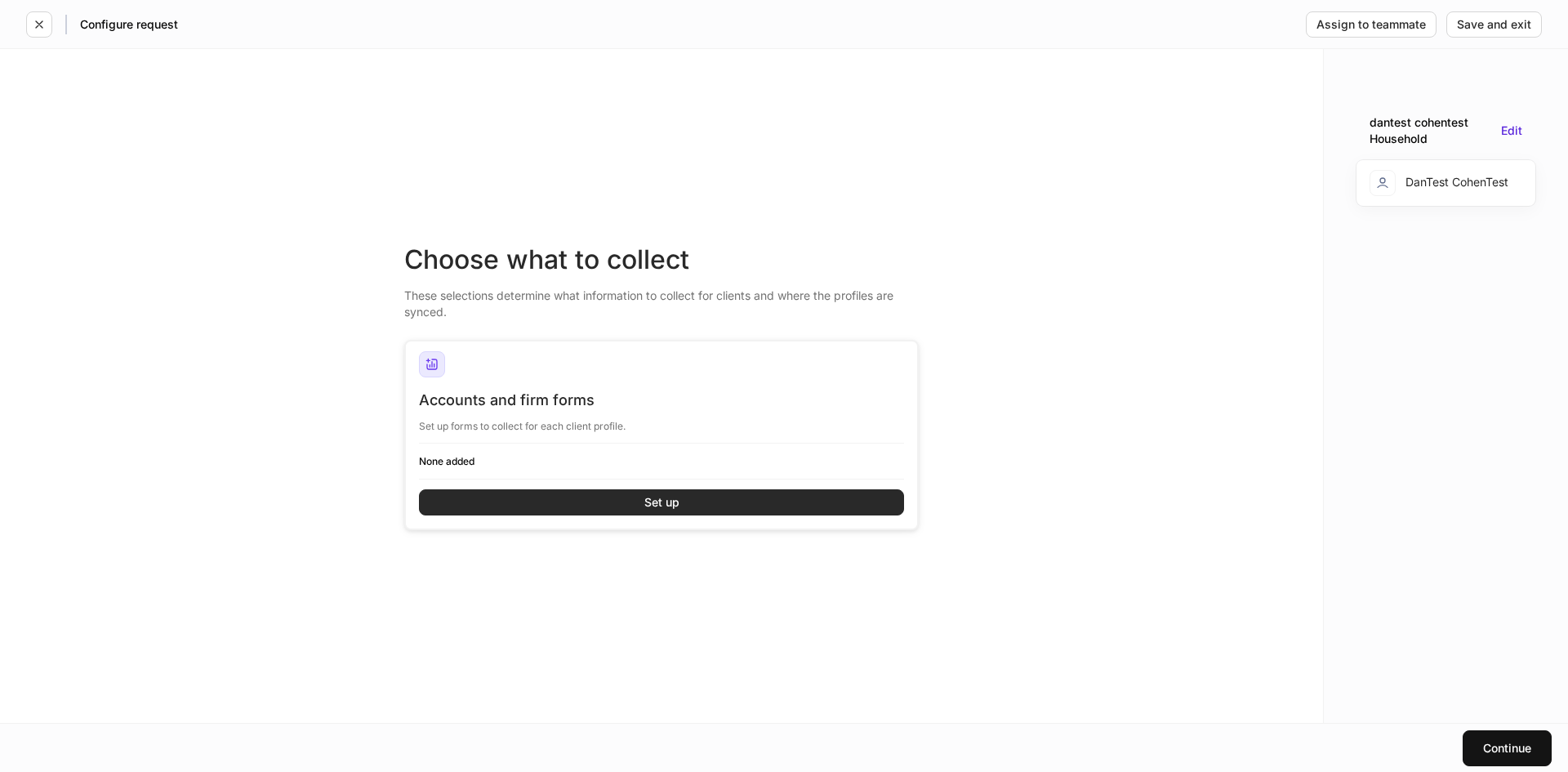
click at [684, 504] on button "Set up" at bounding box center [661, 503] width 485 height 26
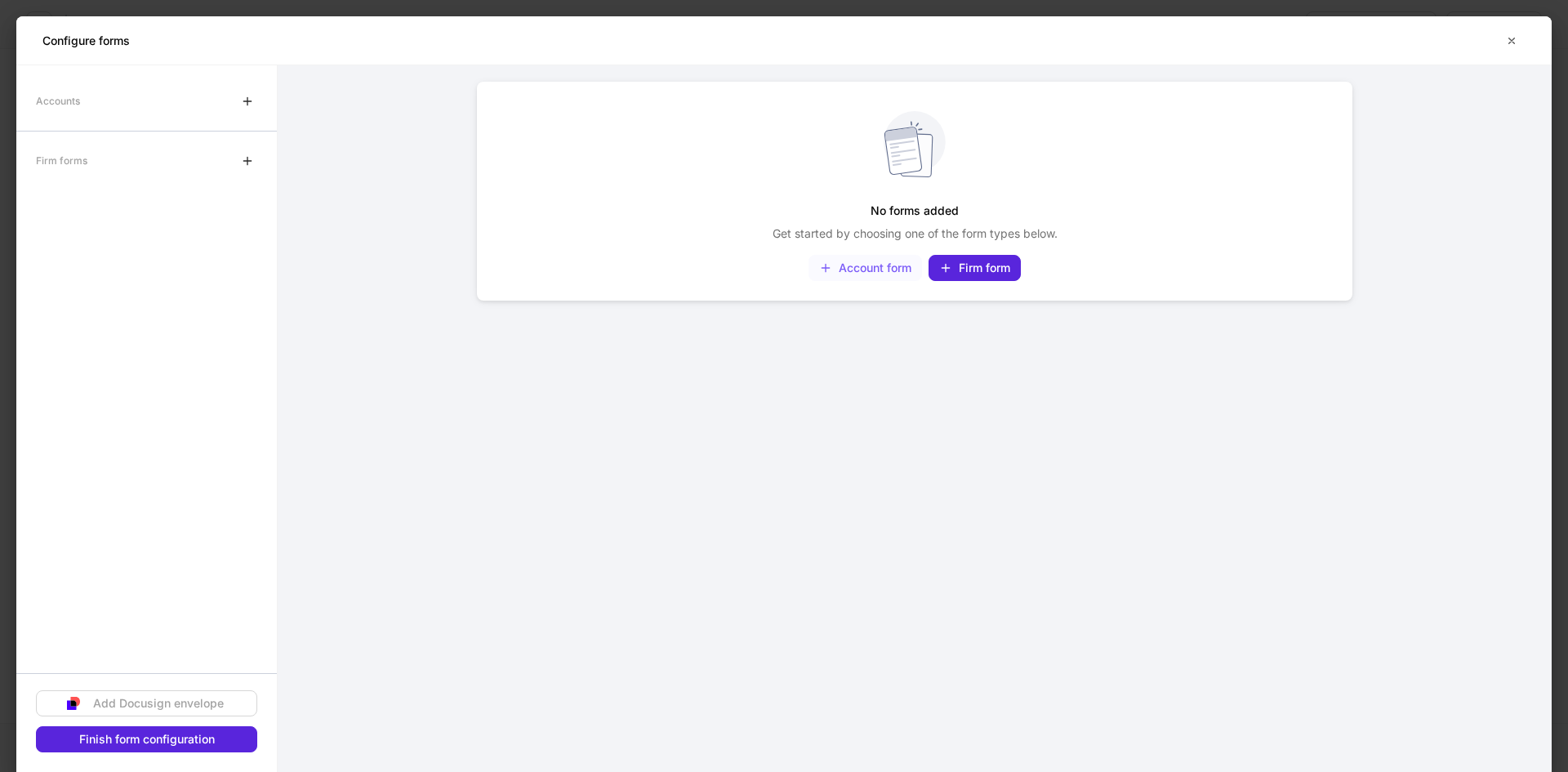
click at [860, 268] on div "Account form" at bounding box center [865, 268] width 92 height 13
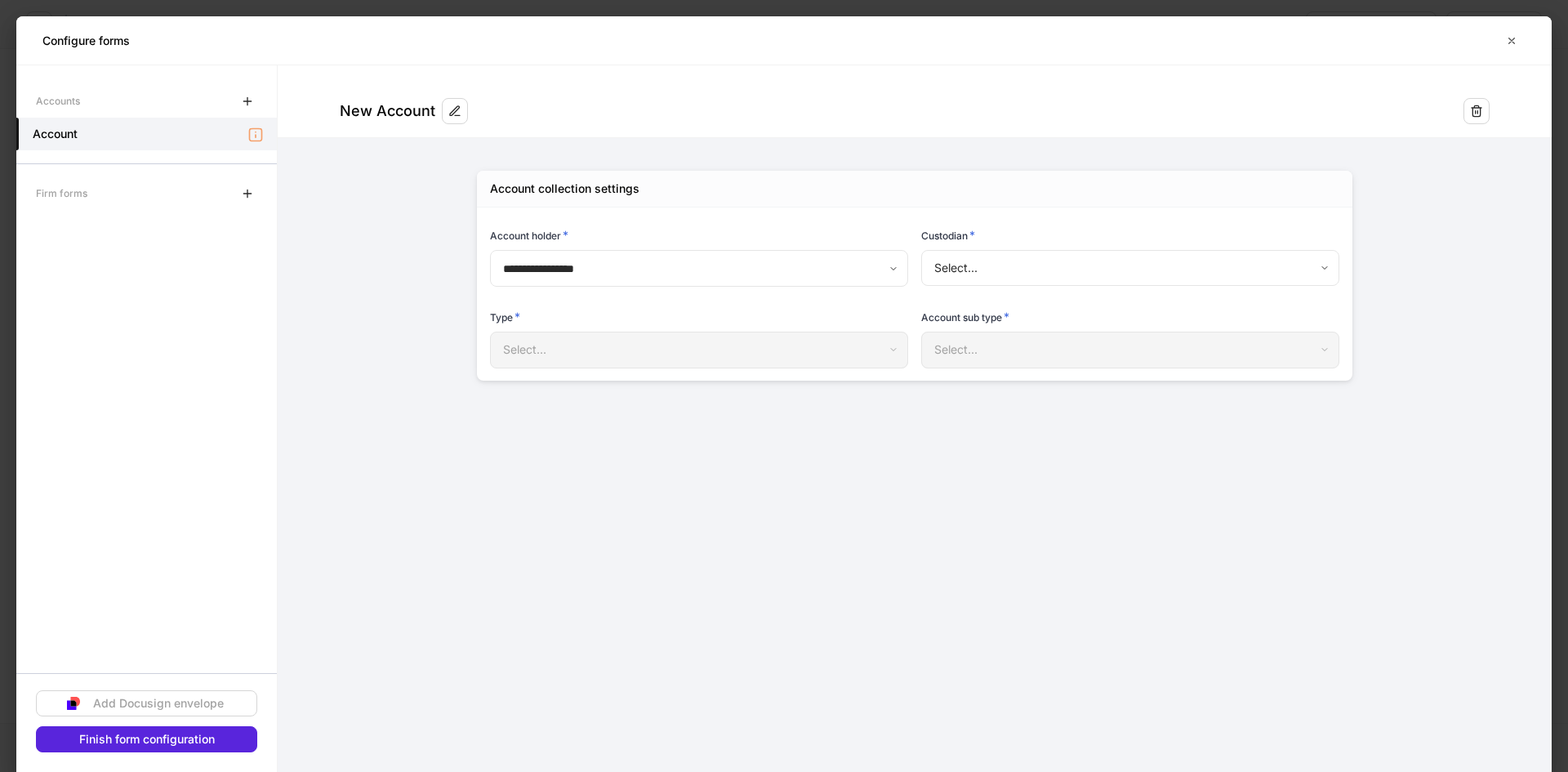
click at [951, 259] on body "**********" at bounding box center [784, 386] width 1568 height 772
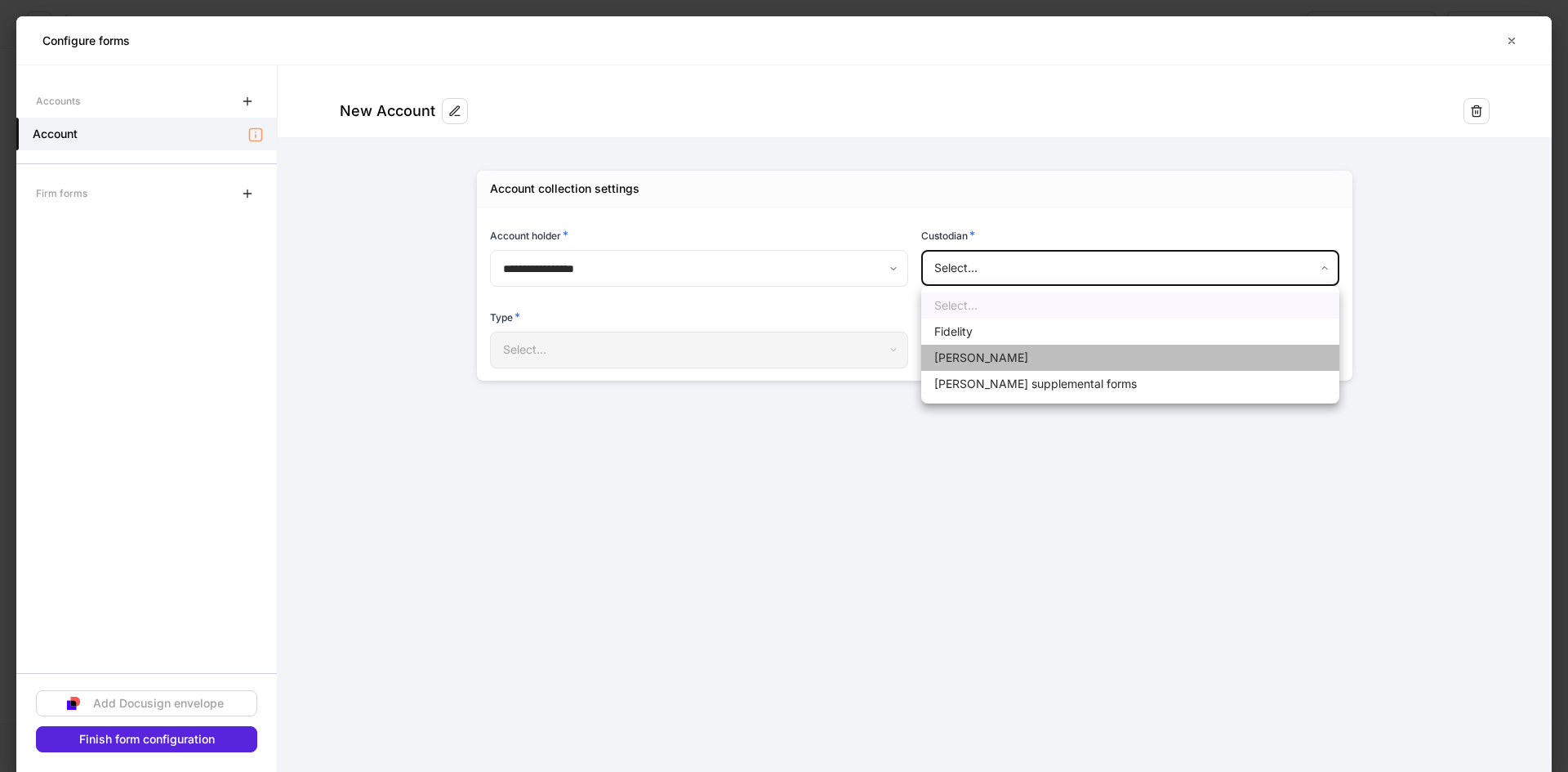
click at [952, 359] on li "[PERSON_NAME]" at bounding box center [1130, 358] width 418 height 26
type input "******"
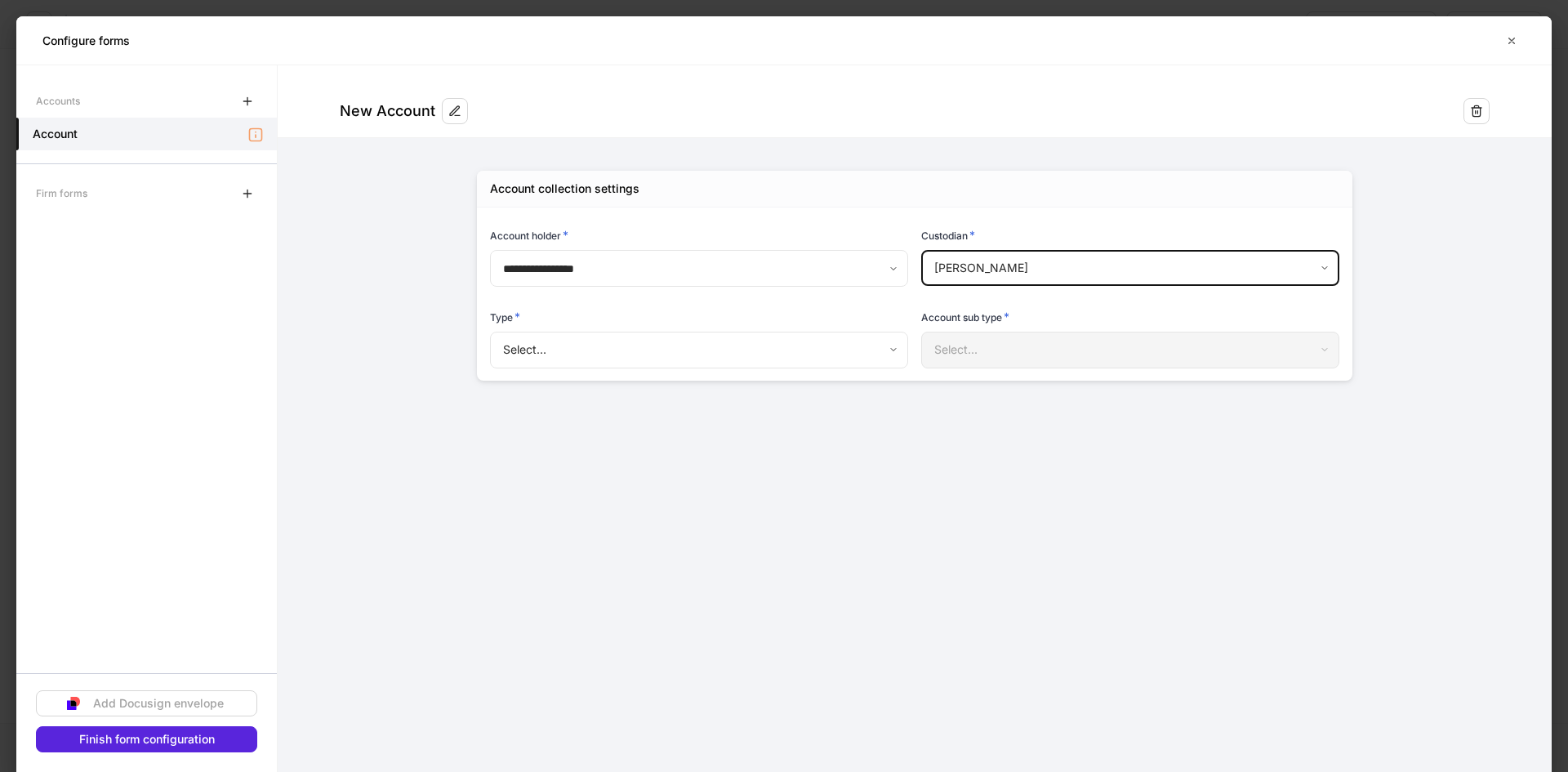
click at [821, 356] on body "**********" at bounding box center [784, 386] width 1568 height 772
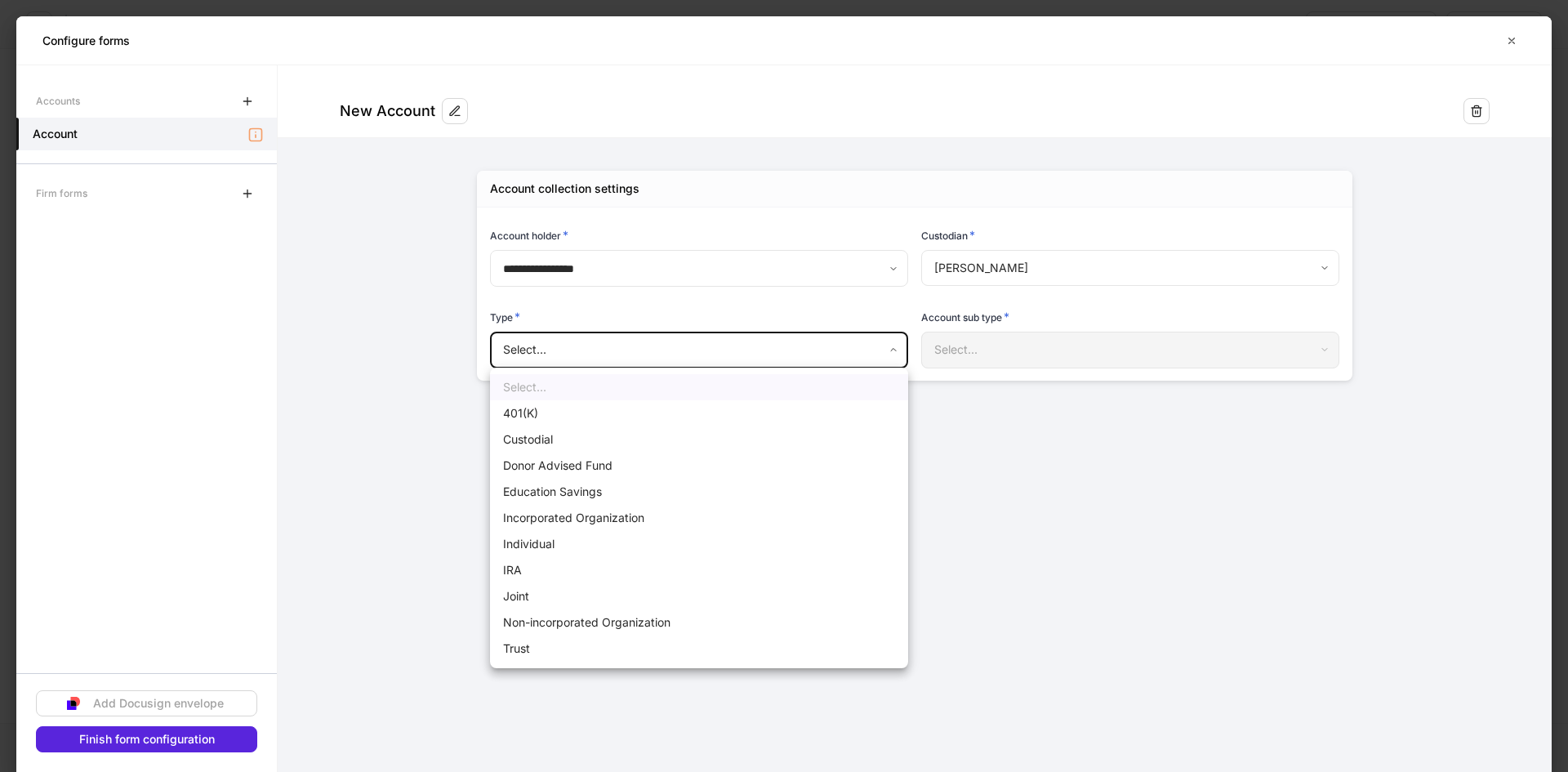
click at [618, 542] on li "Individual" at bounding box center [699, 544] width 418 height 26
type input "**********"
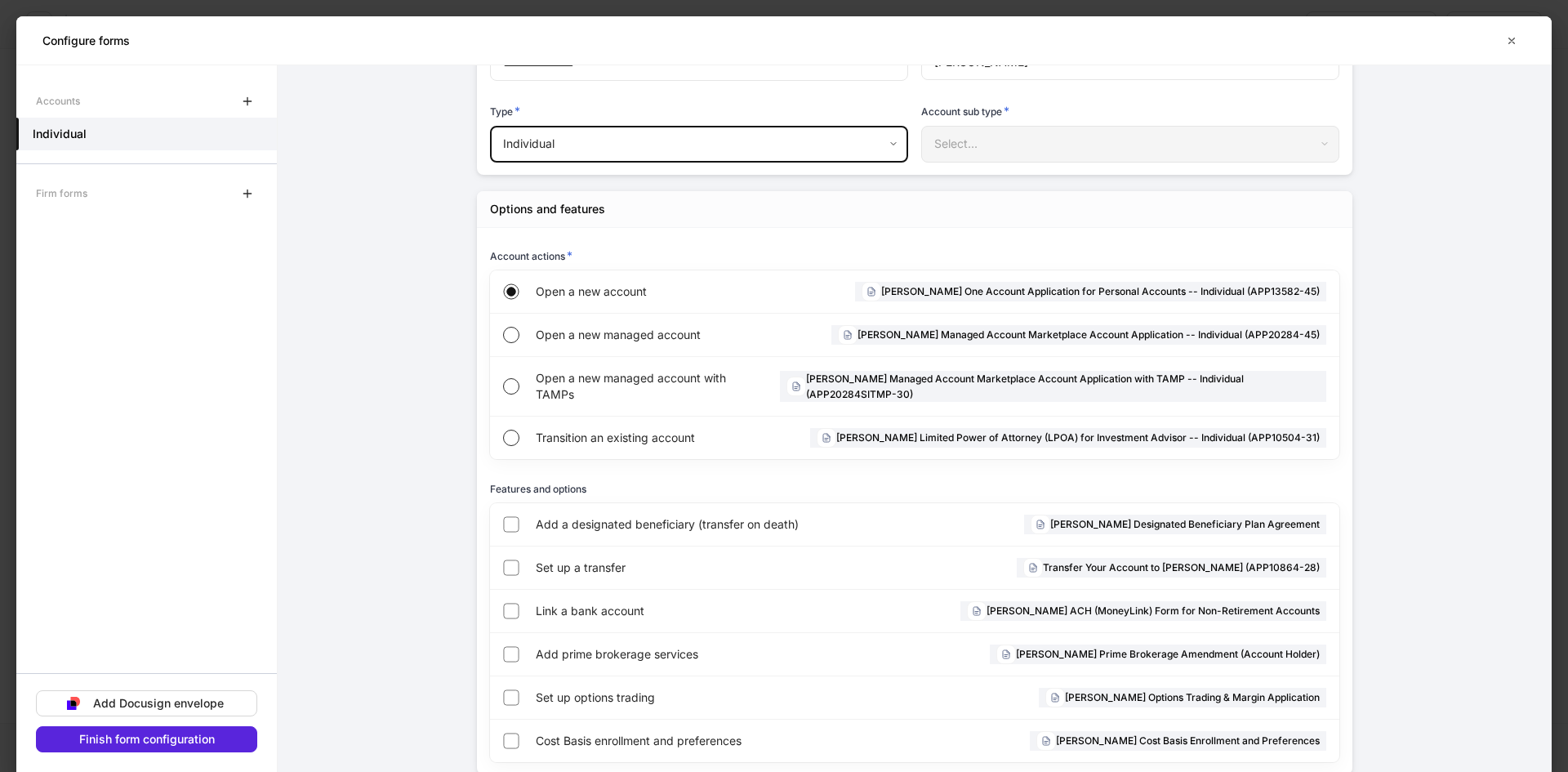
scroll to position [240, 0]
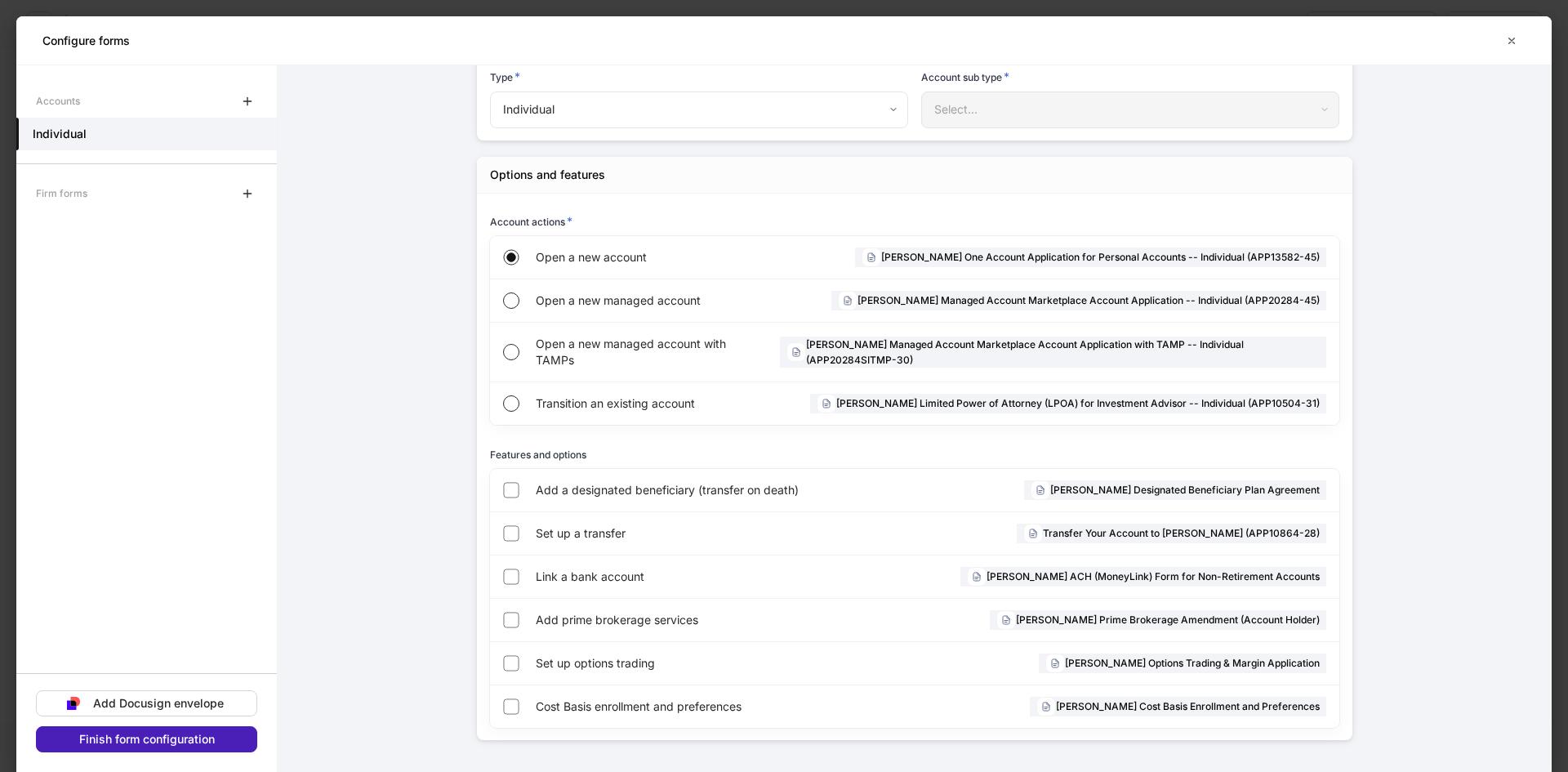
click at [218, 744] on button "Finish form configuration" at bounding box center [146, 739] width 221 height 26
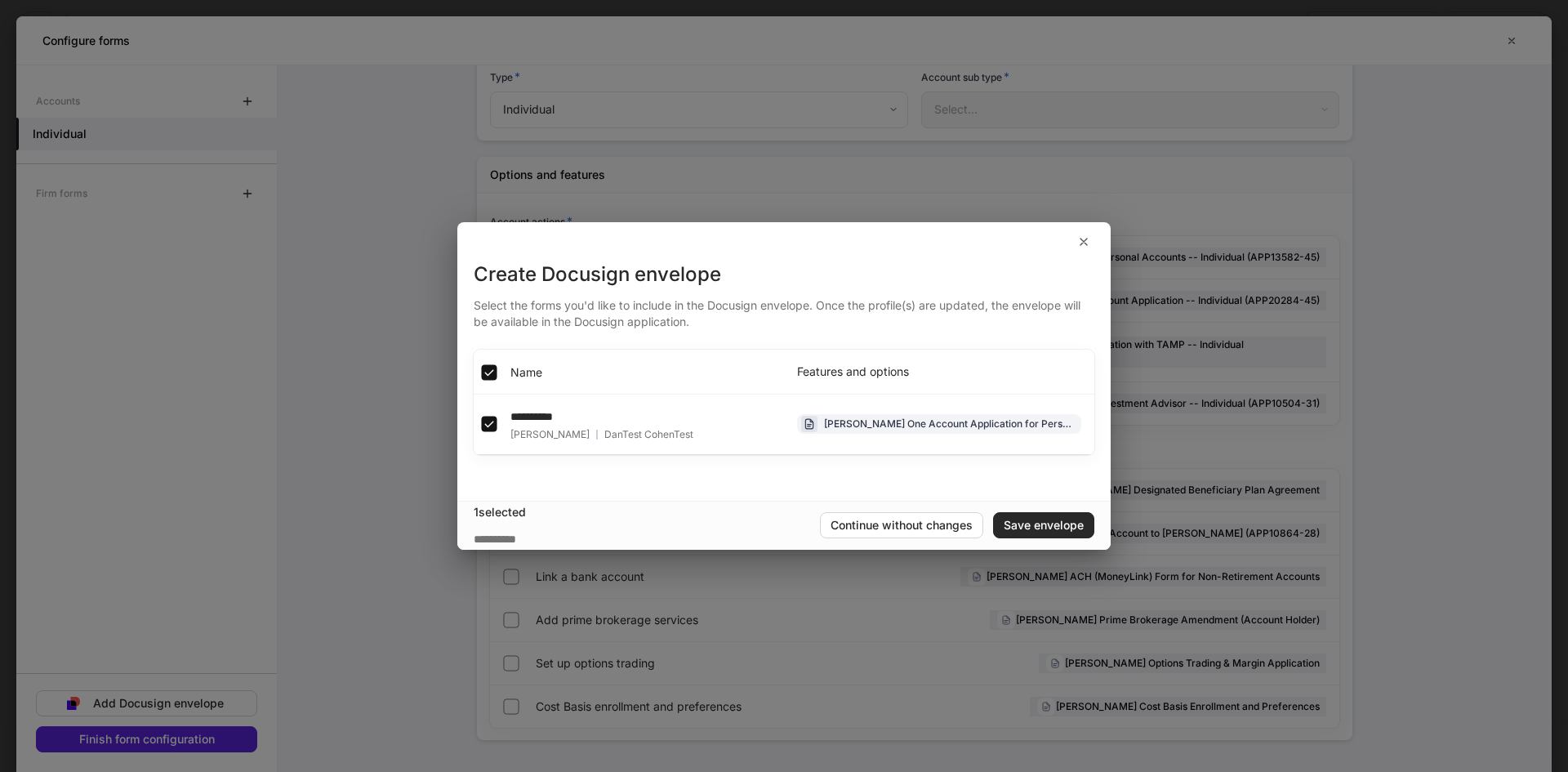
click at [1034, 526] on div "Save envelope" at bounding box center [1044, 526] width 80 height 11
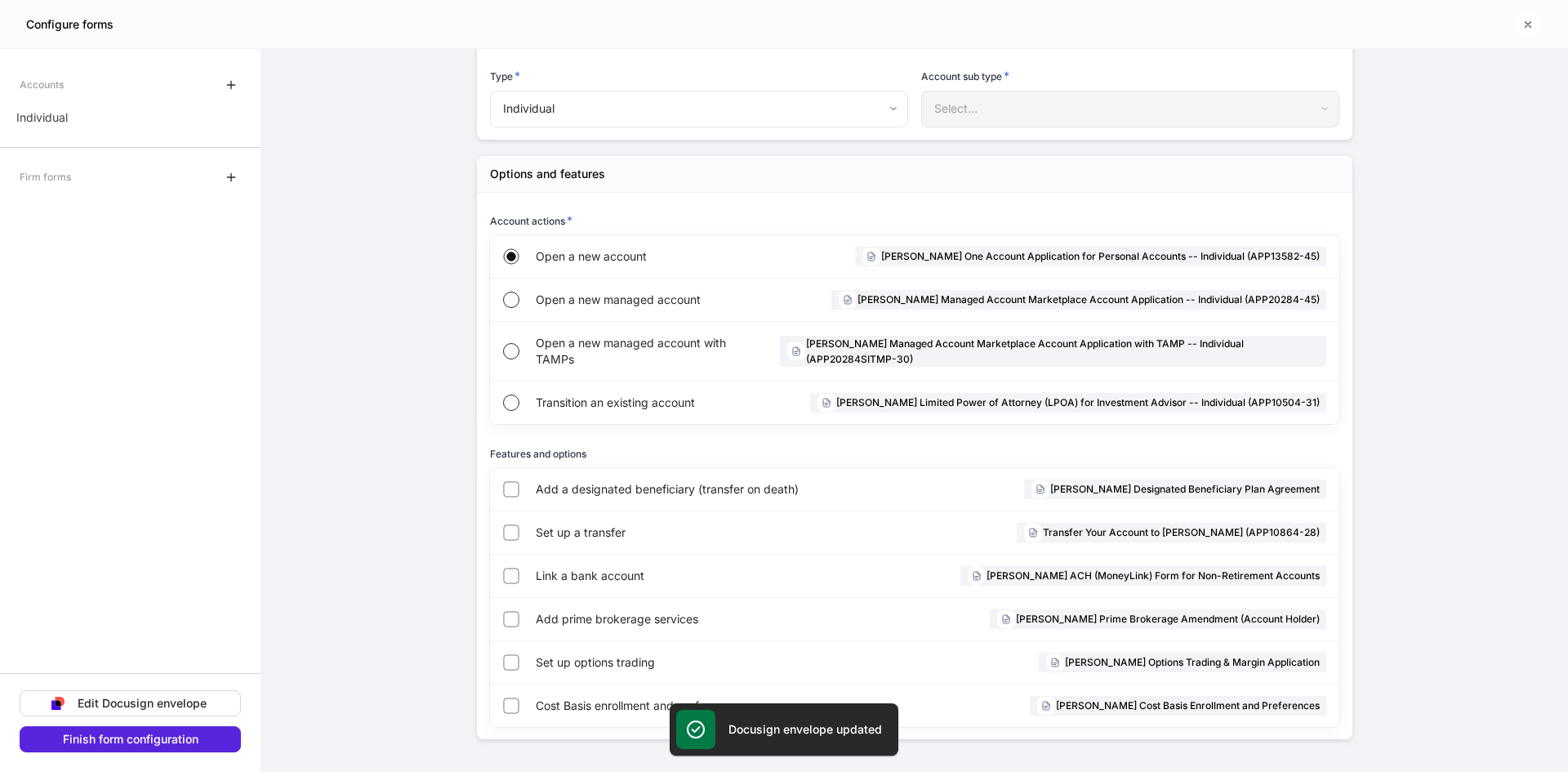
scroll to position [223, 0]
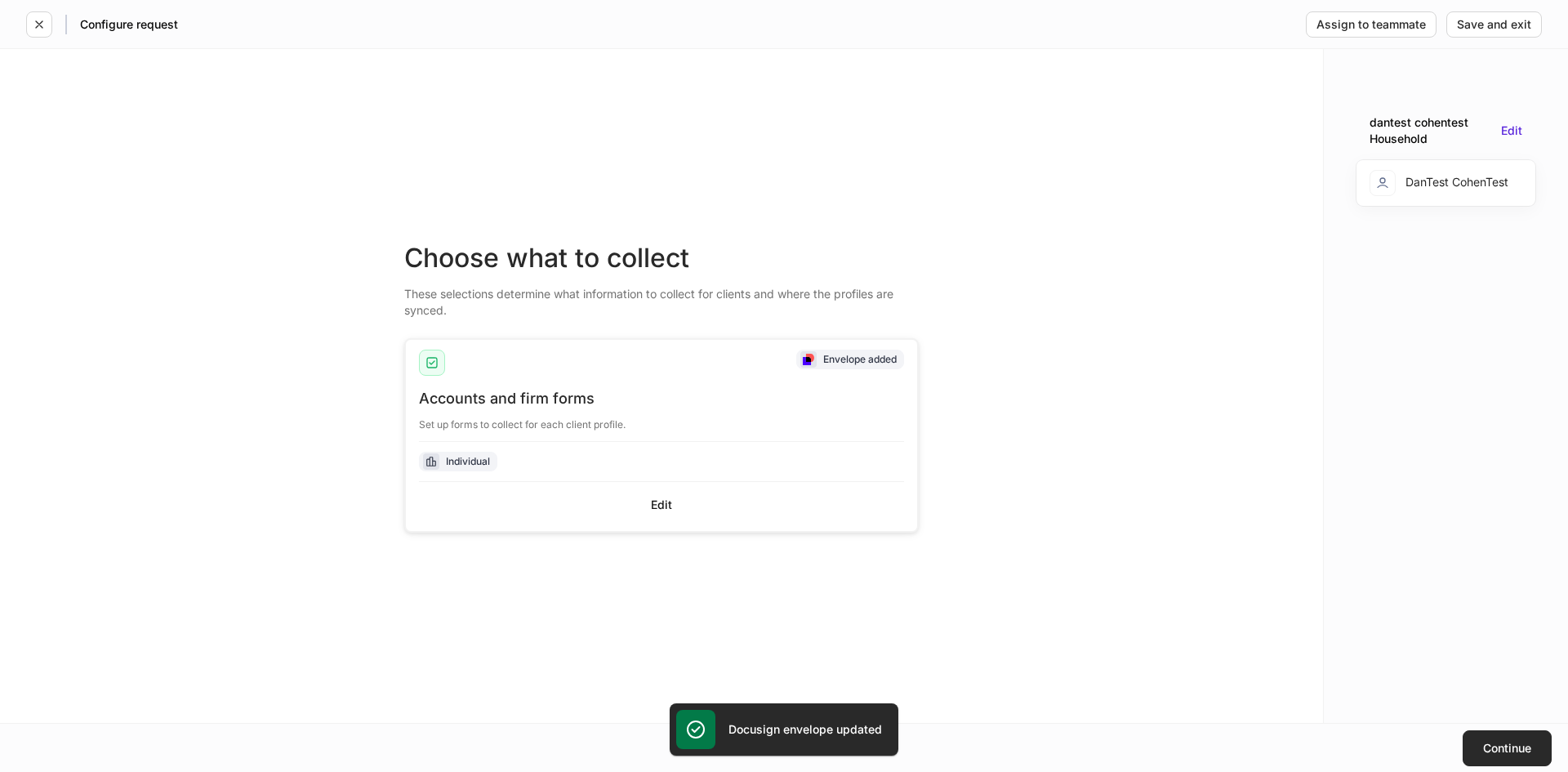
click at [1493, 736] on button "Continue" at bounding box center [1507, 748] width 89 height 36
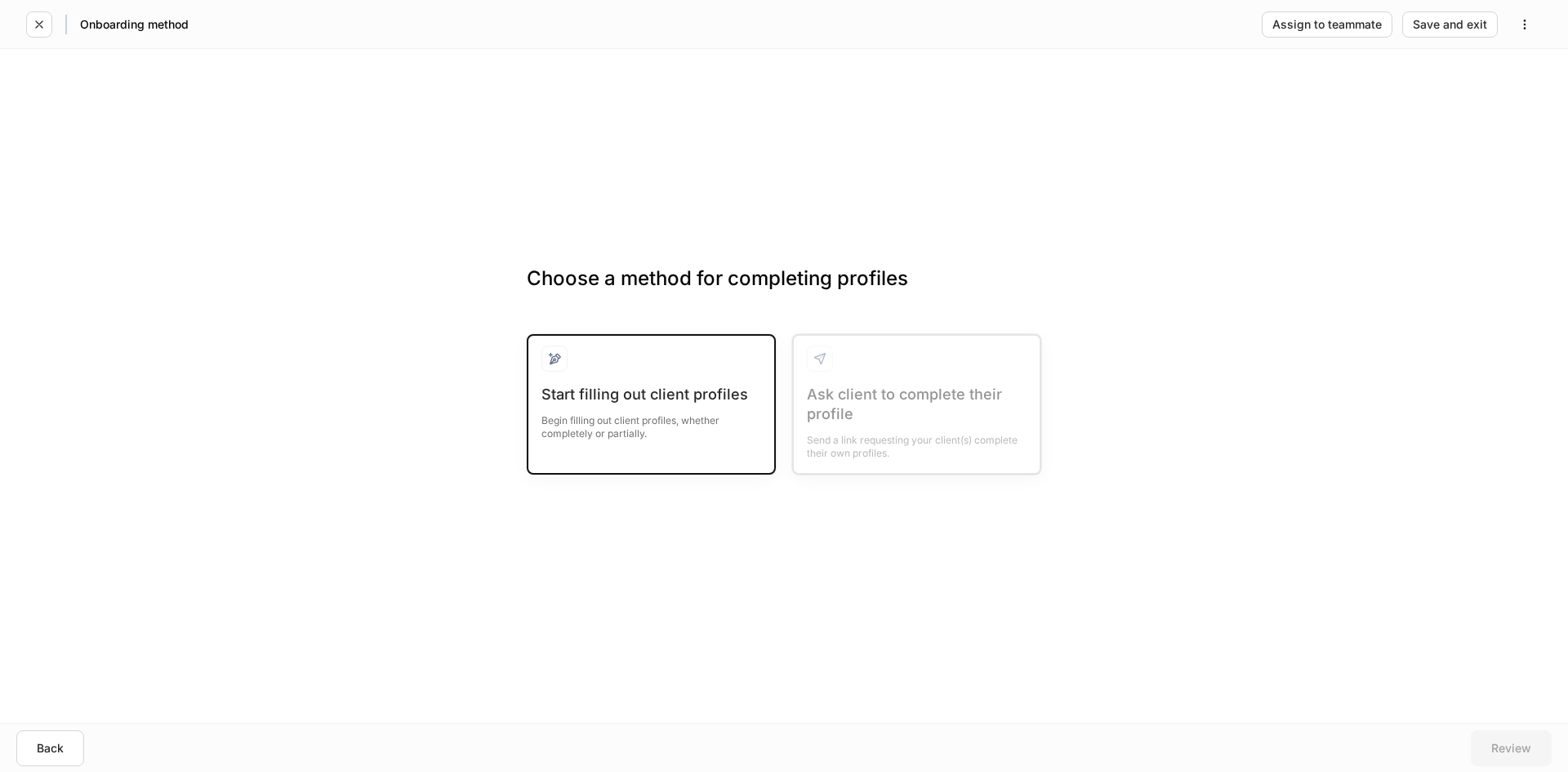
click at [611, 393] on div "Start filling out client profiles" at bounding box center [651, 395] width 219 height 20
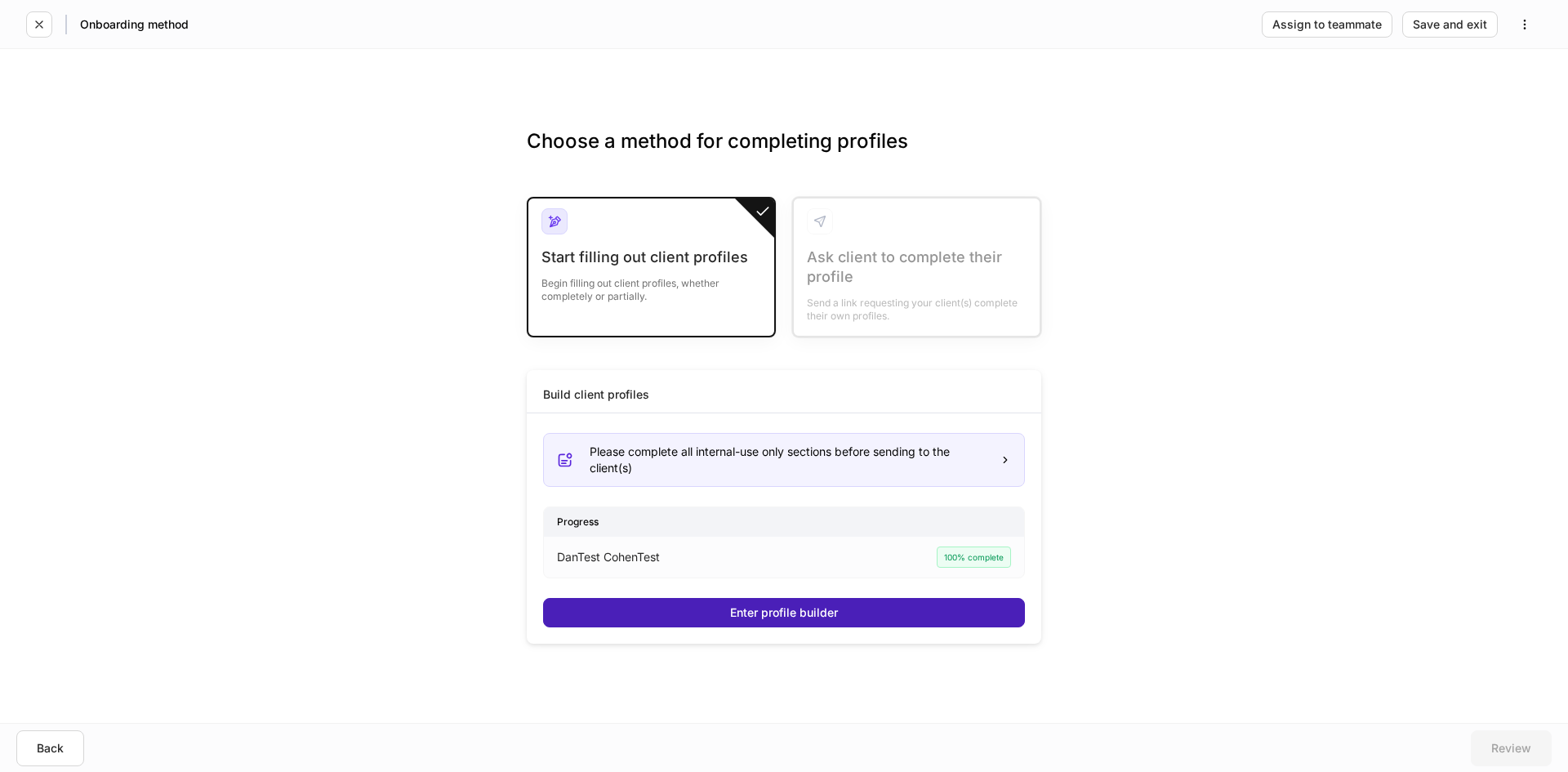
click at [786, 607] on div "Enter profile builder" at bounding box center [784, 613] width 108 height 11
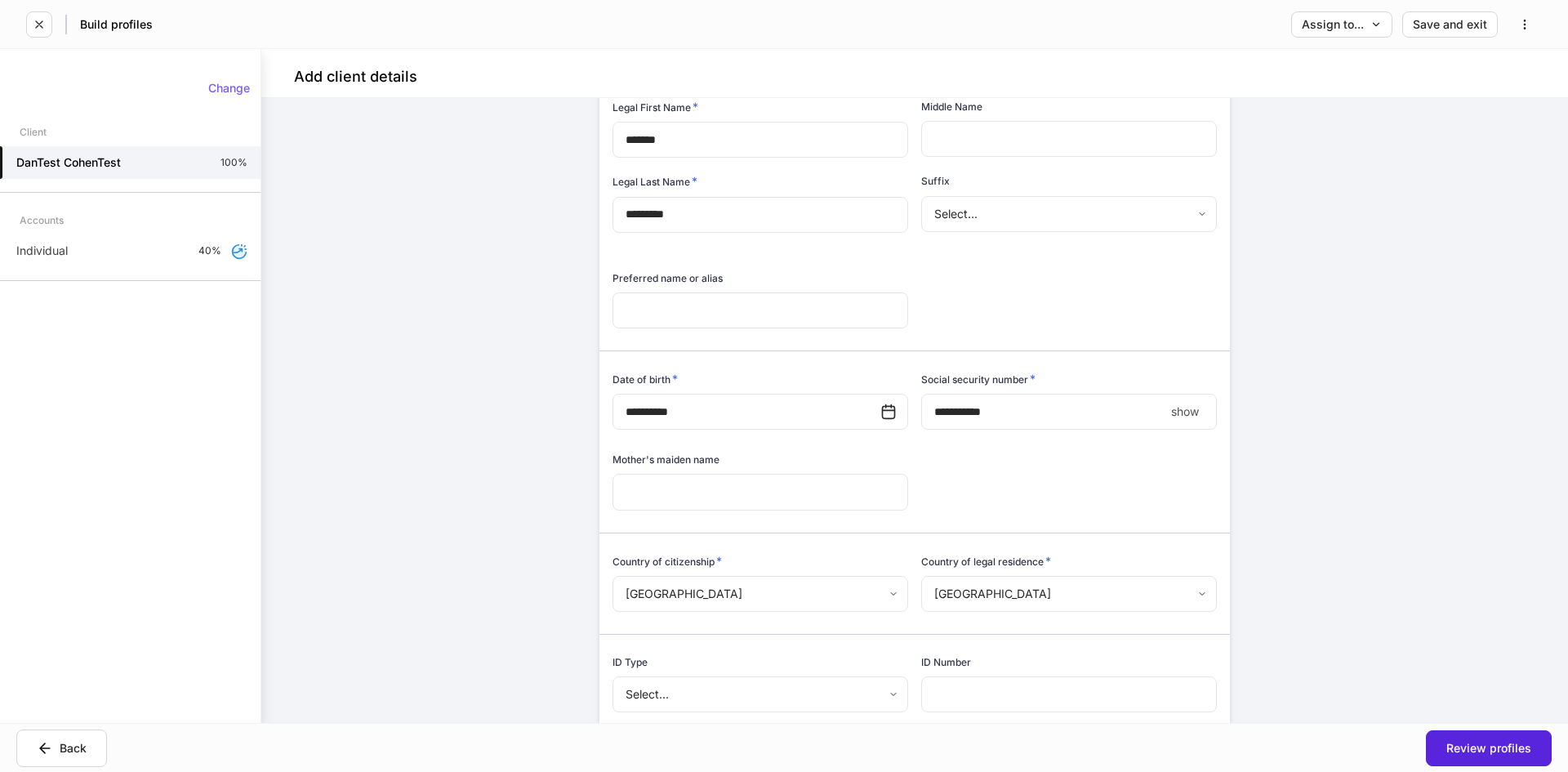
scroll to position [327, 0]
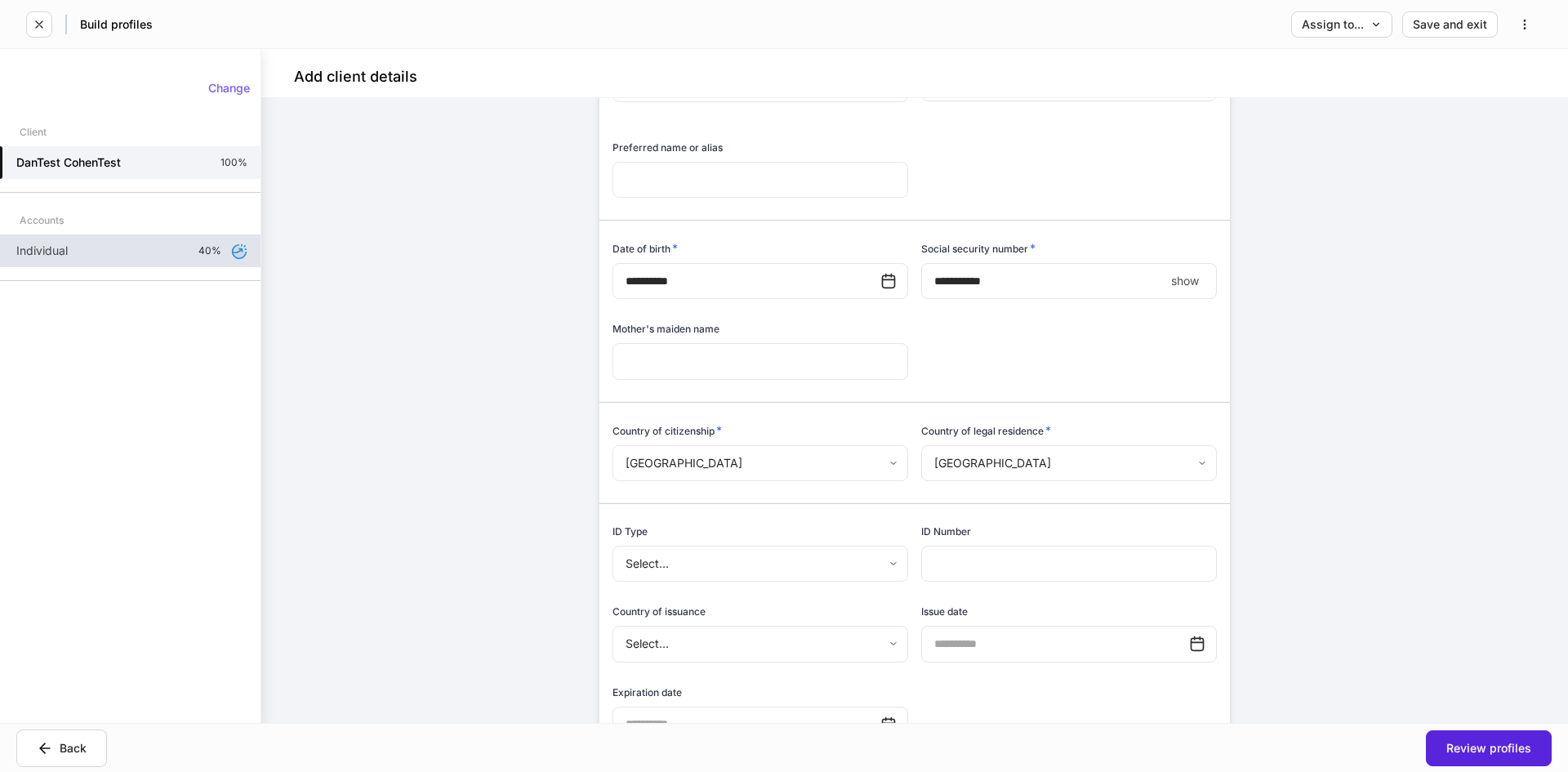
click at [74, 253] on div "Individual 40%" at bounding box center [130, 251] width 260 height 33
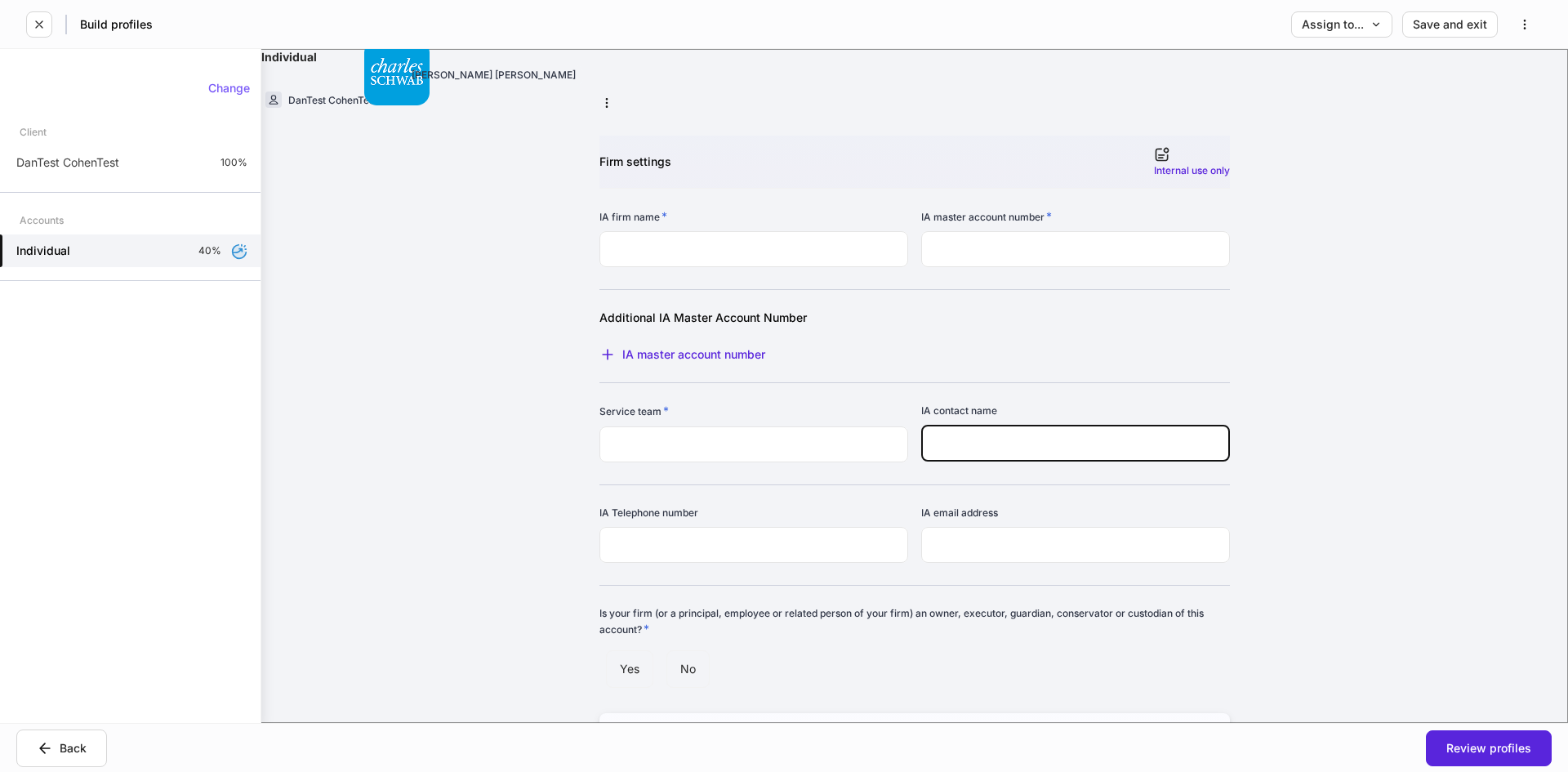
click at [1006, 431] on input "text" at bounding box center [1075, 444] width 309 height 36
click at [770, 538] on input "text" at bounding box center [754, 545] width 309 height 36
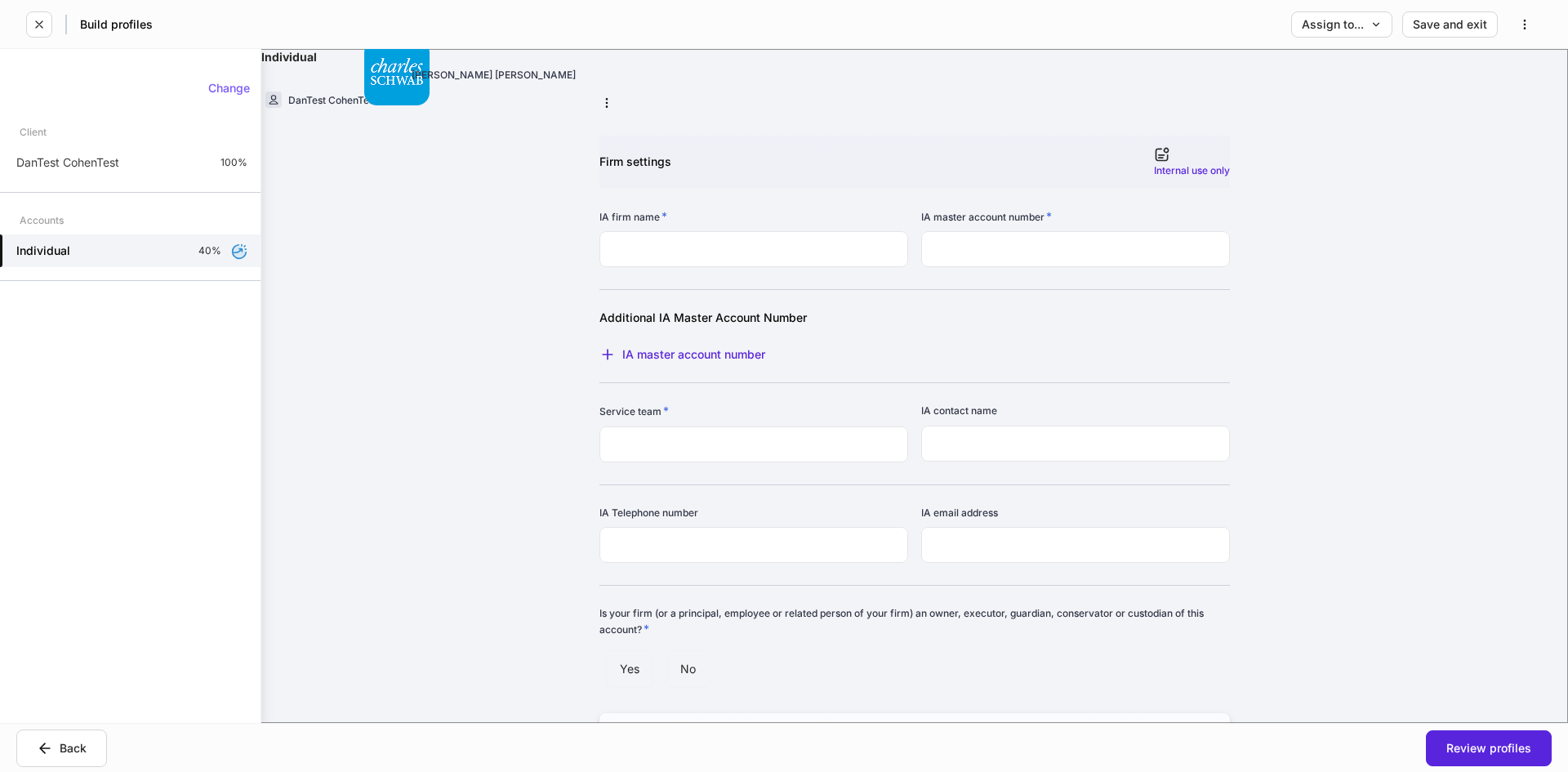
click at [1295, 176] on div "Individual DanTest CohenTest [PERSON_NAME] [PERSON_NAME] Firm settings Internal…" at bounding box center [914, 386] width 1307 height 674
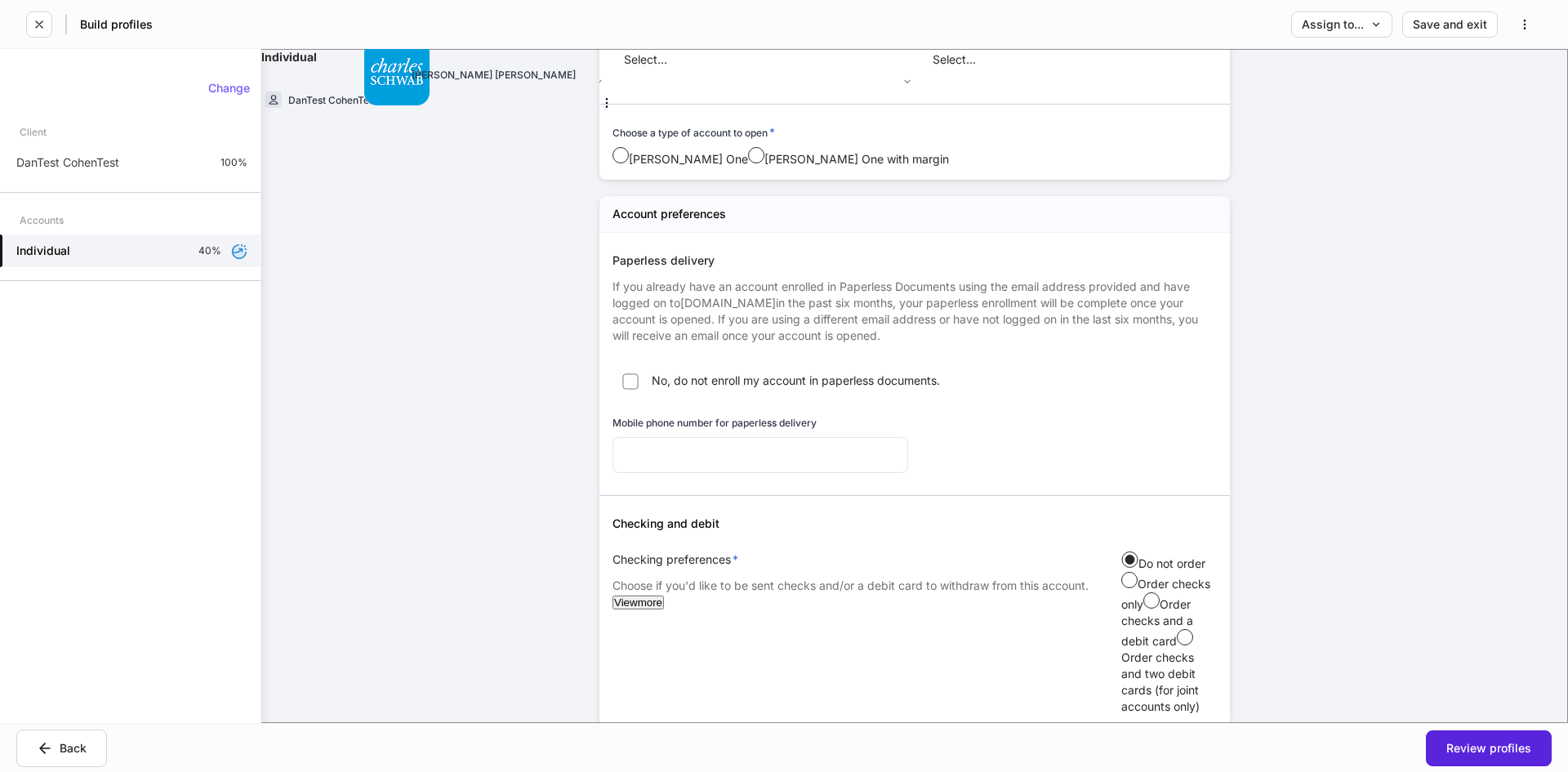
scroll to position [817, 0]
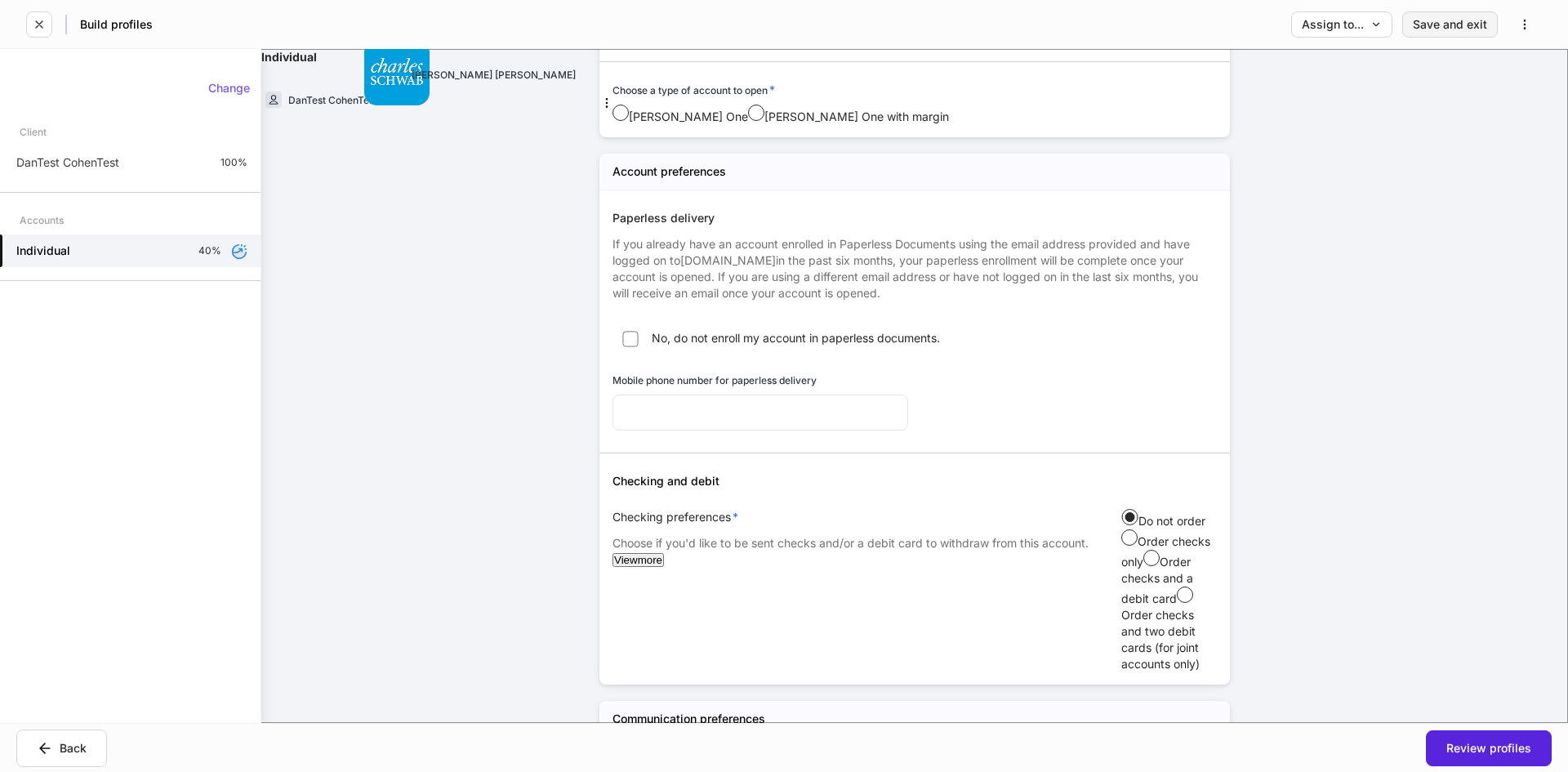
click at [1455, 20] on div "Save and exit" at bounding box center [1450, 25] width 74 height 11
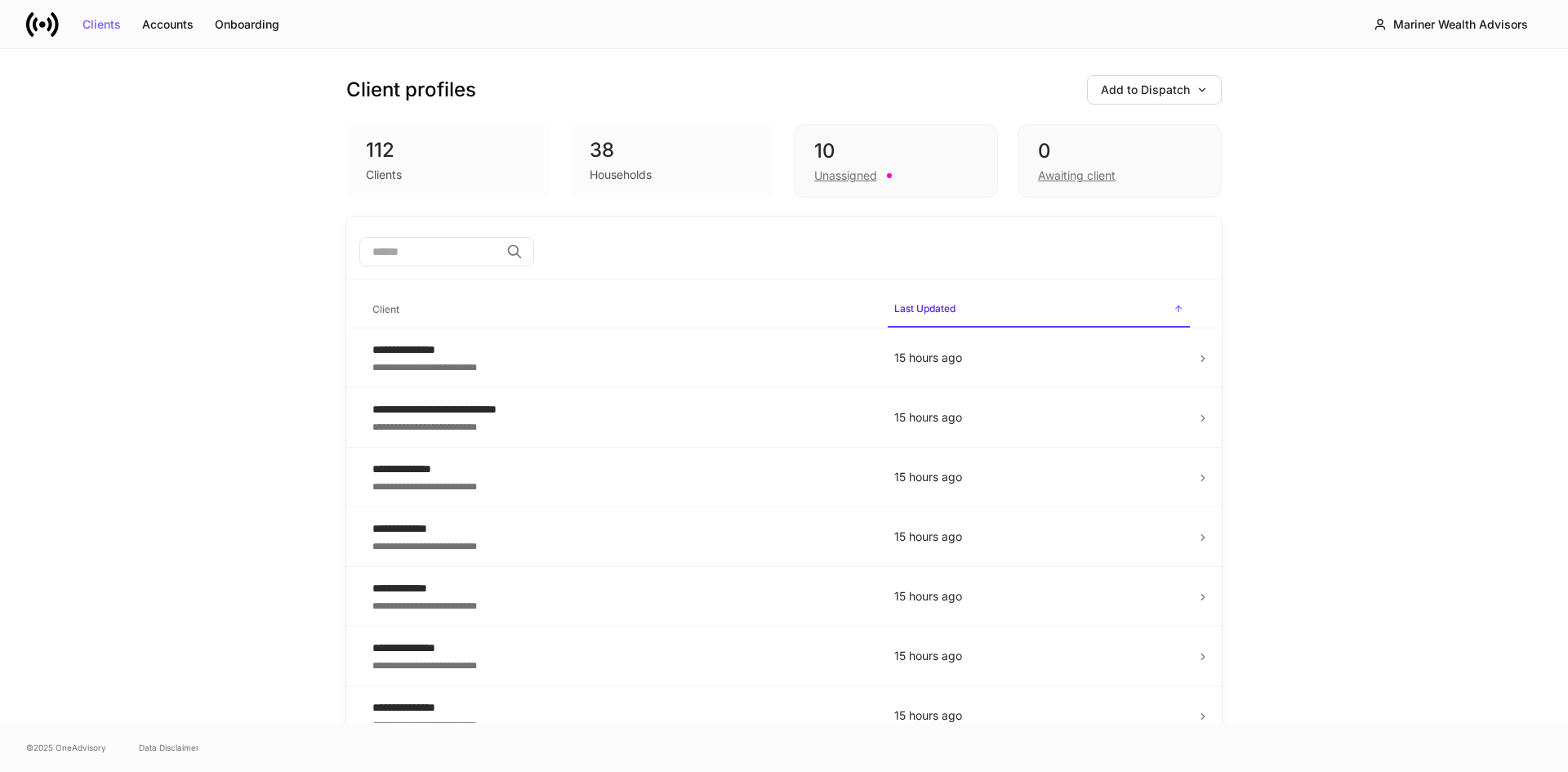
click at [182, 278] on div "**********" at bounding box center [784, 386] width 1568 height 674
